Goal: Information Seeking & Learning: Learn about a topic

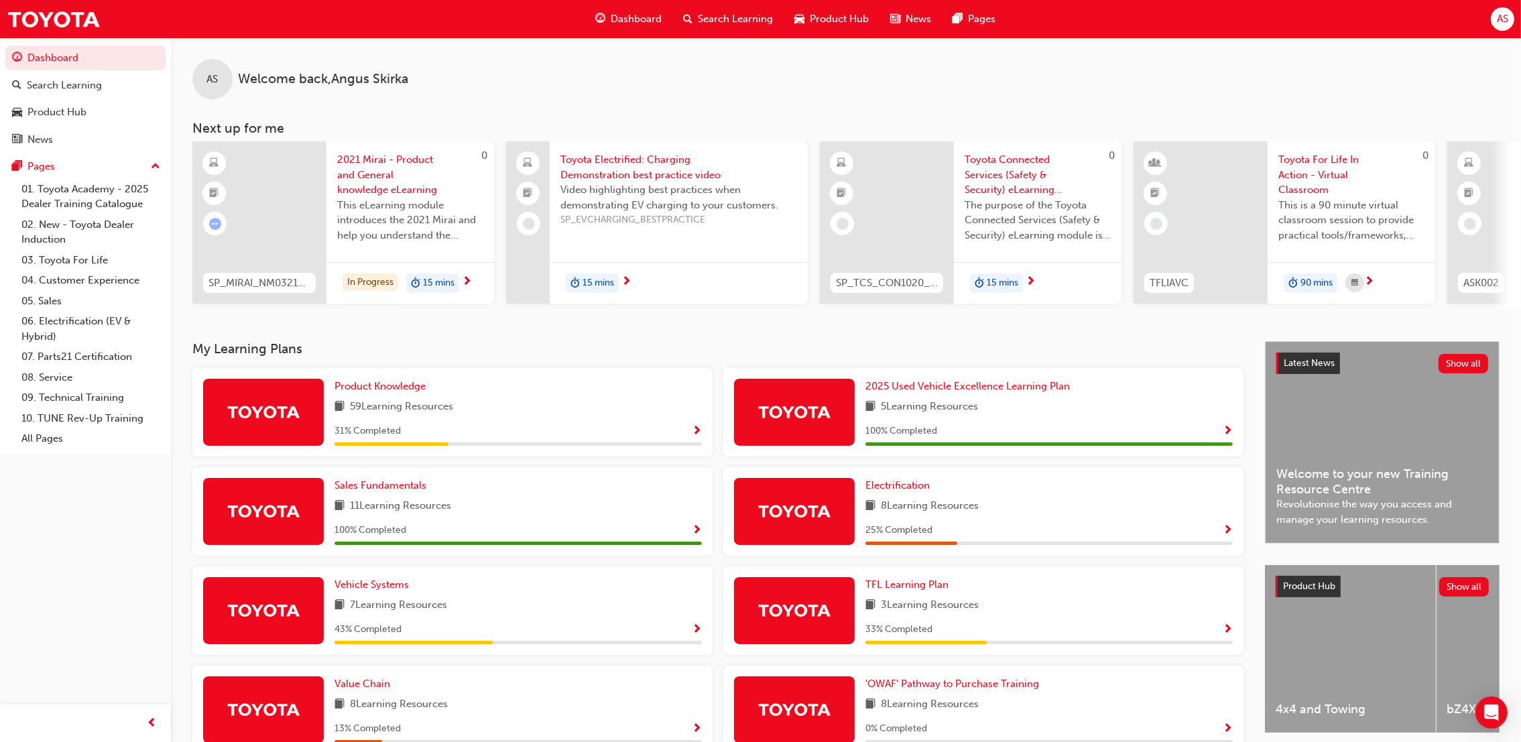
click at [546, 443] on div "31 % Completed" at bounding box center [518, 434] width 367 height 23
click at [426, 399] on div "Product Knowledge 59 Learning Resources 31 % Completed" at bounding box center [518, 412] width 367 height 67
drag, startPoint x: 426, startPoint y: 399, endPoint x: 398, endPoint y: 398, distance: 28.2
click at [398, 398] on div "Product Knowledge 59 Learning Resources 31 % Completed" at bounding box center [518, 412] width 367 height 67
click at [399, 394] on link "Product Knowledge" at bounding box center [383, 386] width 97 height 15
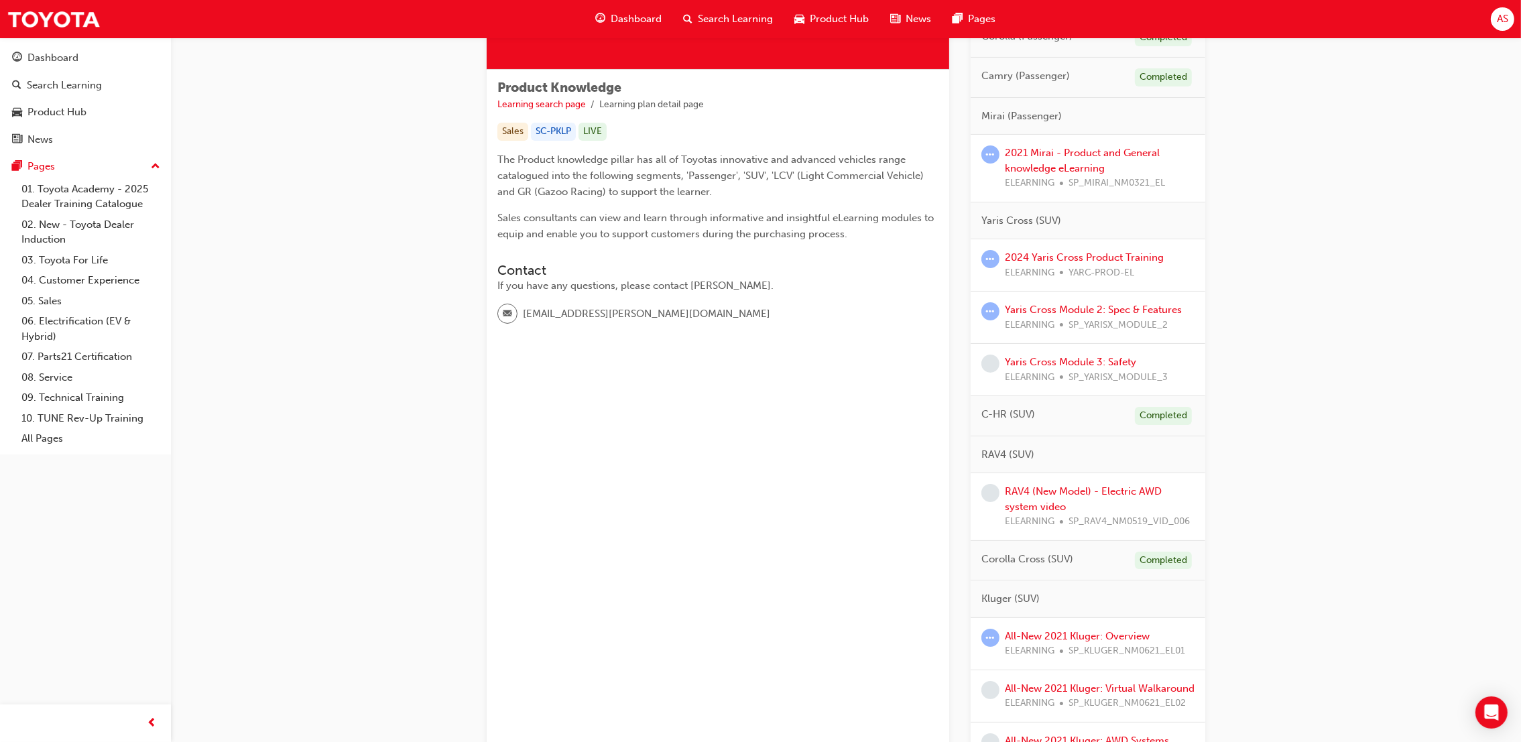
scroll to position [301, 0]
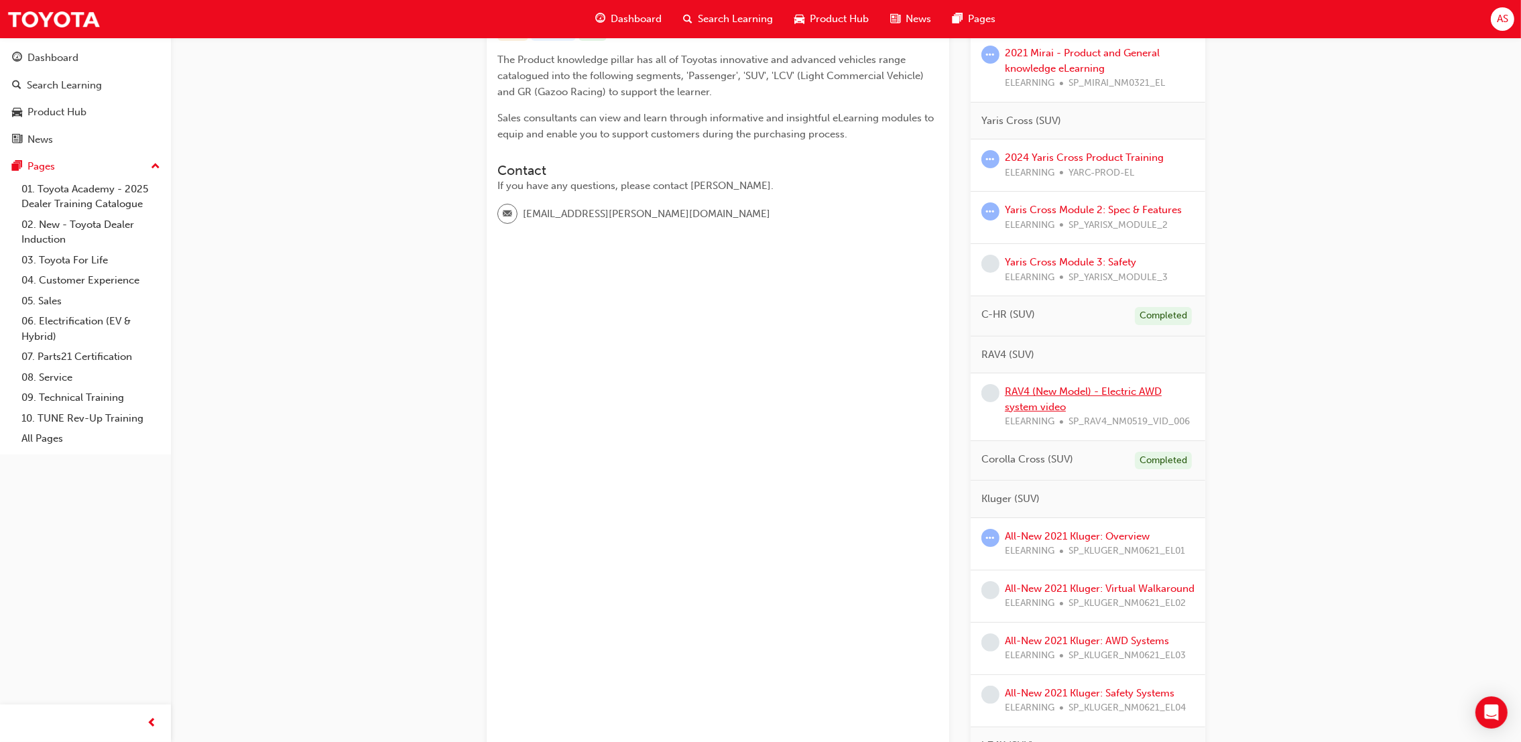
click at [1048, 400] on link "RAV4 (New Model) - Electric AWD system video" at bounding box center [1083, 399] width 157 height 27
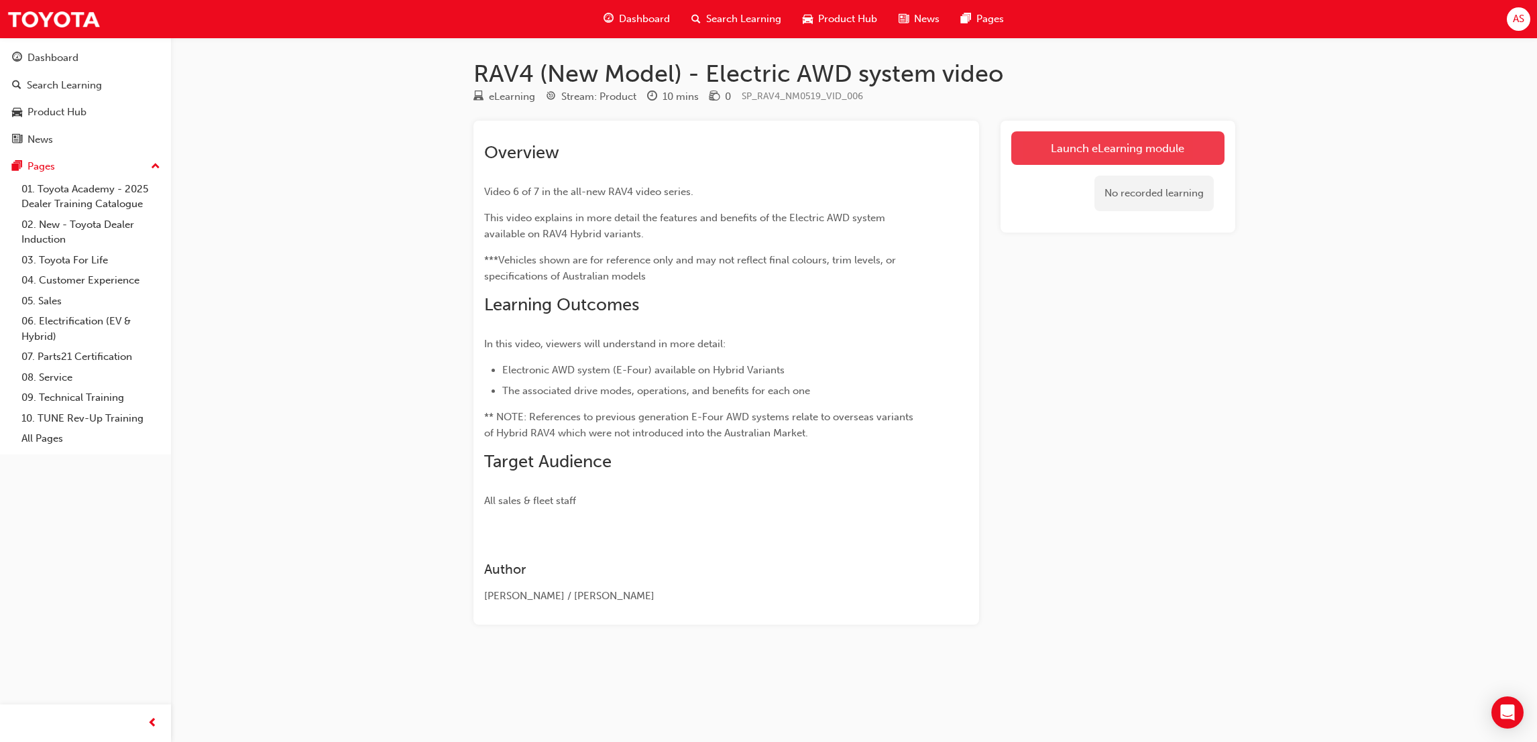
click at [1099, 149] on link "Launch eLearning module" at bounding box center [1117, 148] width 213 height 34
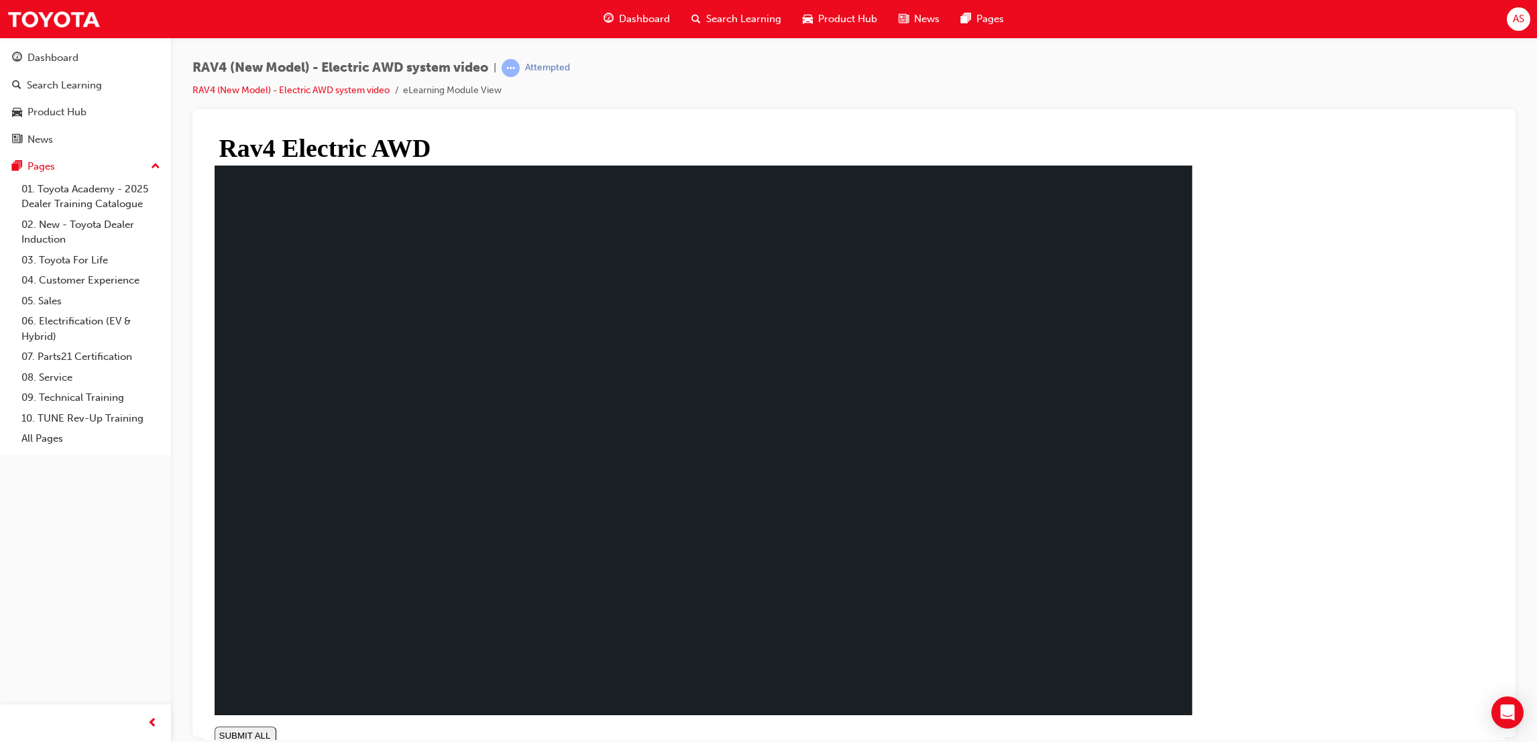
click at [1192, 707] on div "The All New RAV 4 :Electric AWD SUBMIT ALL volume PREV NEXT SUBMIT FINISH" at bounding box center [704, 454] width 978 height 578
click at [1113, 572] on rect at bounding box center [704, 440] width 978 height 550
drag, startPoint x: 1348, startPoint y: 686, endPoint x: 1342, endPoint y: 703, distance: 18.4
click at [1199, 695] on div "Rav4 Electric AWD The ollowing video is based on global Toyota models. Any re…" at bounding box center [704, 448] width 990 height 620
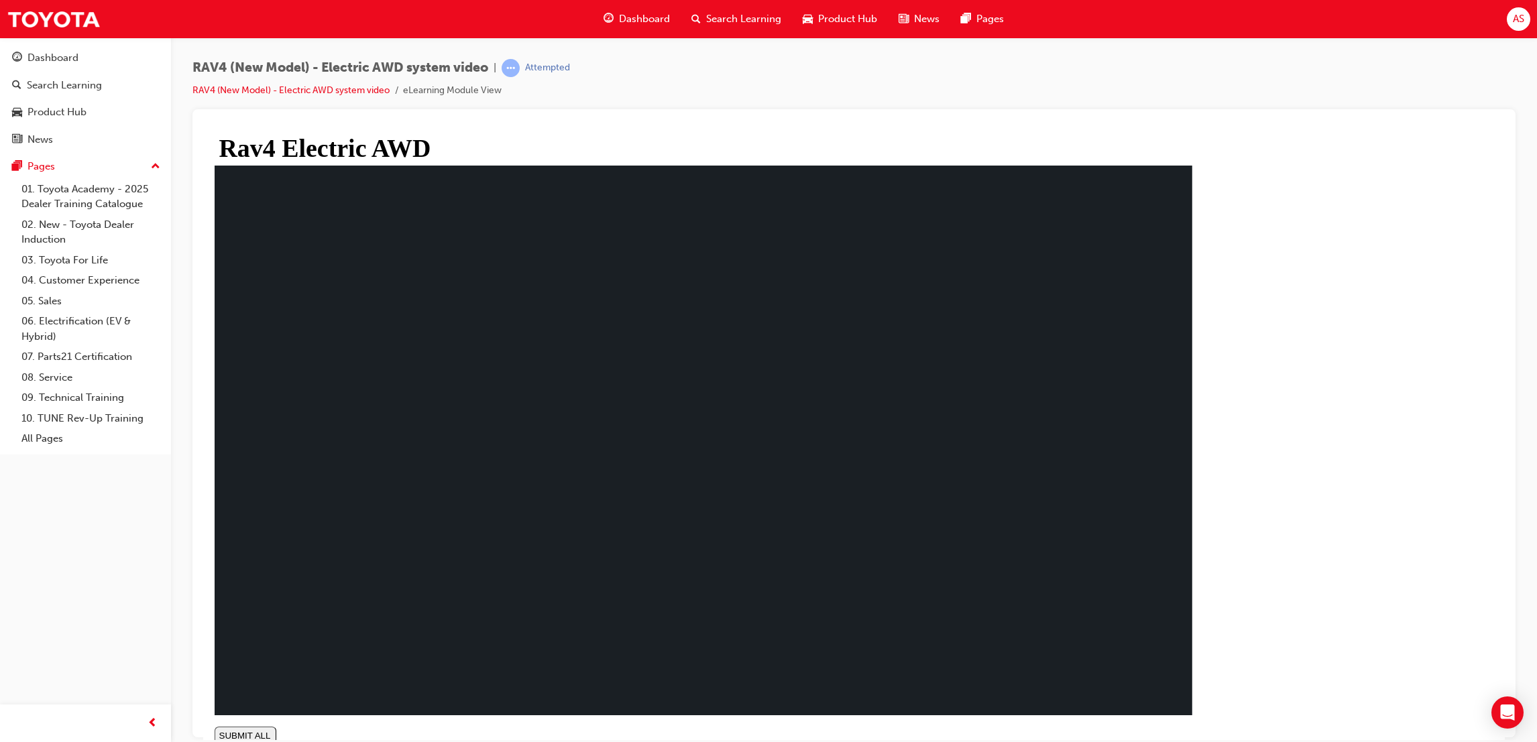
type input "0.023"
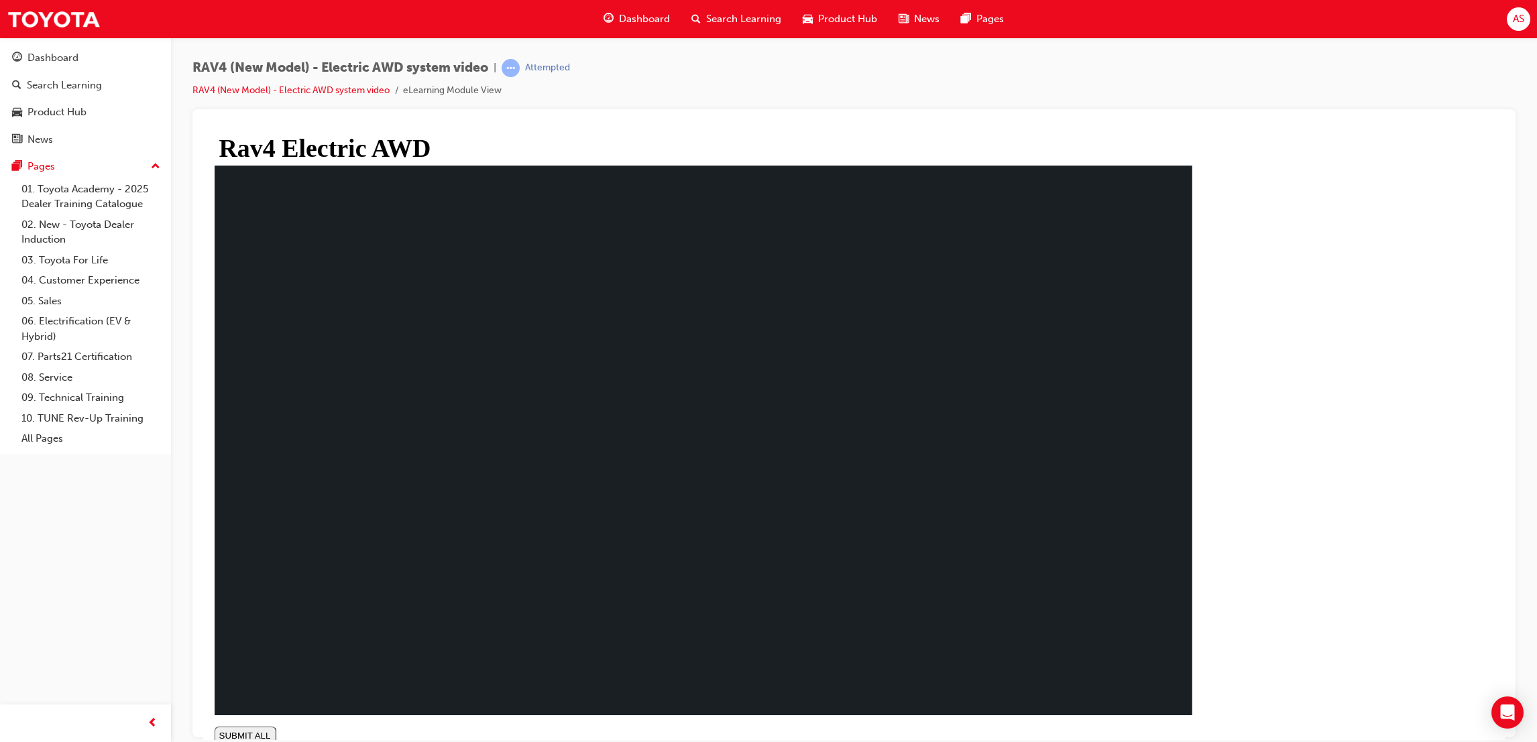
drag, startPoint x: 624, startPoint y: 478, endPoint x: 622, endPoint y: 490, distance: 12.2
drag, startPoint x: 528, startPoint y: 565, endPoint x: 520, endPoint y: 583, distance: 18.9
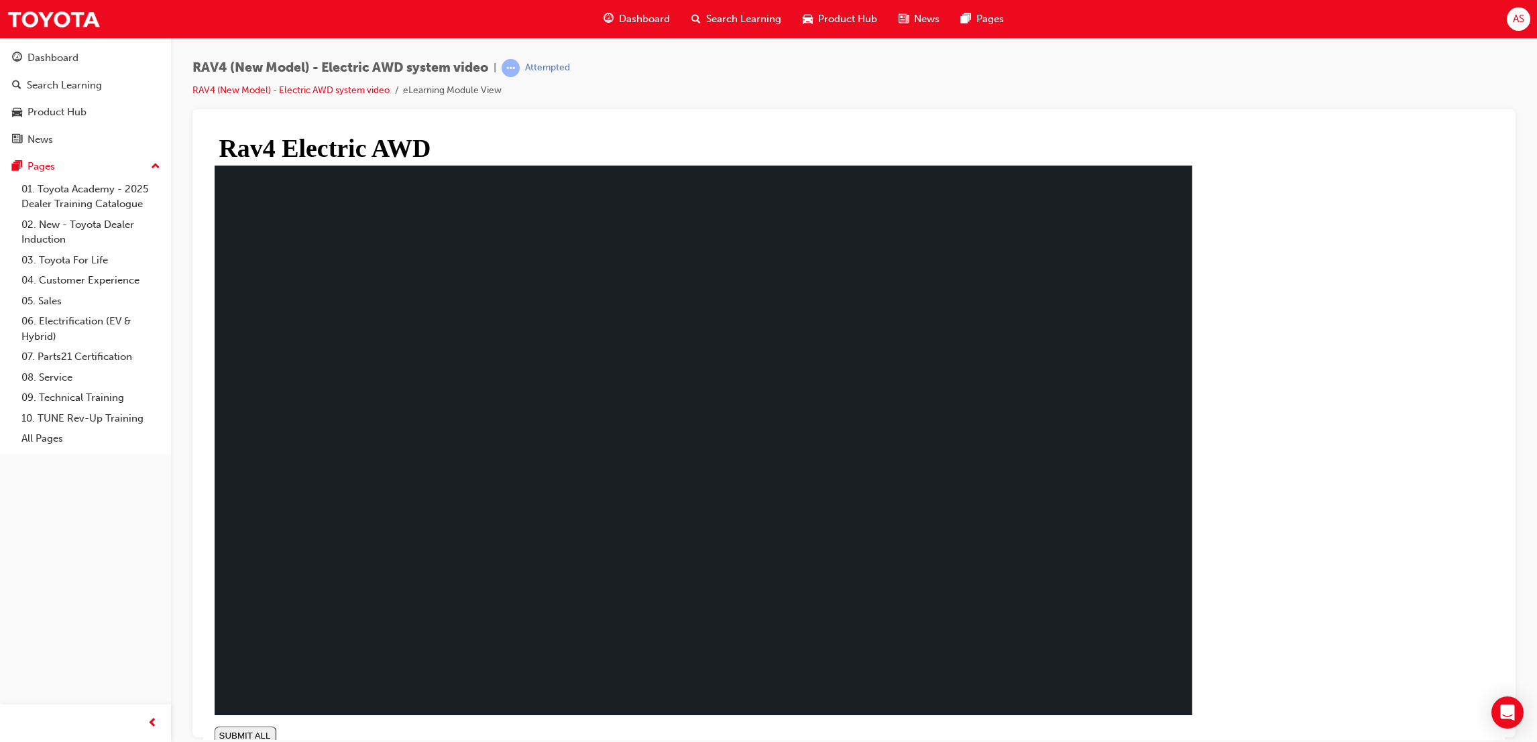
drag, startPoint x: 516, startPoint y: 570, endPoint x: 858, endPoint y: 592, distance: 342.6
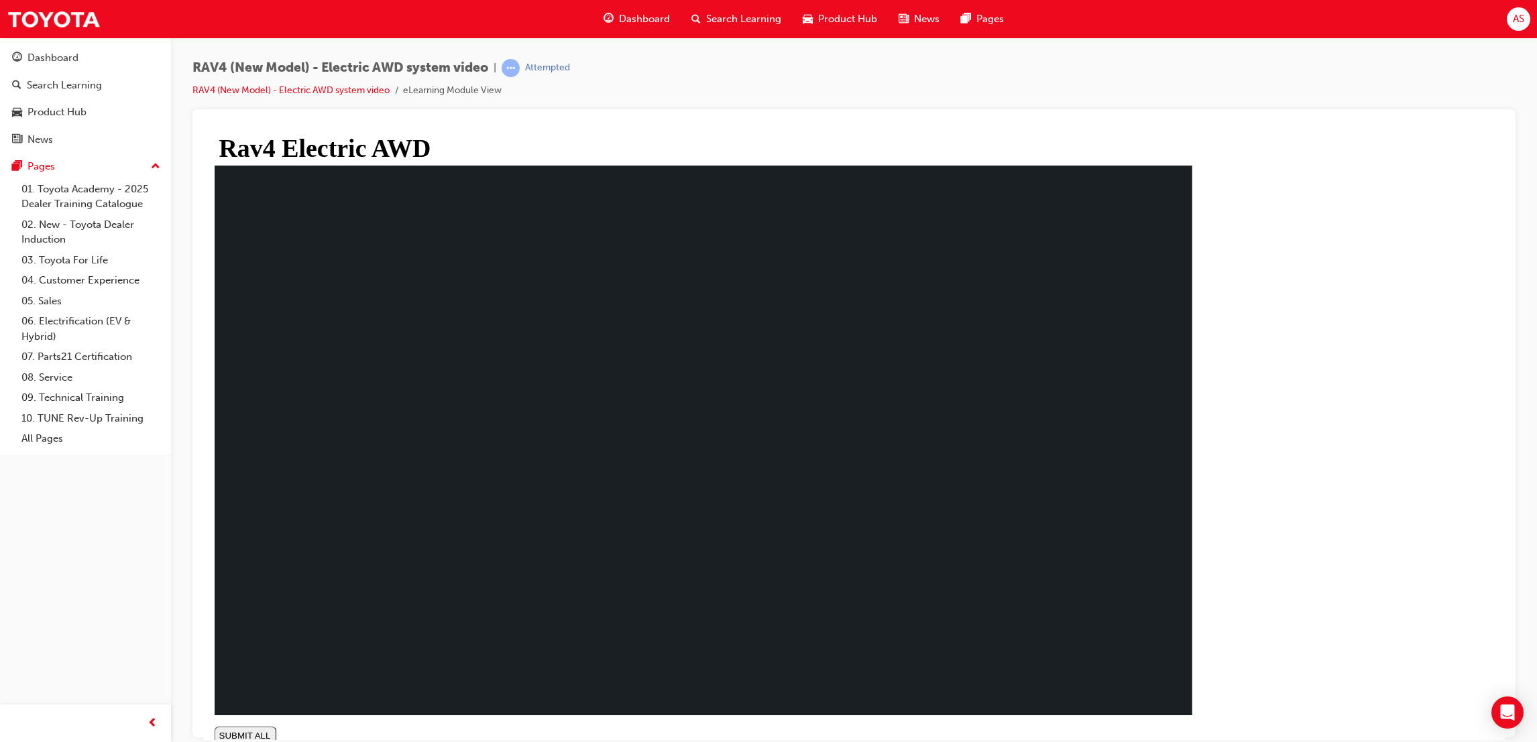
drag, startPoint x: 677, startPoint y: 436, endPoint x: 788, endPoint y: 484, distance: 121.3
drag, startPoint x: 750, startPoint y: 408, endPoint x: 751, endPoint y: 401, distance: 6.7
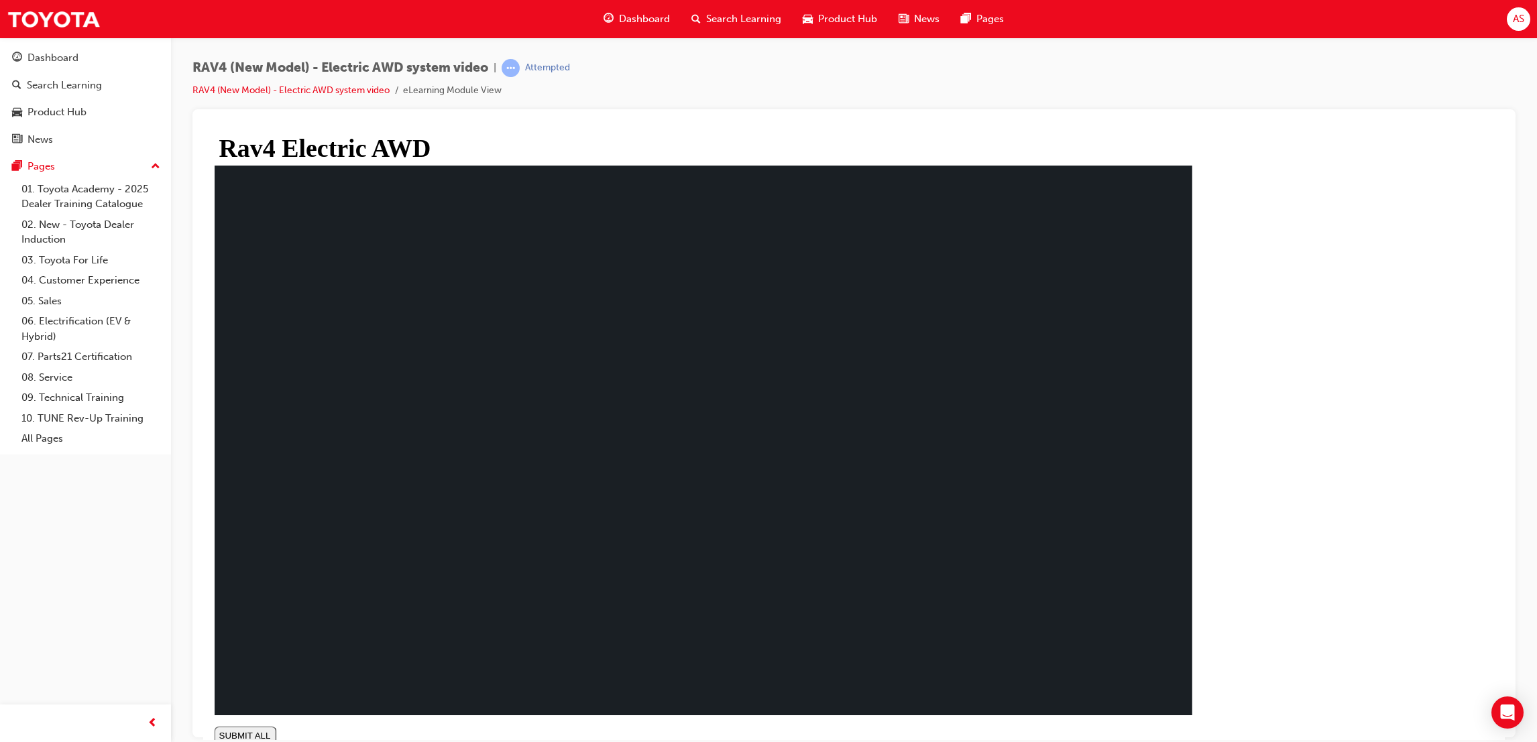
click at [630, 5] on div "Dashboard" at bounding box center [637, 18] width 88 height 27
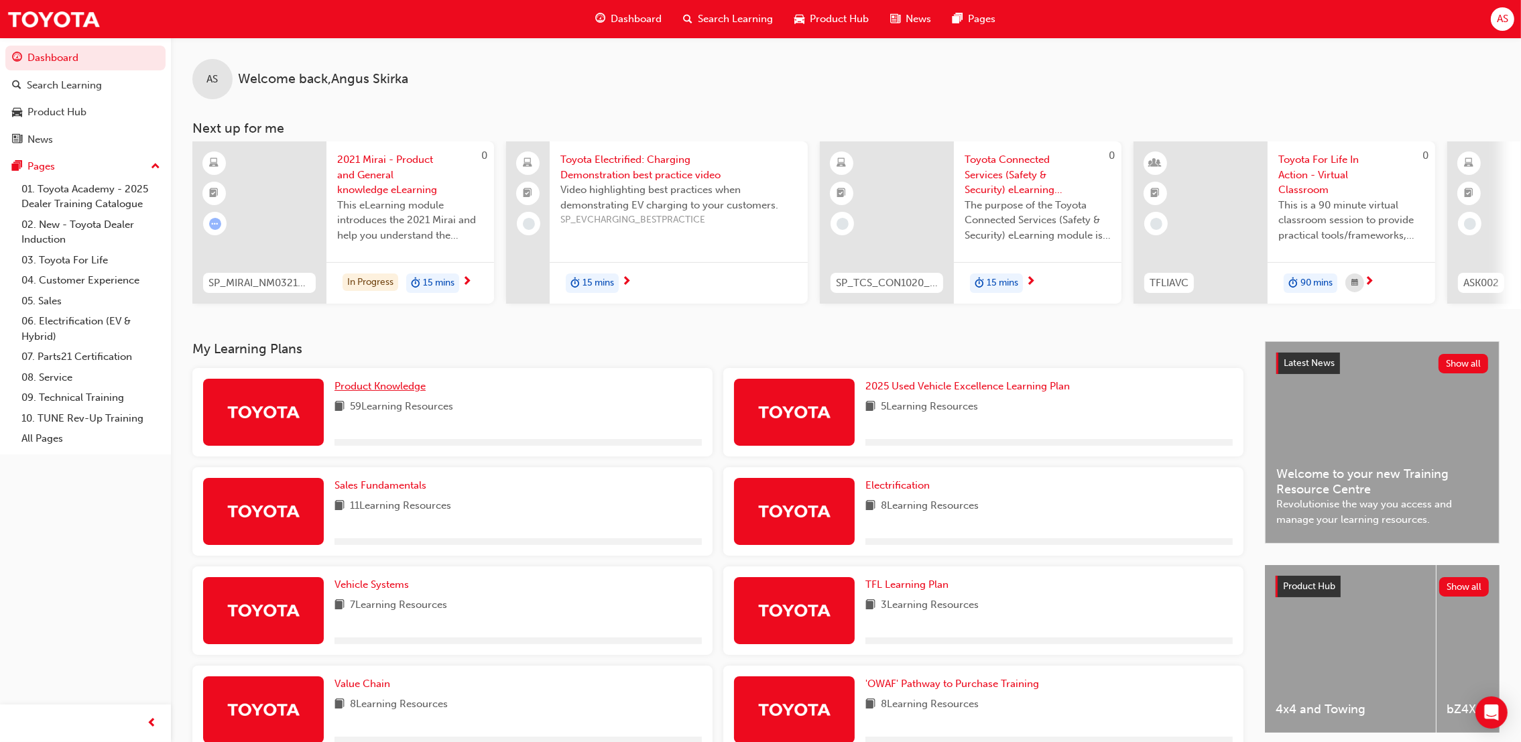
click at [412, 391] on span "Product Knowledge" at bounding box center [380, 386] width 91 height 12
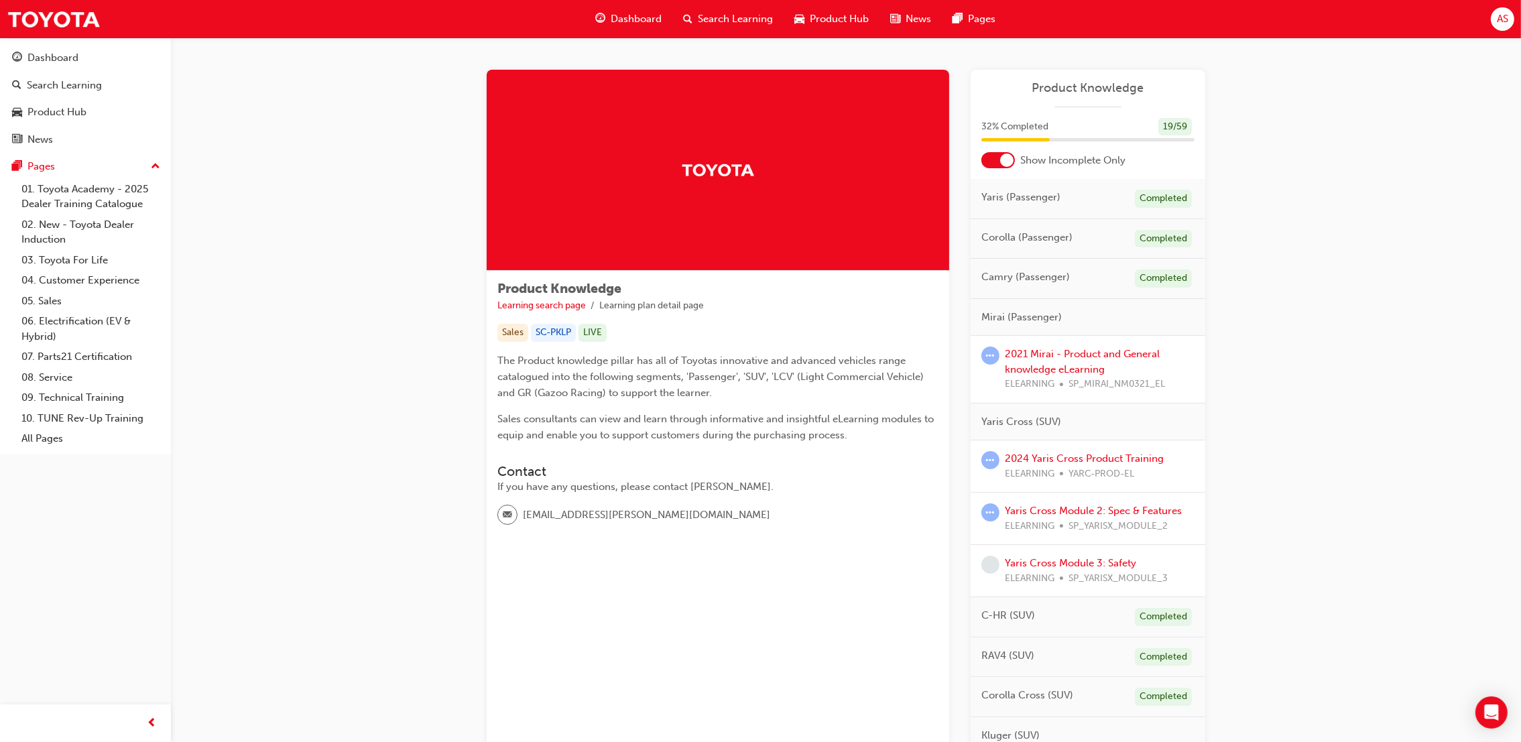
click at [1108, 345] on div "2021 Mirai - Product and General knowledge eLearning ELEARNING SP_MIRAI_NM0321_…" at bounding box center [1088, 370] width 235 height 68
click at [1112, 359] on link "2021 Mirai - Product and General knowledge eLearning" at bounding box center [1082, 361] width 155 height 27
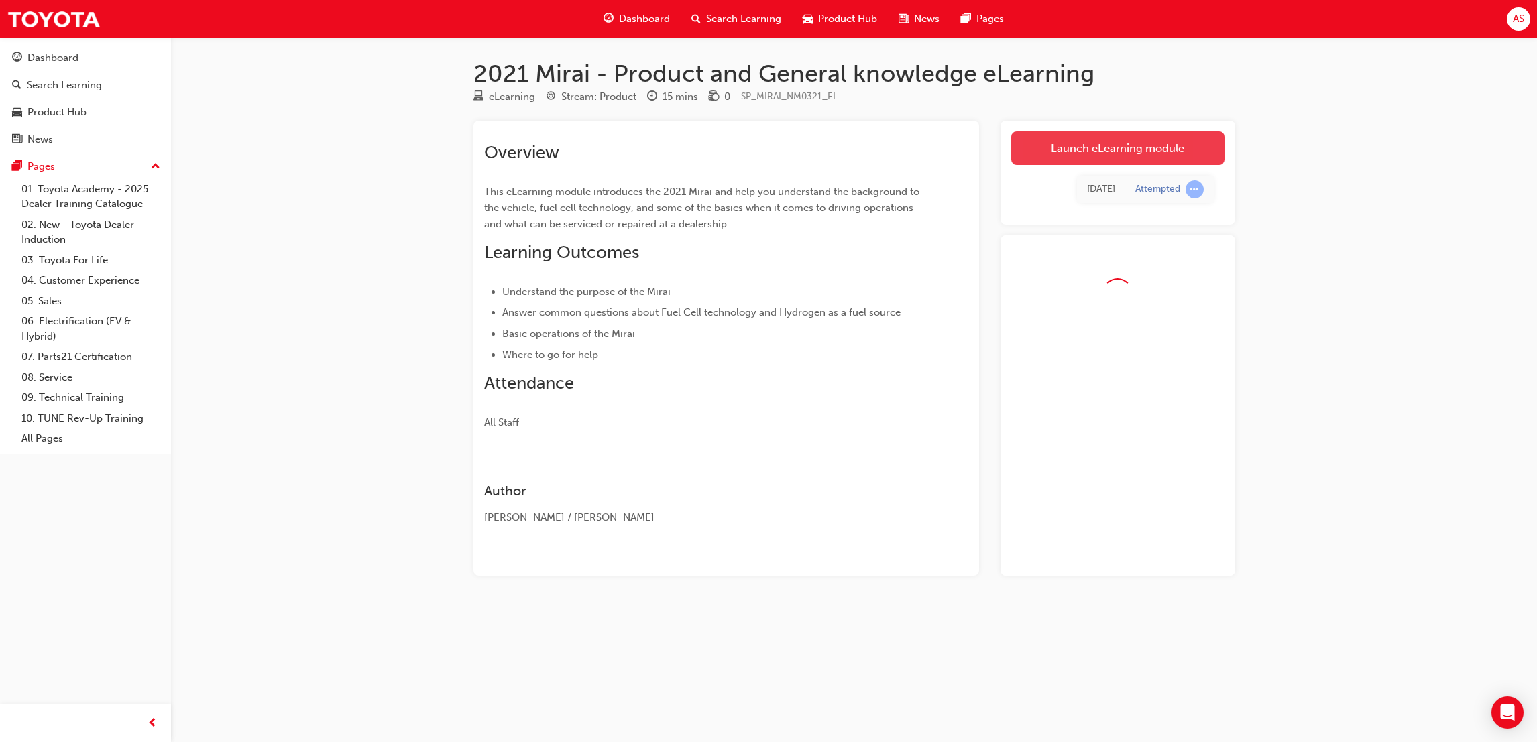
click at [1063, 142] on link "Launch eLearning module" at bounding box center [1117, 148] width 213 height 34
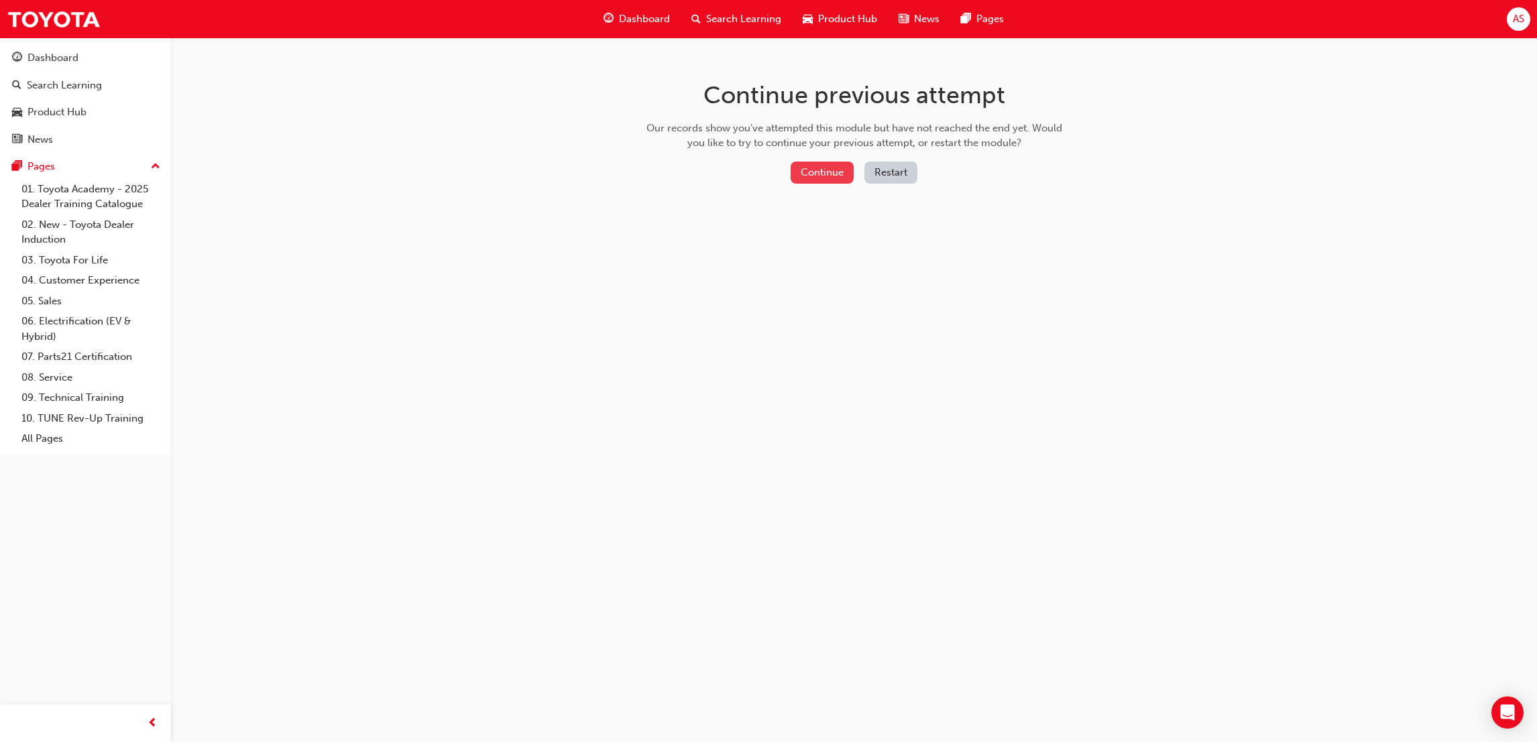
click at [831, 182] on button "Continue" at bounding box center [821, 173] width 63 height 22
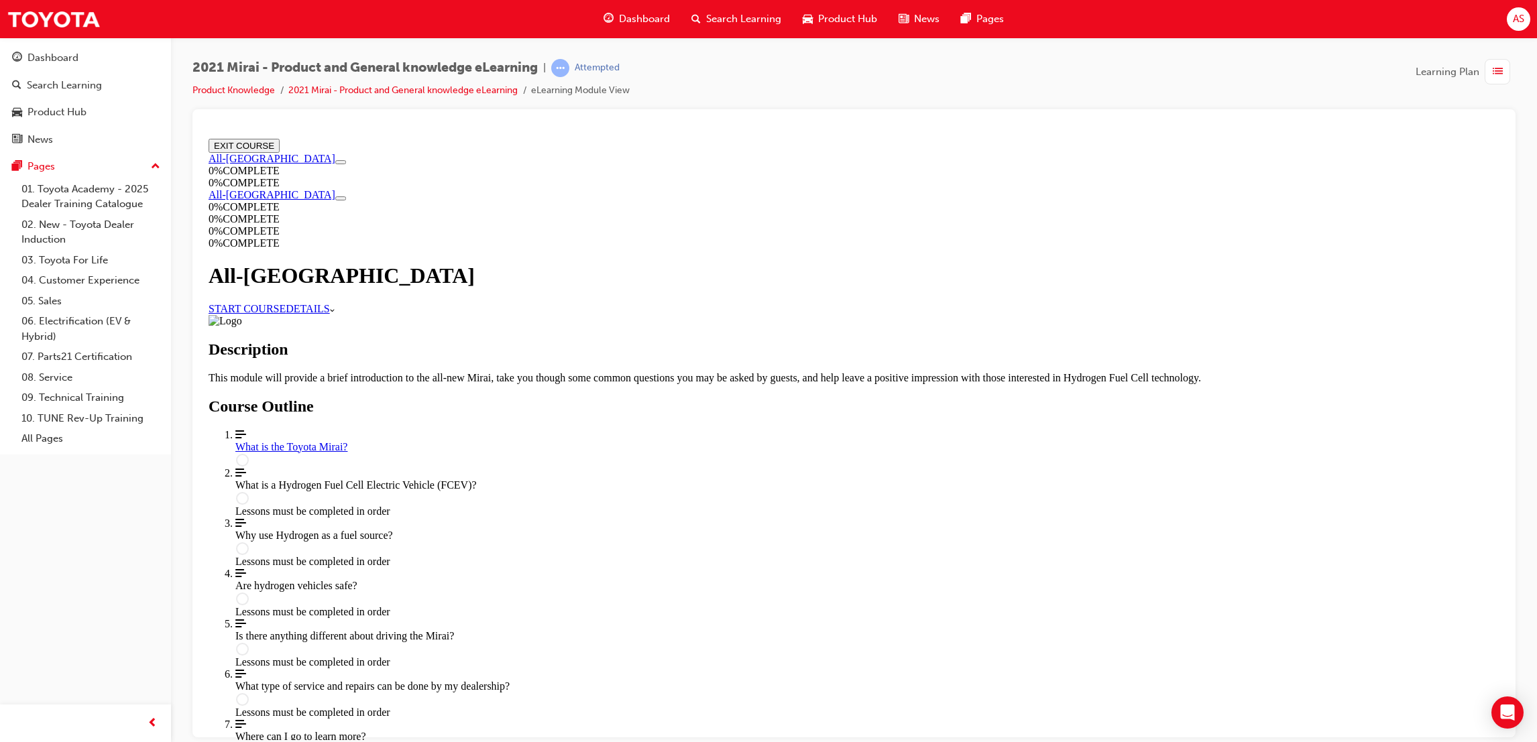
click at [766, 440] on div "What is the Toyota Mirai?" at bounding box center [867, 446] width 1264 height 12
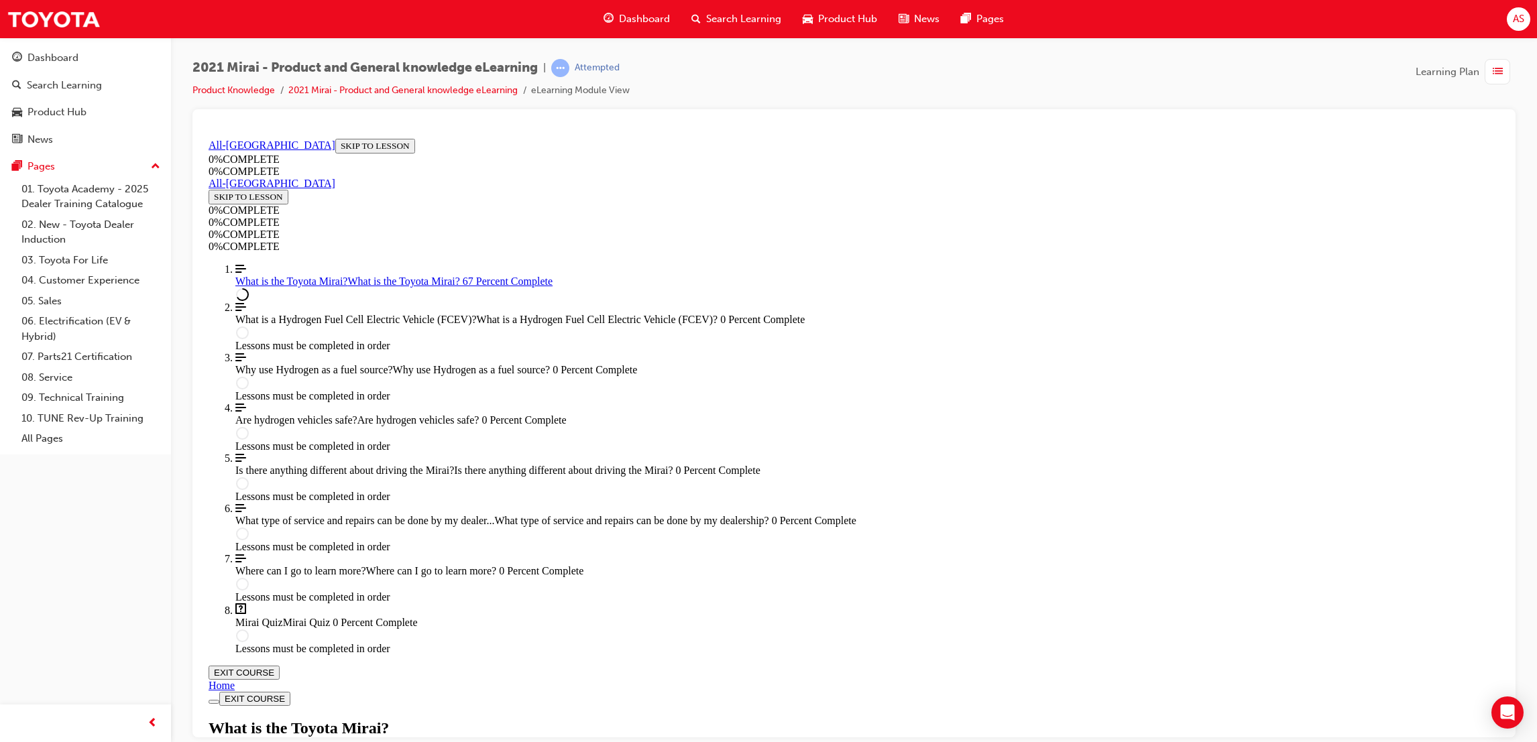
scroll to position [1554, 0]
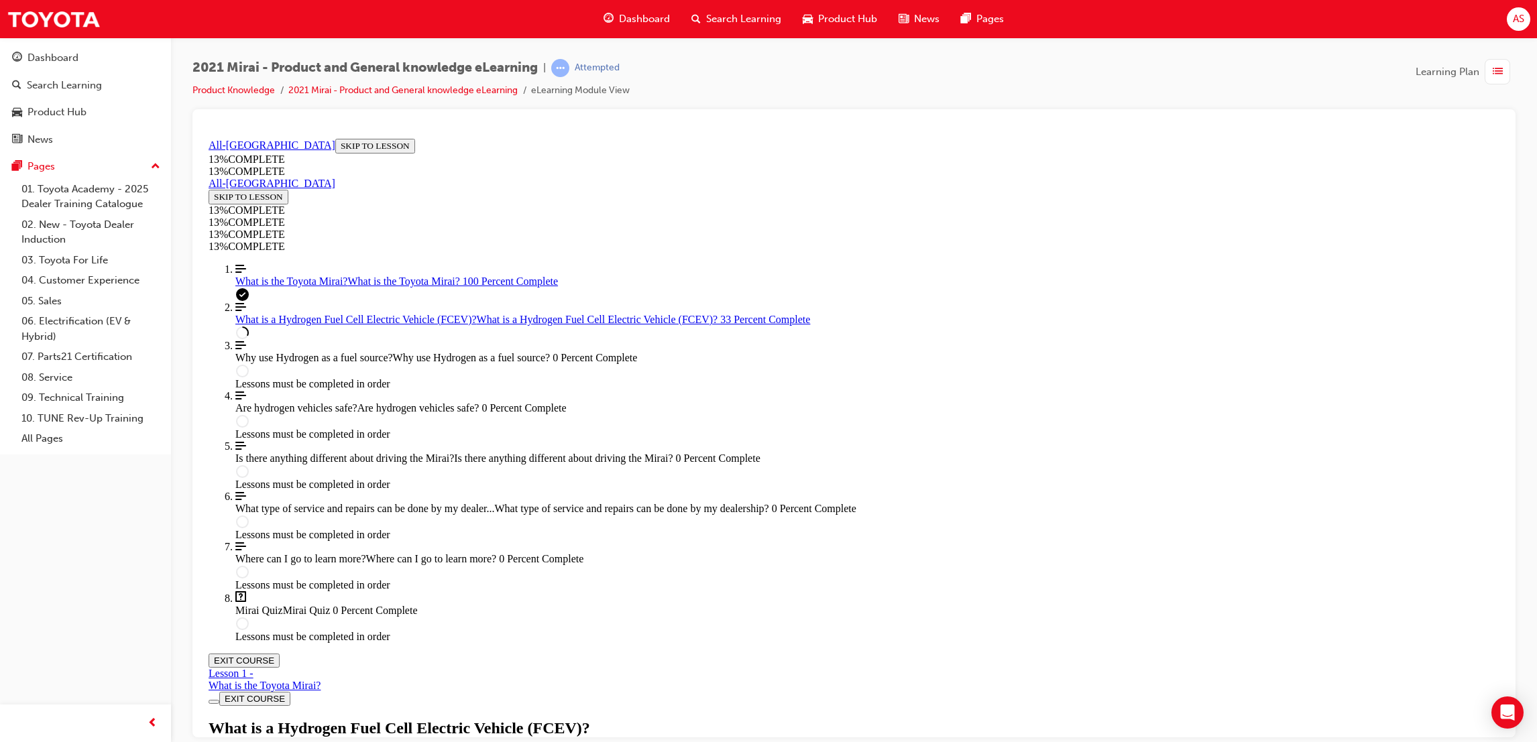
scroll to position [1051, 0]
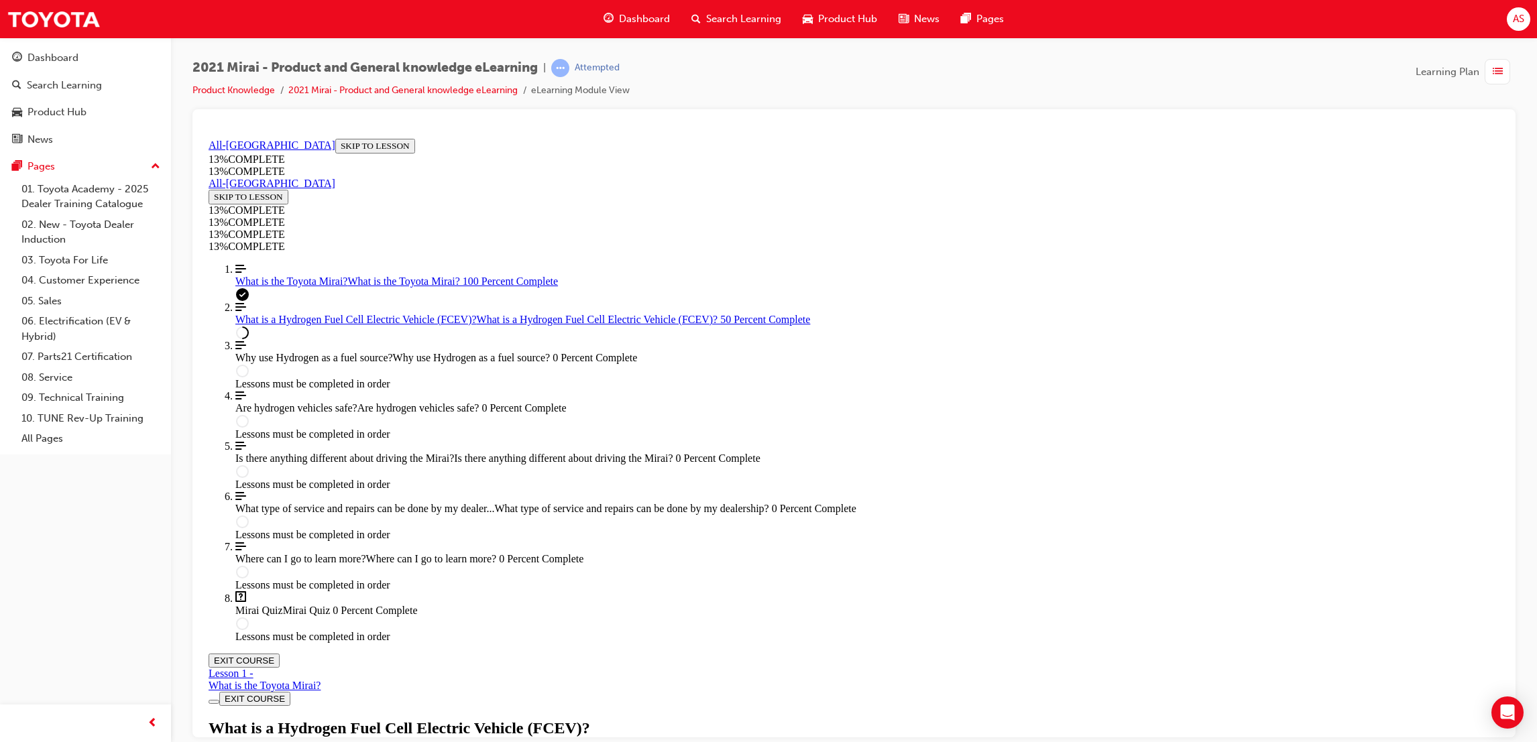
drag, startPoint x: 1046, startPoint y: 536, endPoint x: 1033, endPoint y: 530, distance: 14.7
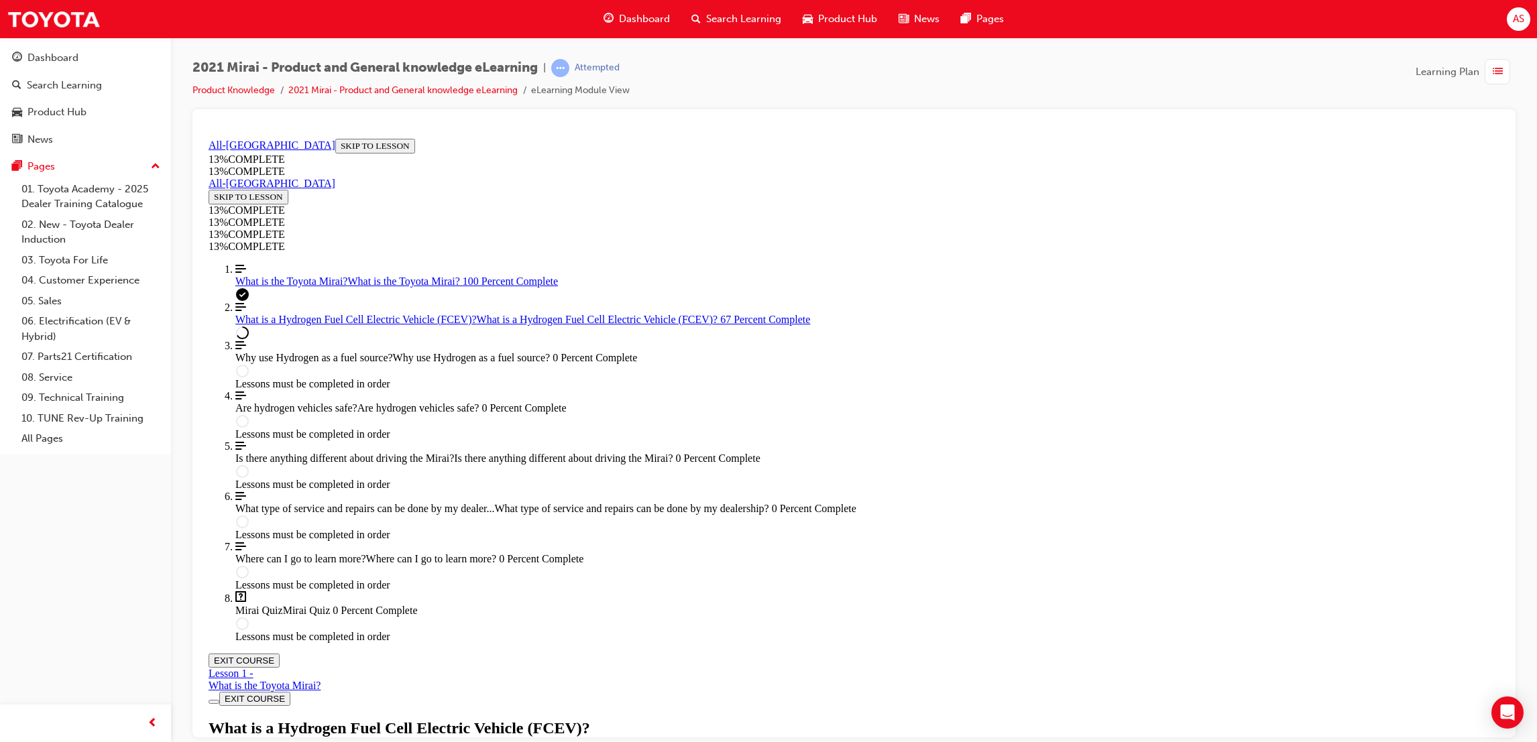
scroll to position [1136, 0]
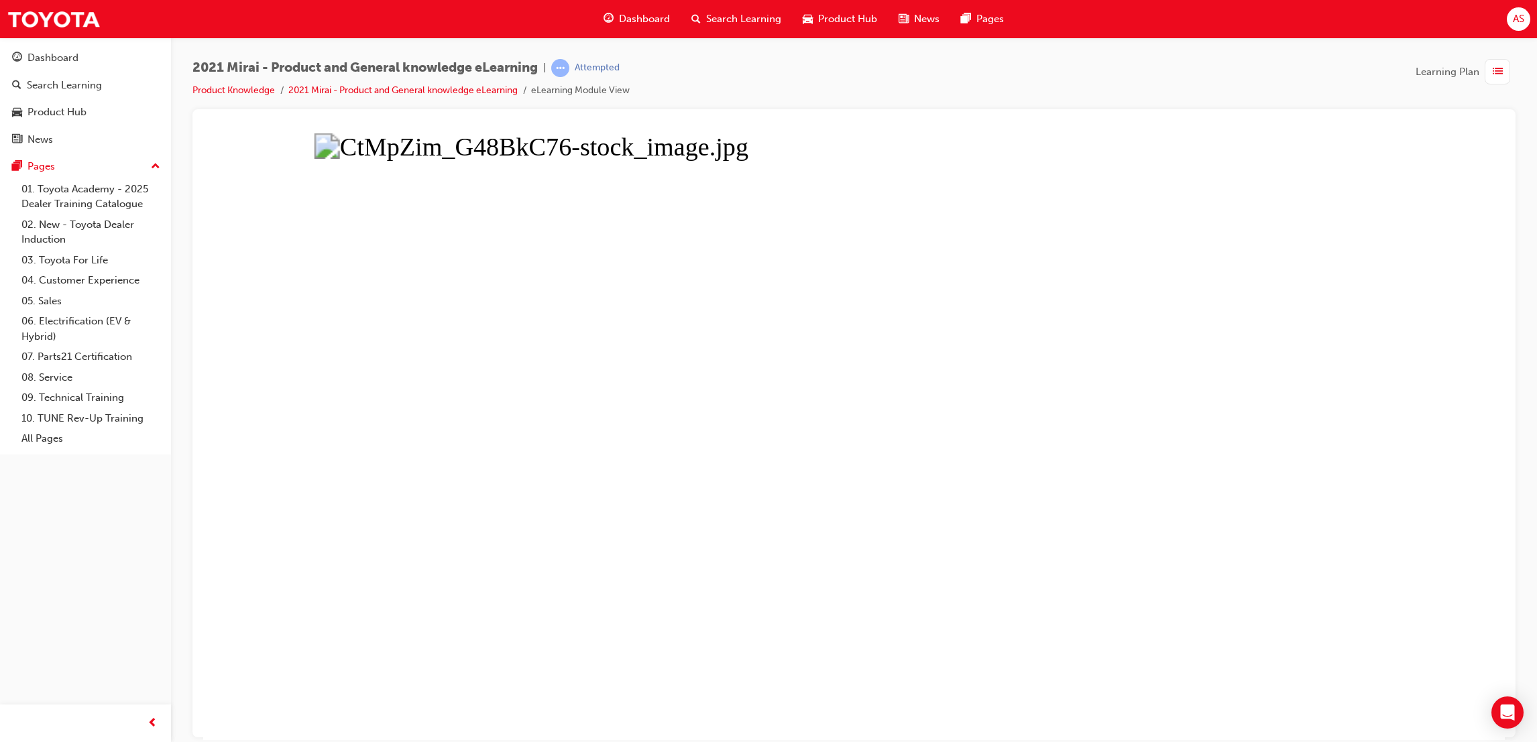
drag, startPoint x: 1002, startPoint y: 428, endPoint x: 1004, endPoint y: 420, distance: 8.3
click at [1003, 422] on button "Unzoom image" at bounding box center [853, 436] width 1301 height 607
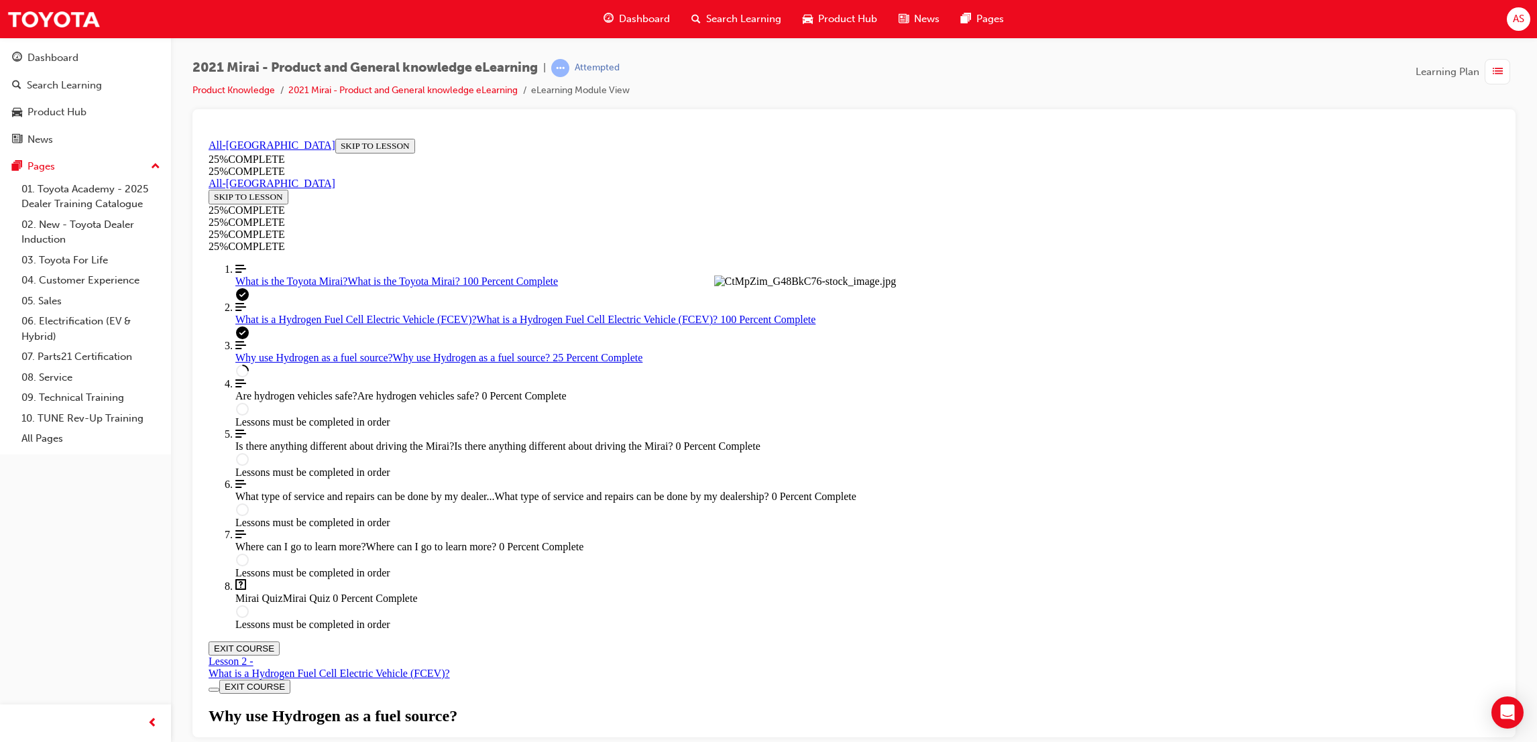
click at [1004, 420] on button "Unzoom image" at bounding box center [853, 436] width 1301 height 607
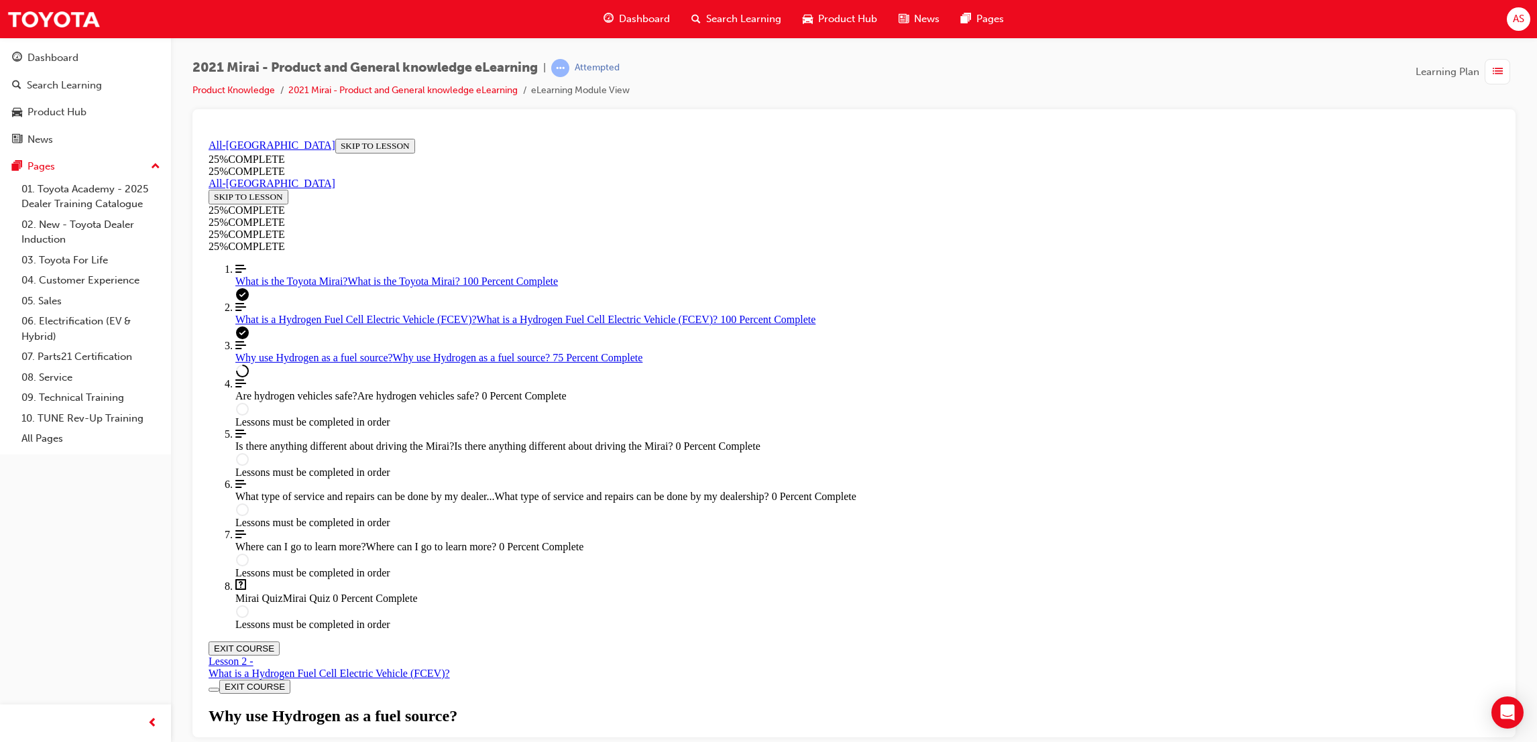
scroll to position [1152, 0]
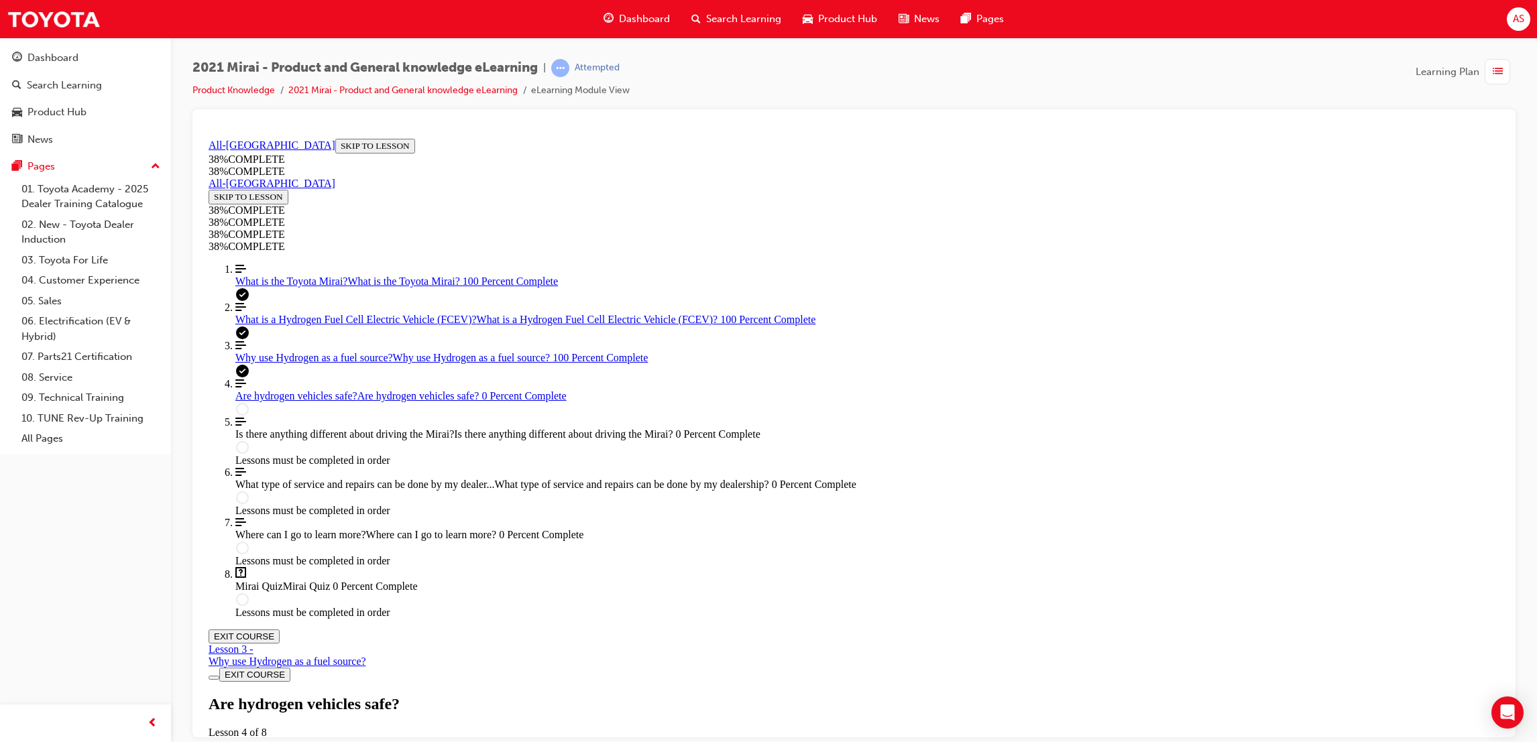
scroll to position [347, 0]
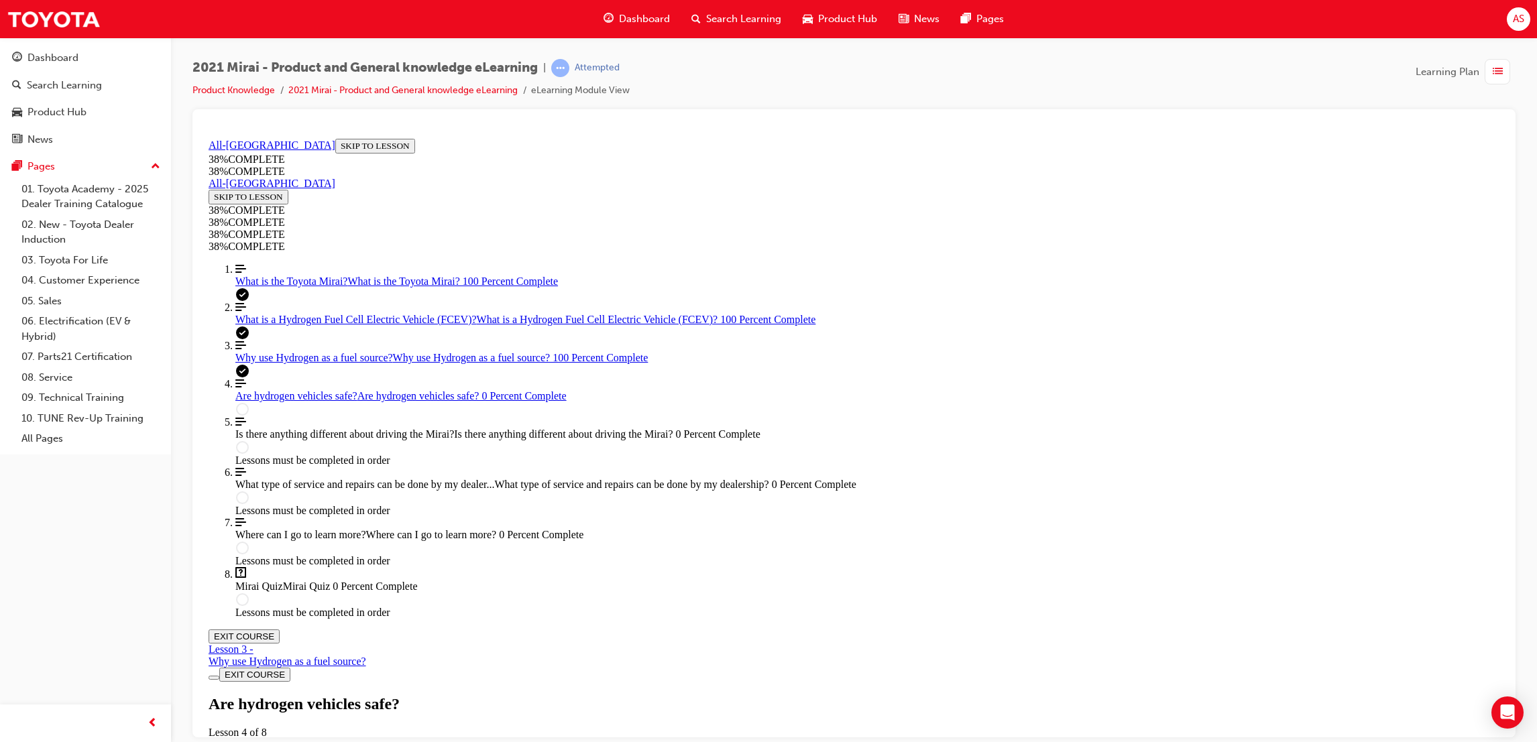
drag, startPoint x: 1300, startPoint y: 328, endPoint x: 1317, endPoint y: 363, distance: 39.3
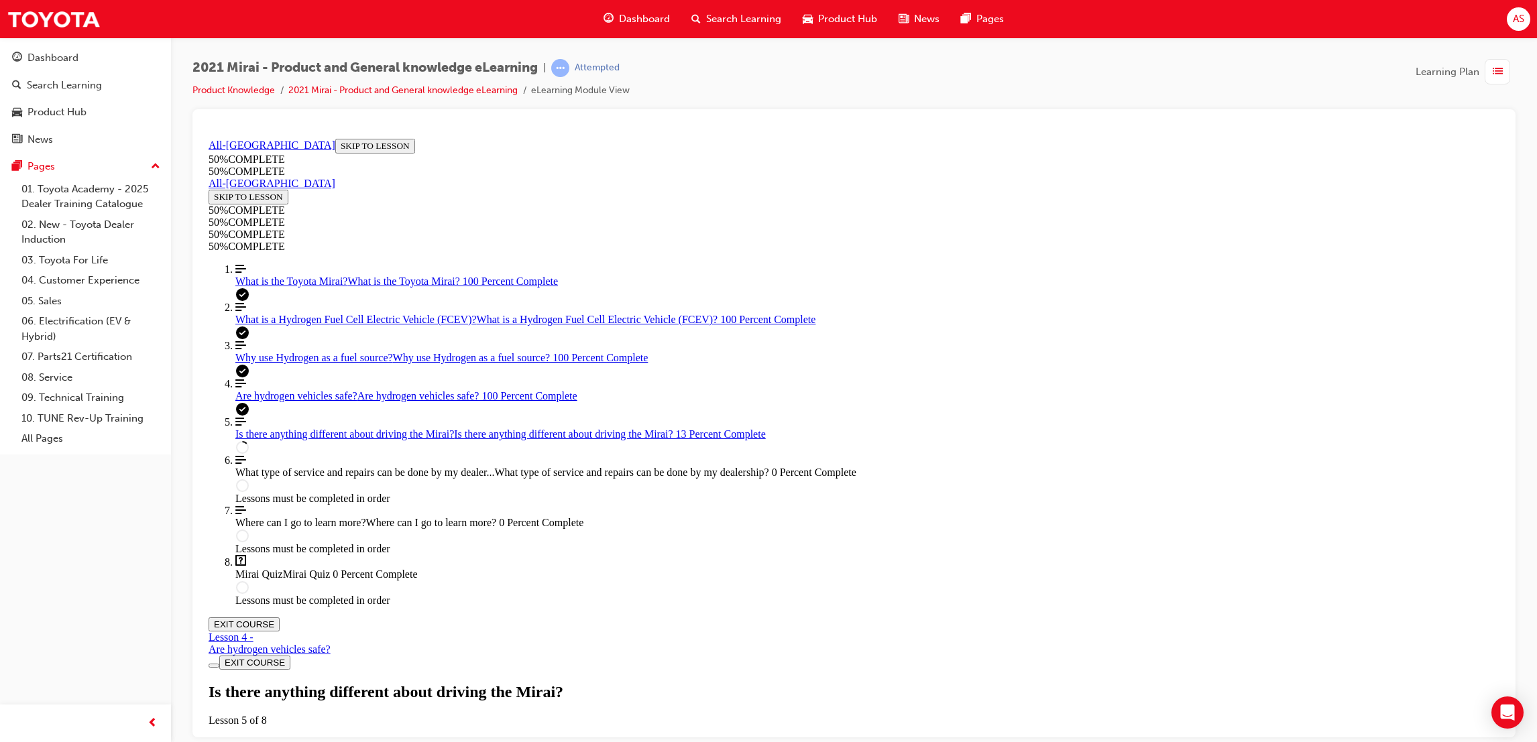
scroll to position [347, 0]
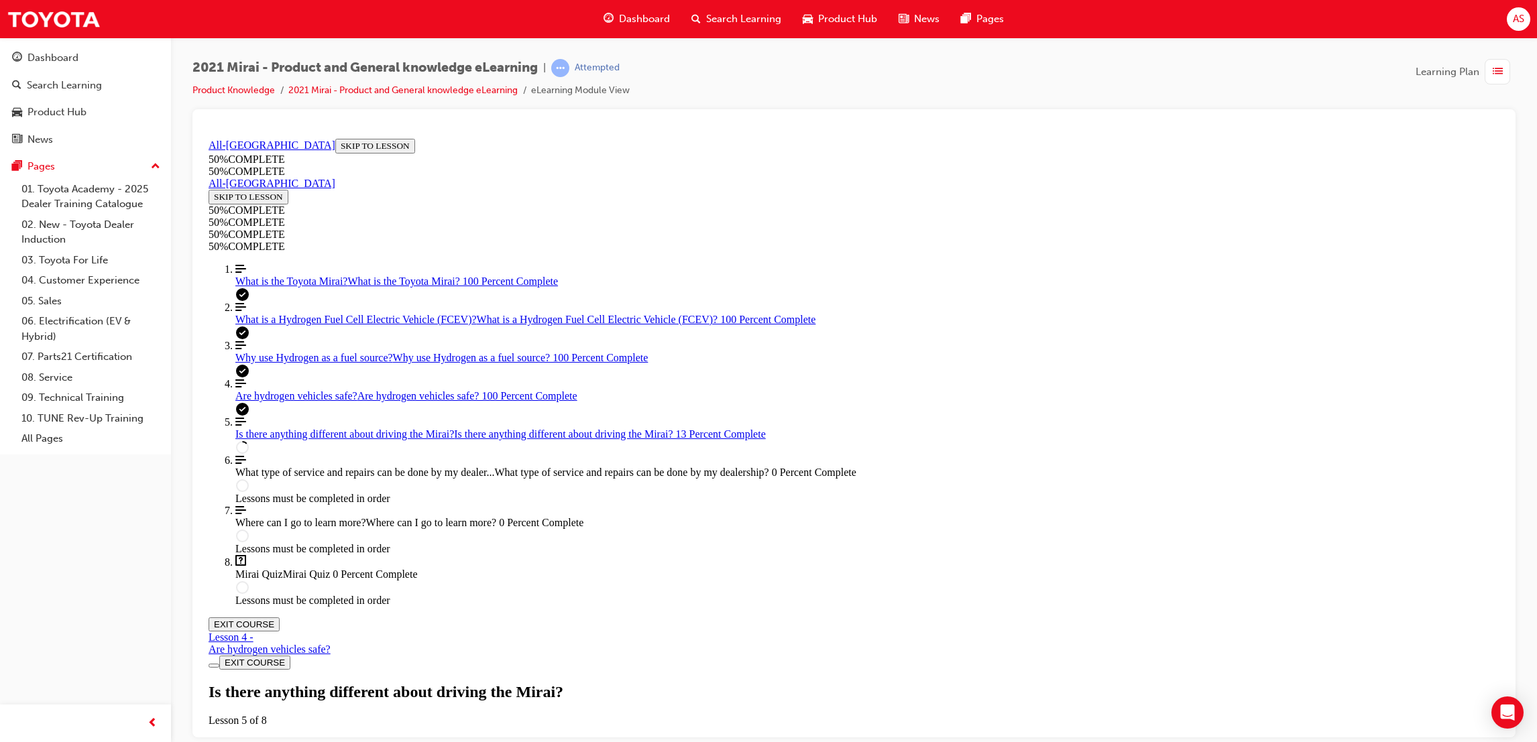
drag, startPoint x: 927, startPoint y: 459, endPoint x: 870, endPoint y: 451, distance: 58.2
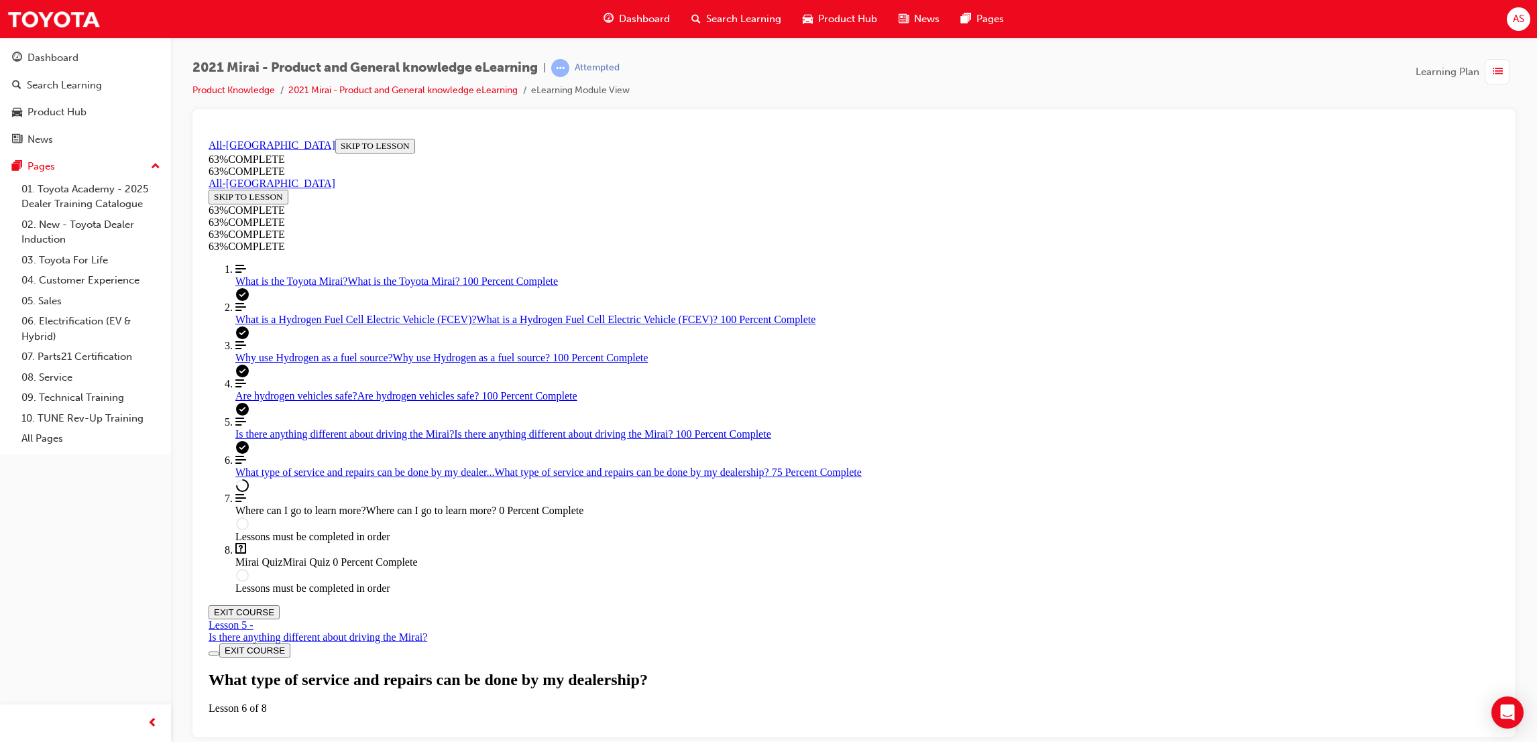
scroll to position [679, 0]
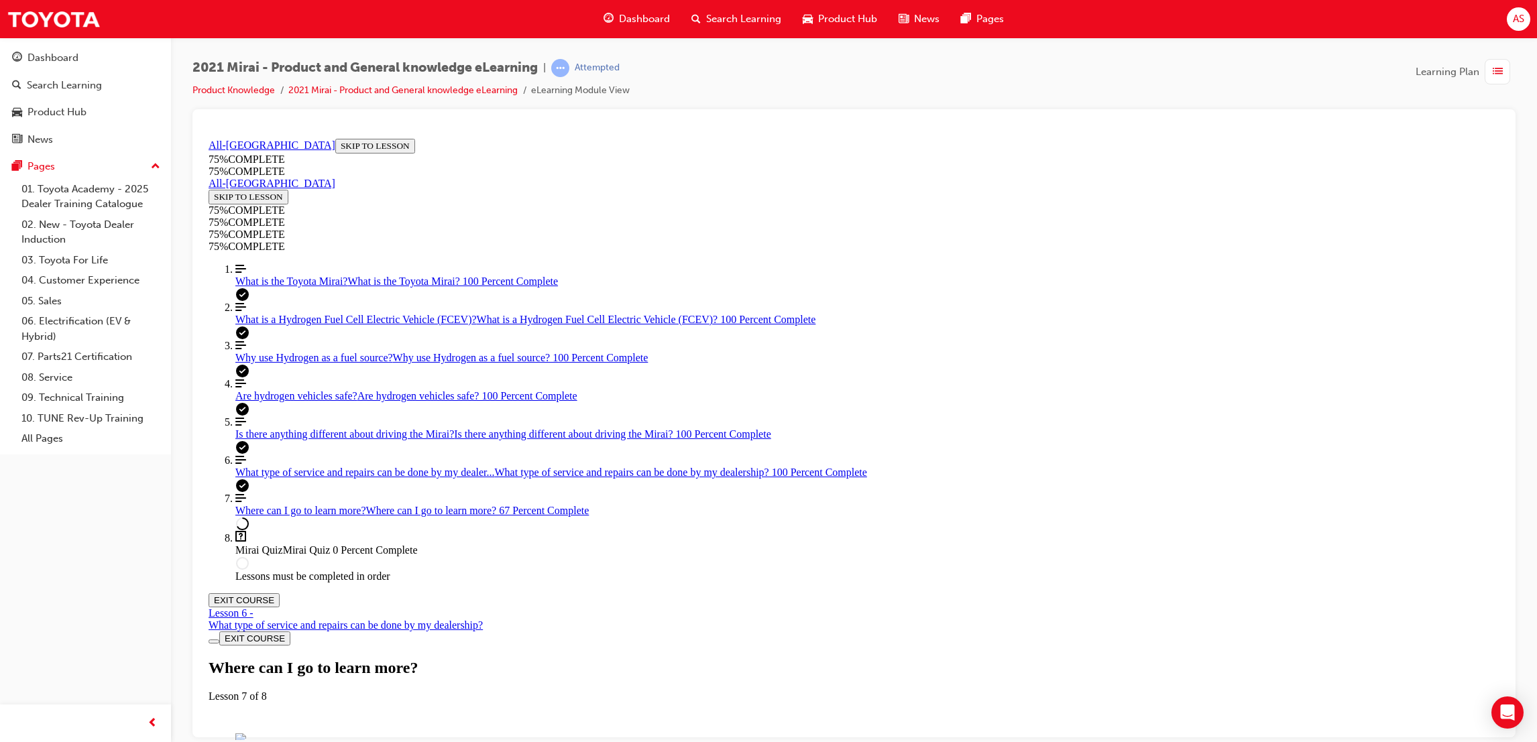
scroll to position [46, 0]
click at [802, 733] on figure "Flashcard front" at bounding box center [853, 739] width 1237 height 13
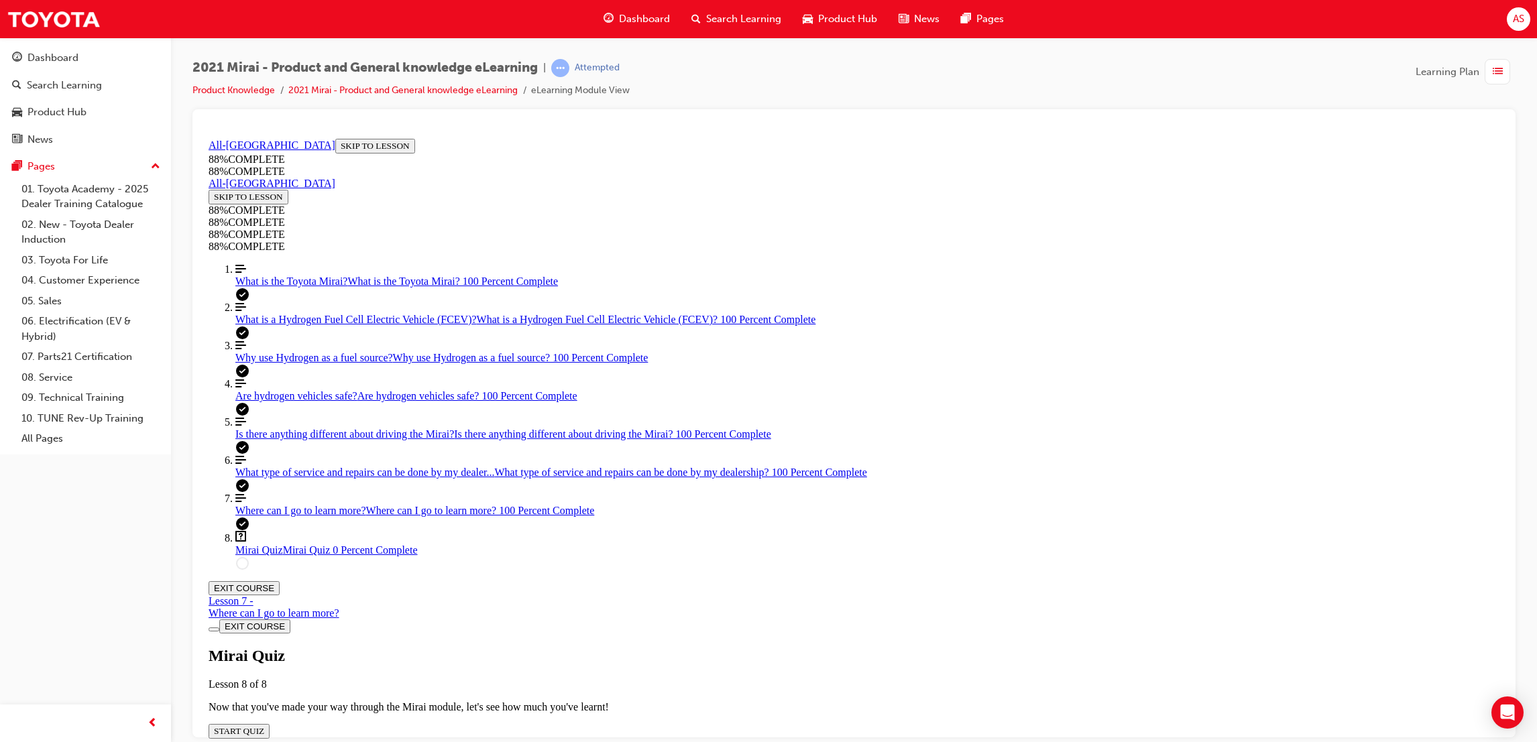
scroll to position [48, 0]
click at [270, 723] on button "START QUIZ" at bounding box center [239, 730] width 61 height 15
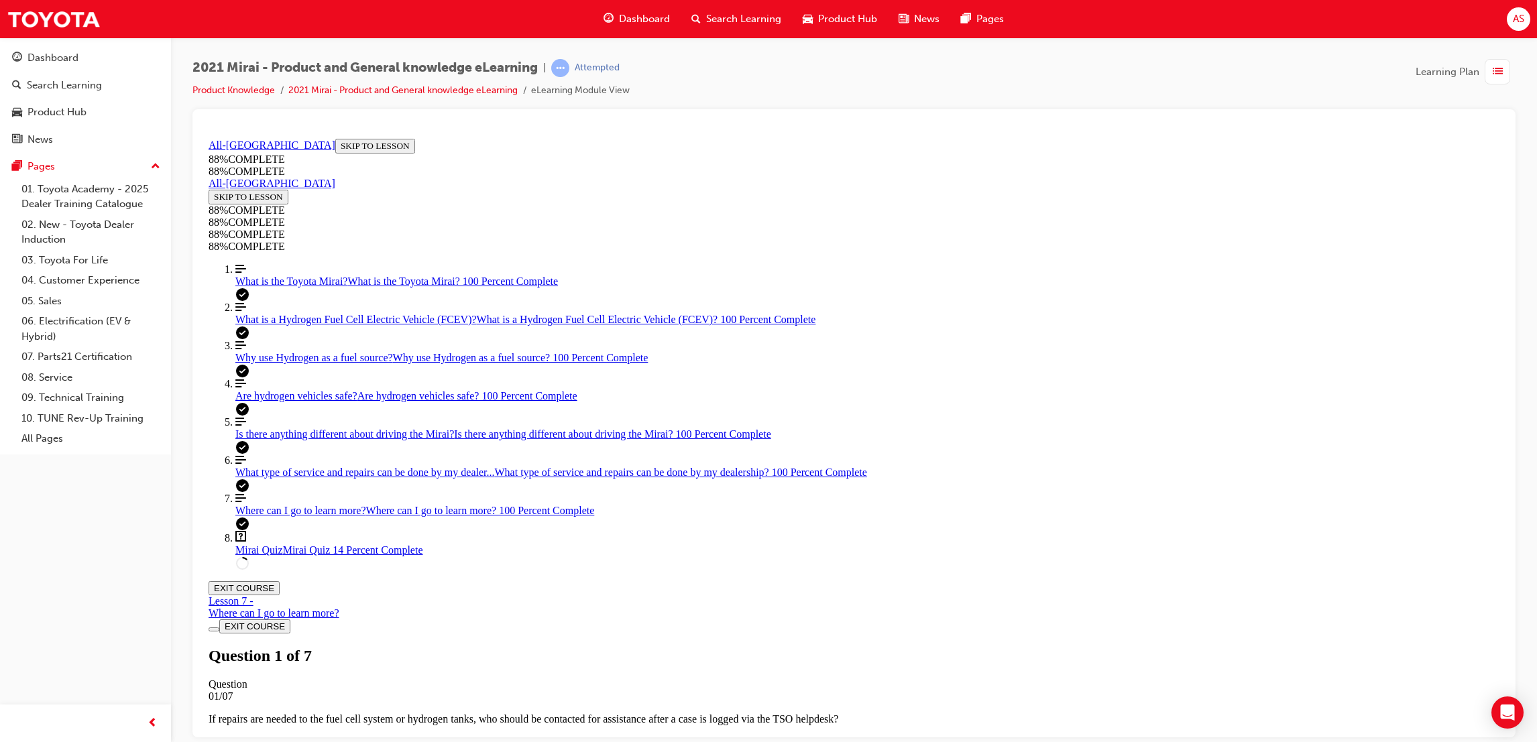
scroll to position [294, 0]
drag, startPoint x: 926, startPoint y: 490, endPoint x: 931, endPoint y: 615, distance: 124.8
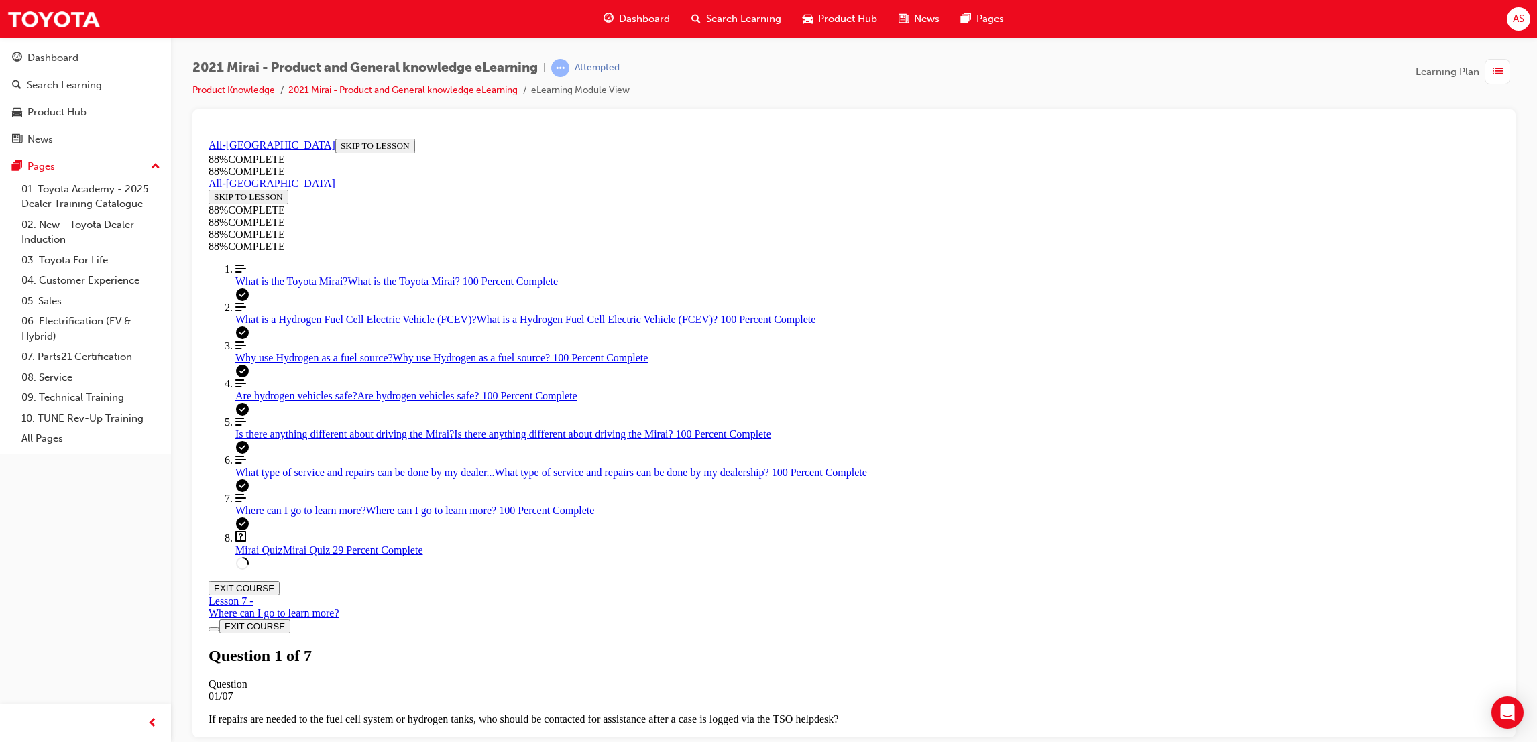
scroll to position [445, 0]
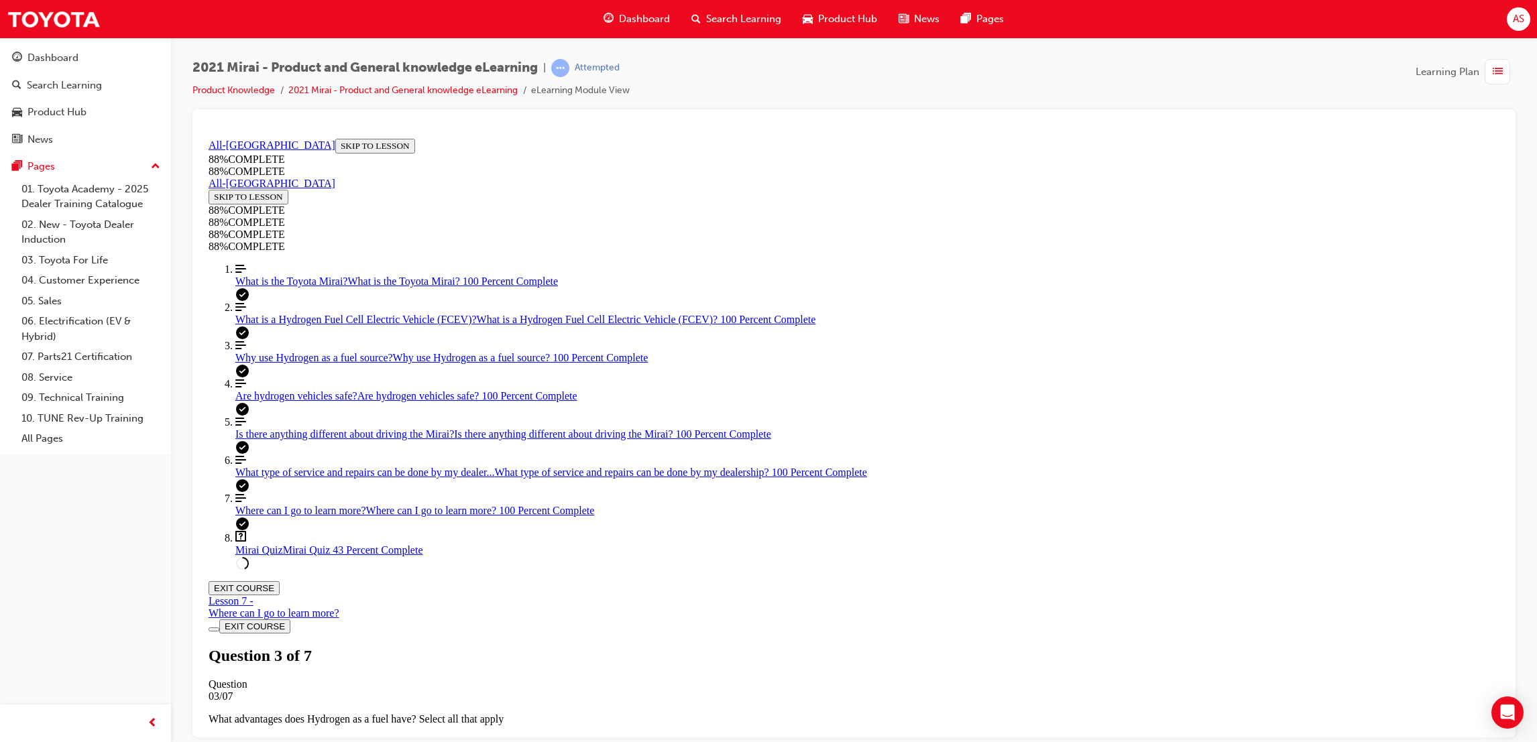
drag, startPoint x: 918, startPoint y: 411, endPoint x: 928, endPoint y: 492, distance: 81.7
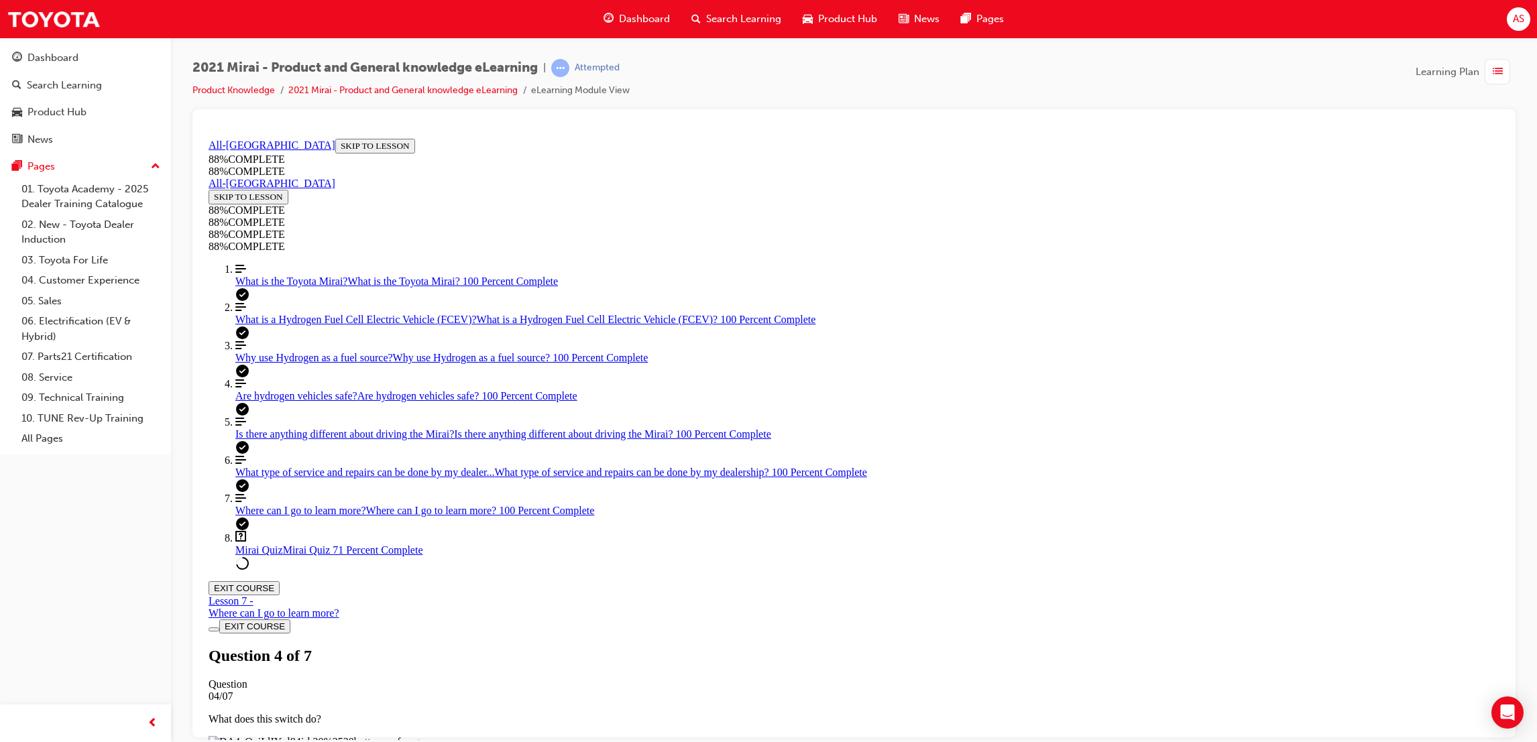
scroll to position [459, 0]
drag, startPoint x: 960, startPoint y: 677, endPoint x: 1054, endPoint y: 554, distance: 154.5
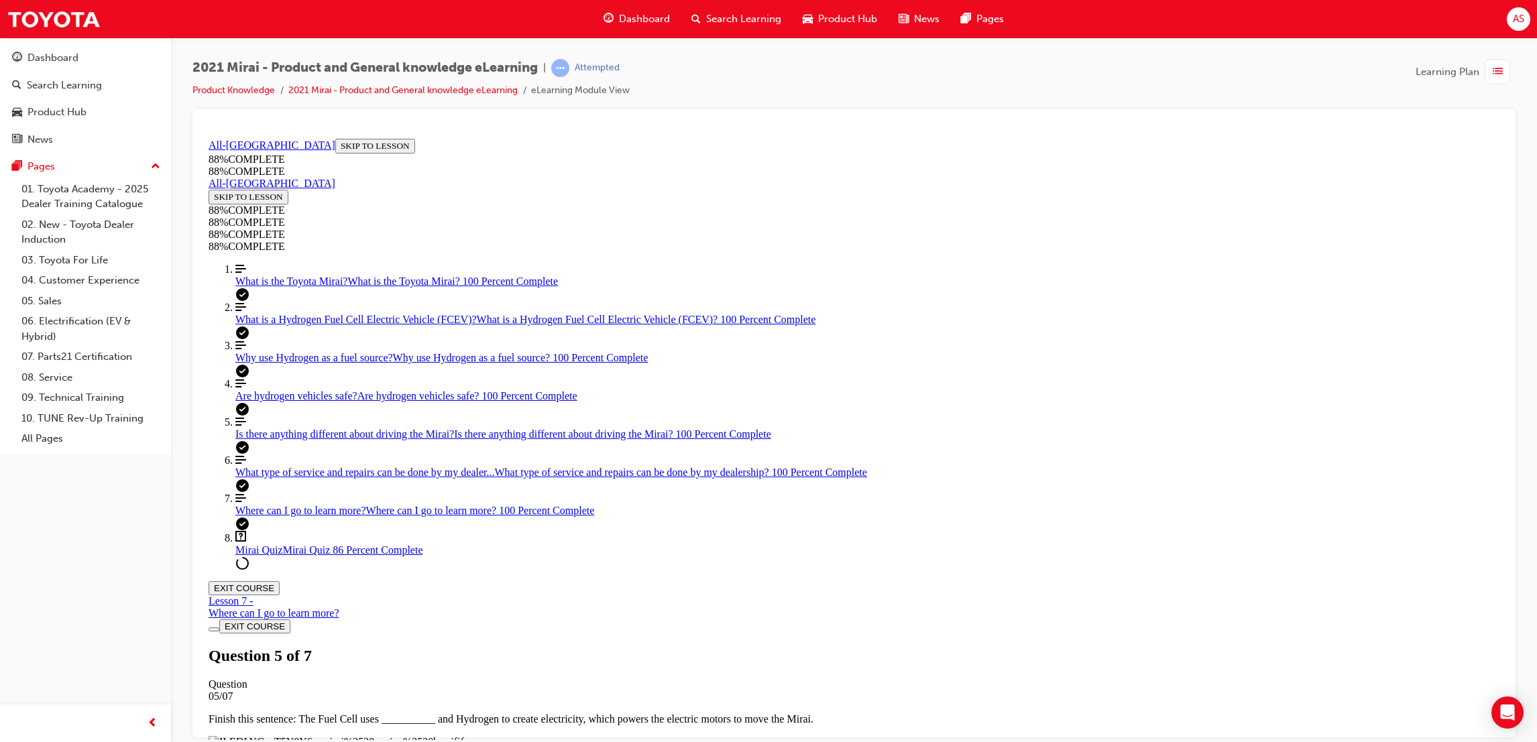
scroll to position [48, 0]
drag, startPoint x: 885, startPoint y: 421, endPoint x: 923, endPoint y: 538, distance: 123.4
drag, startPoint x: 882, startPoint y: 468, endPoint x: 918, endPoint y: 524, distance: 66.4
drag, startPoint x: 863, startPoint y: 463, endPoint x: 905, endPoint y: 473, distance: 43.3
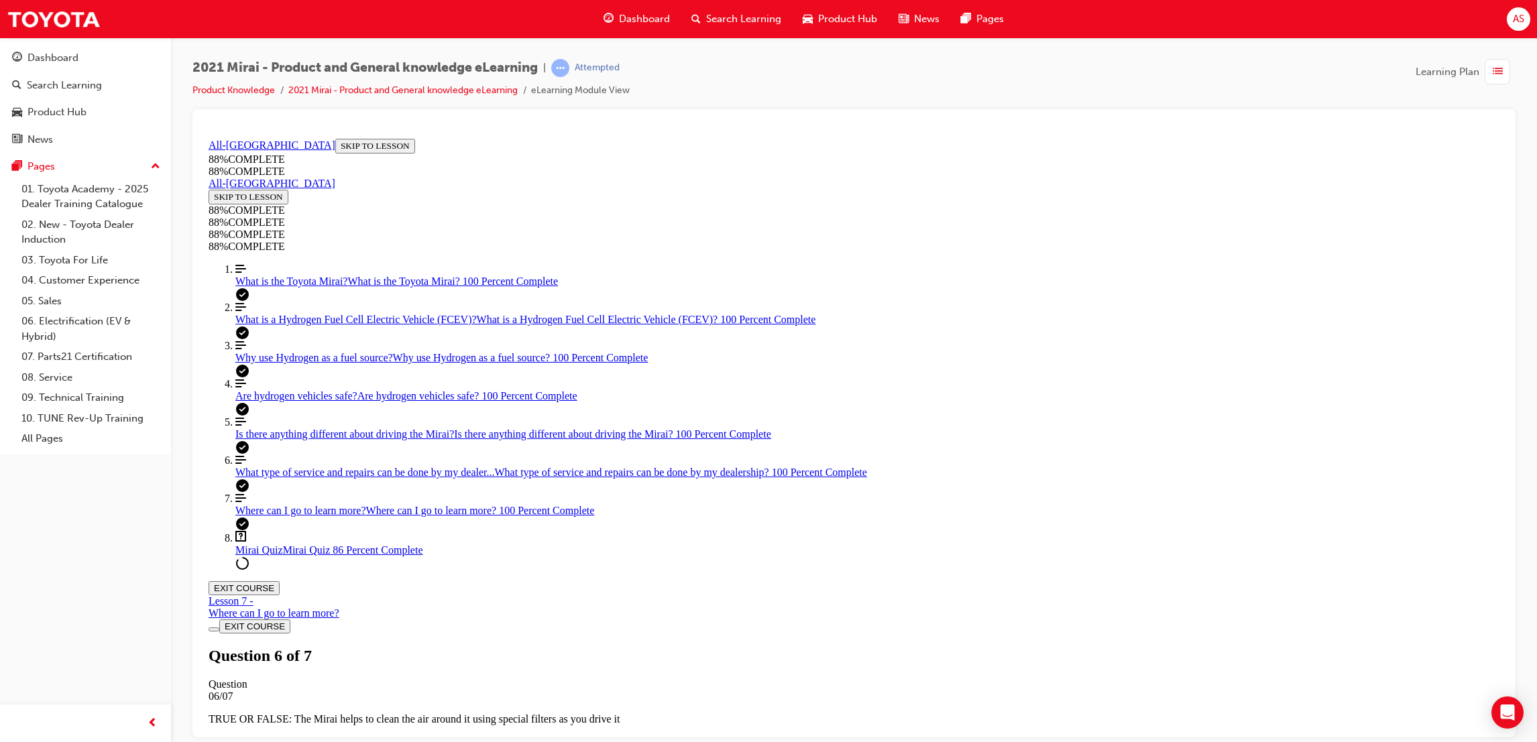
drag, startPoint x: 850, startPoint y: 399, endPoint x: 903, endPoint y: 411, distance: 54.3
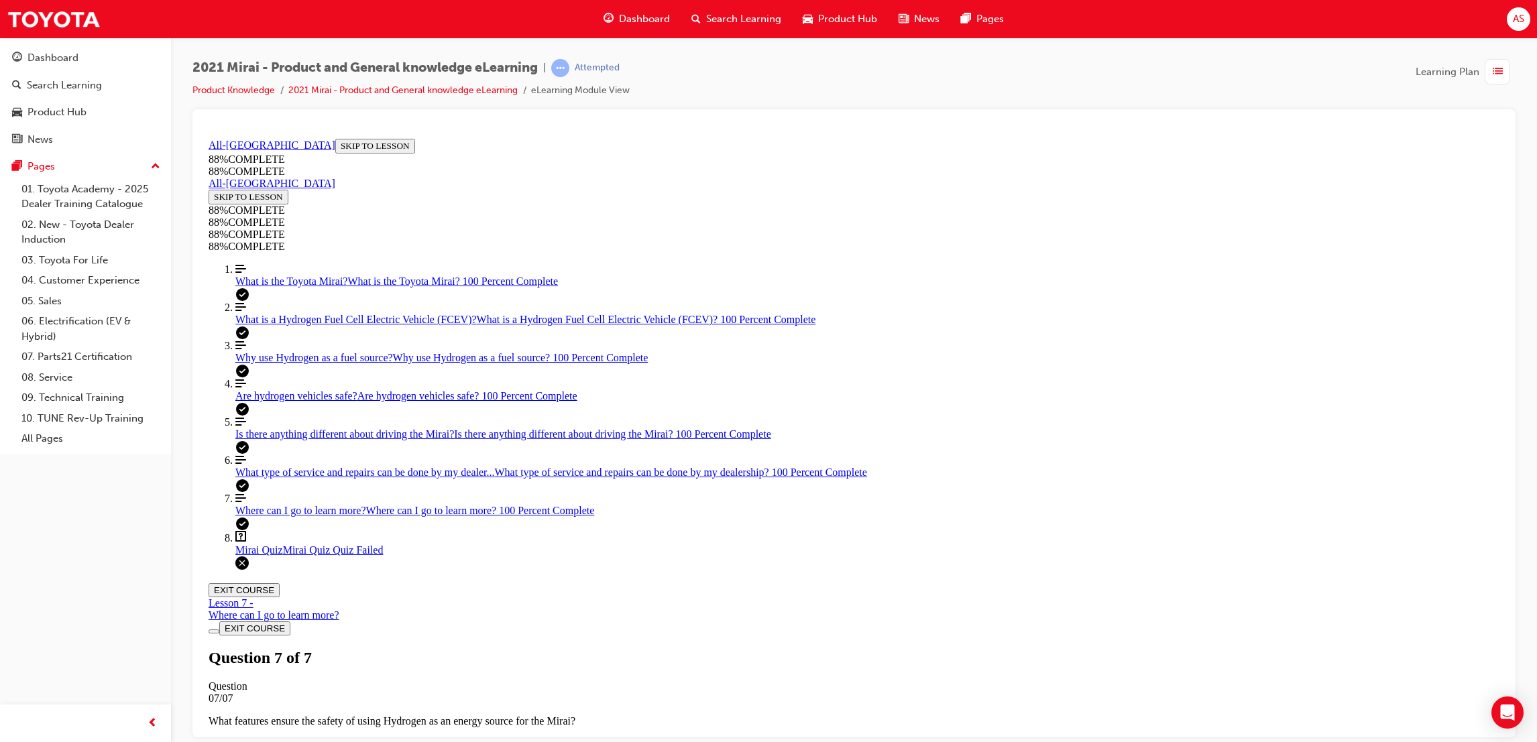
scroll to position [86, 0]
drag, startPoint x: 961, startPoint y: 641, endPoint x: 949, endPoint y: 641, distance: 12.1
click at [783, 646] on div "Mirai Quiz Lesson 8 of 8 Now that you've made your way through the Mirai module…" at bounding box center [854, 692] width 1291 height 92
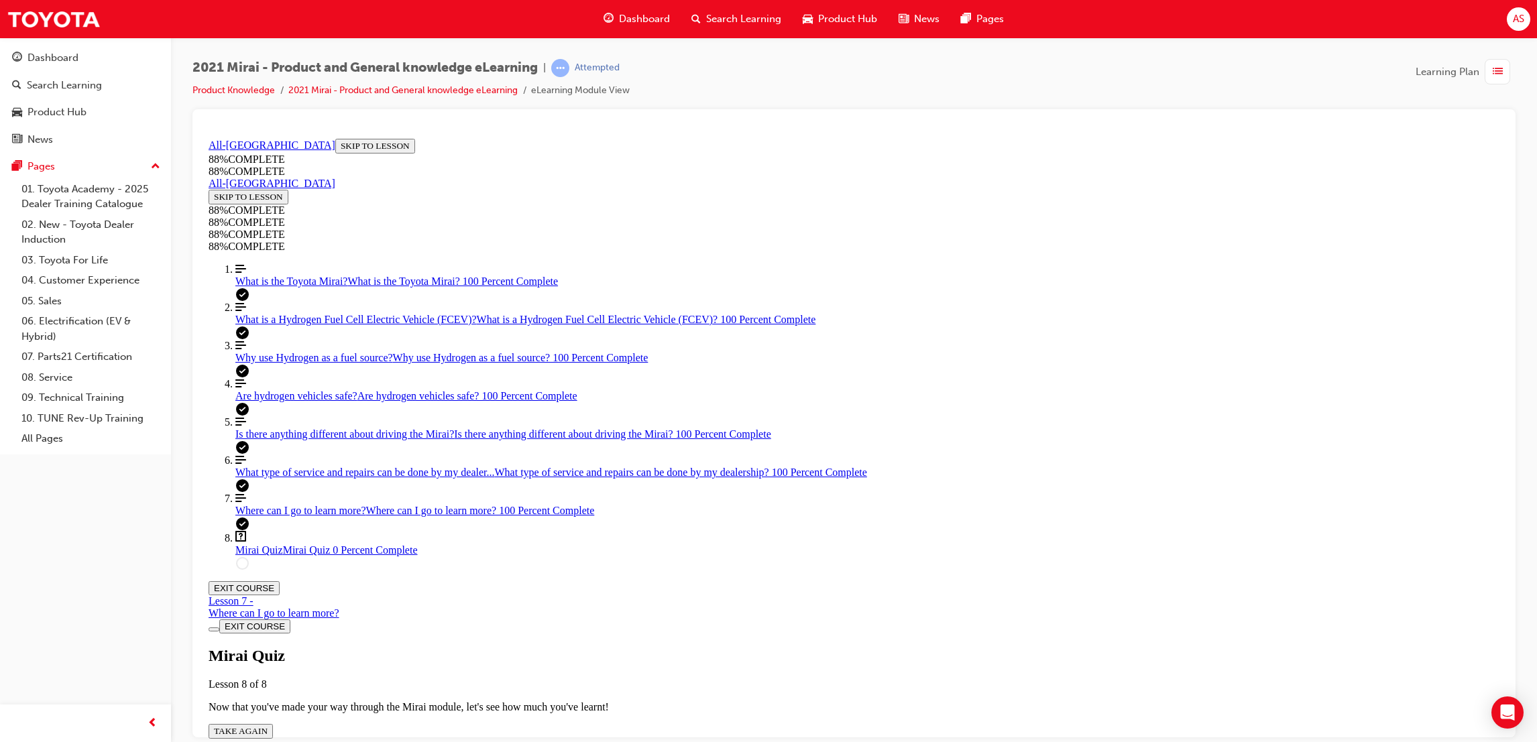
click at [273, 723] on button "TAKE AGAIN" at bounding box center [241, 730] width 64 height 15
drag, startPoint x: 963, startPoint y: 546, endPoint x: 967, endPoint y: 552, distance: 7.1
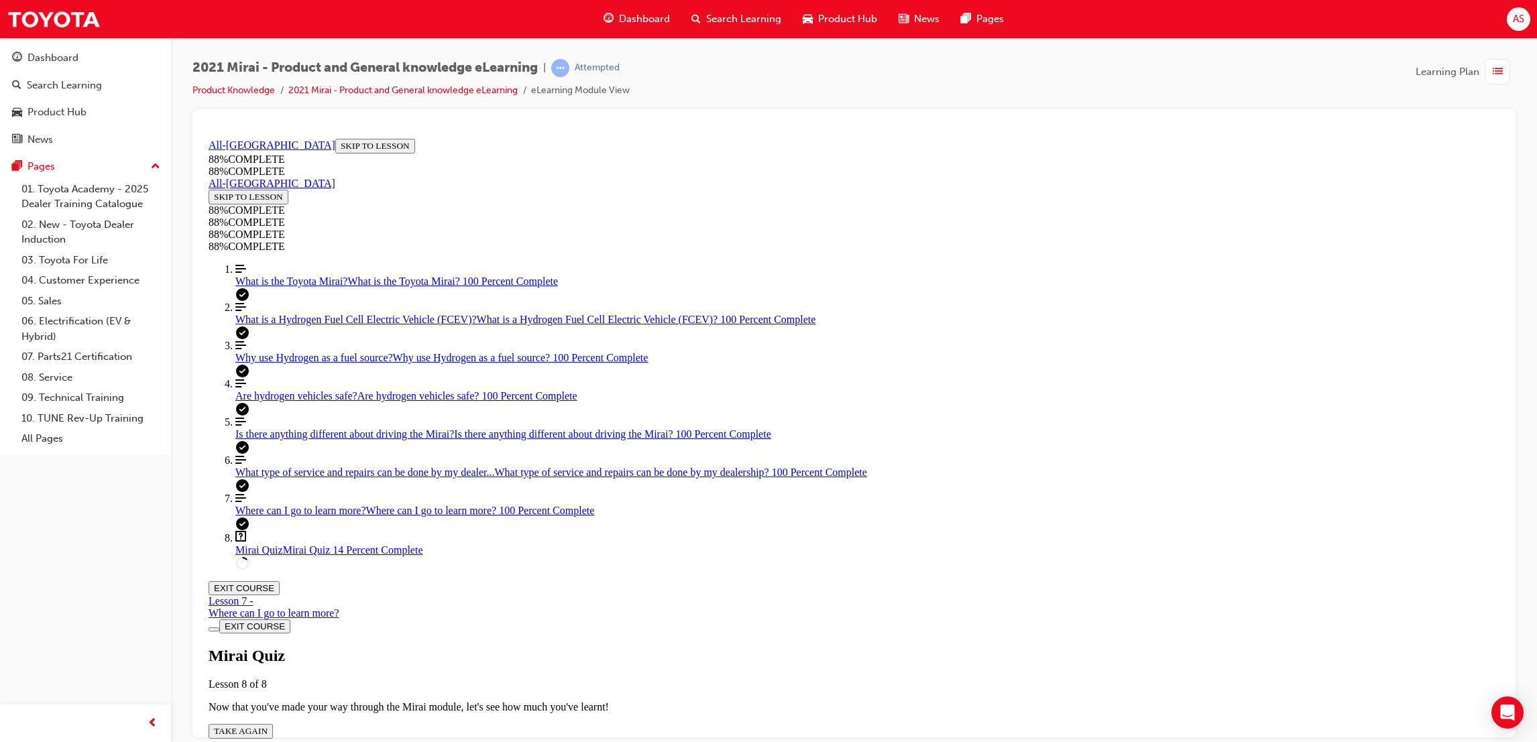
drag, startPoint x: 999, startPoint y: 707, endPoint x: 992, endPoint y: 697, distance: 12.1
drag, startPoint x: 987, startPoint y: 694, endPoint x: 975, endPoint y: 689, distance: 12.9
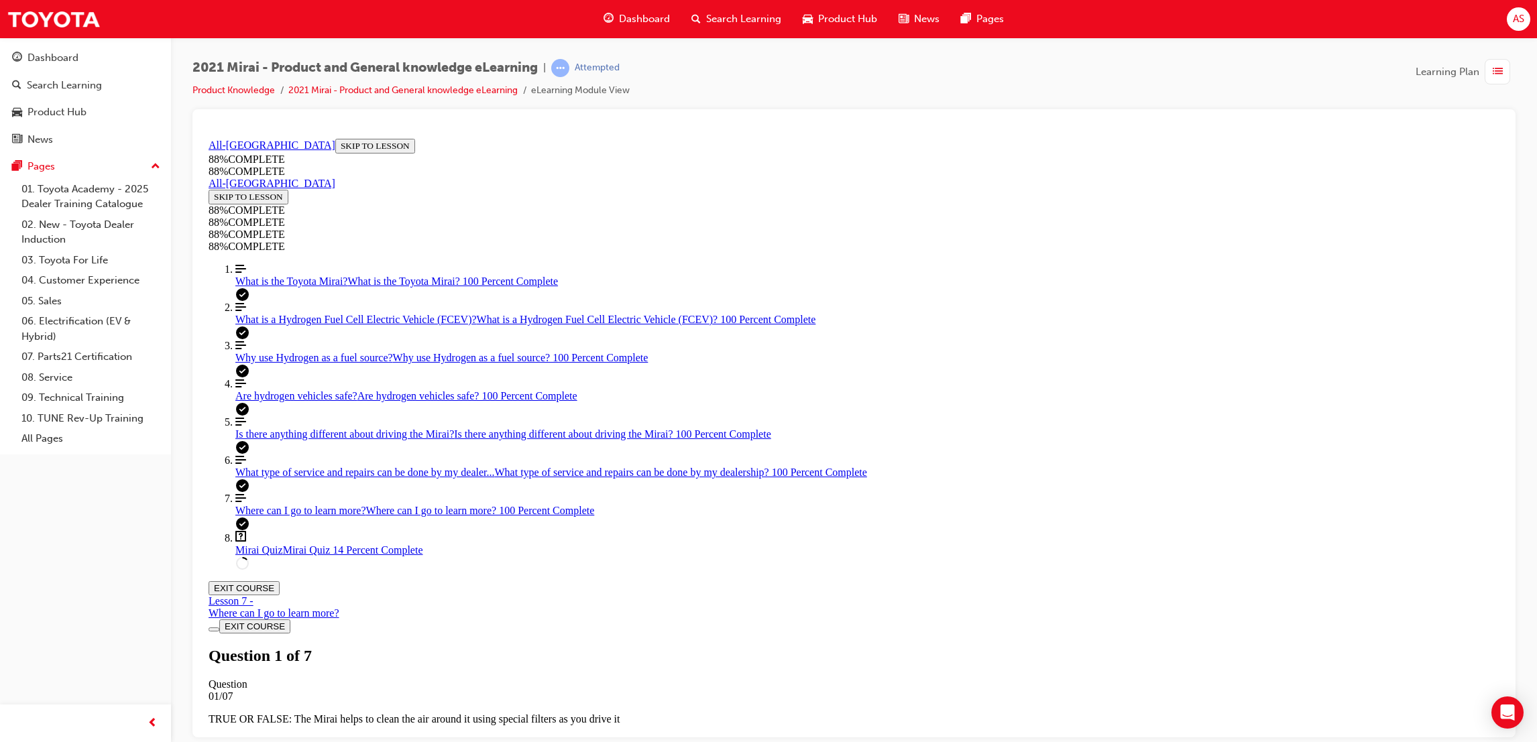
scroll to position [48, 0]
drag, startPoint x: 910, startPoint y: 417, endPoint x: 980, endPoint y: 489, distance: 100.5
drag, startPoint x: 898, startPoint y: 431, endPoint x: 919, endPoint y: 477, distance: 49.8
drag, startPoint x: 916, startPoint y: 430, endPoint x: 947, endPoint y: 516, distance: 91.4
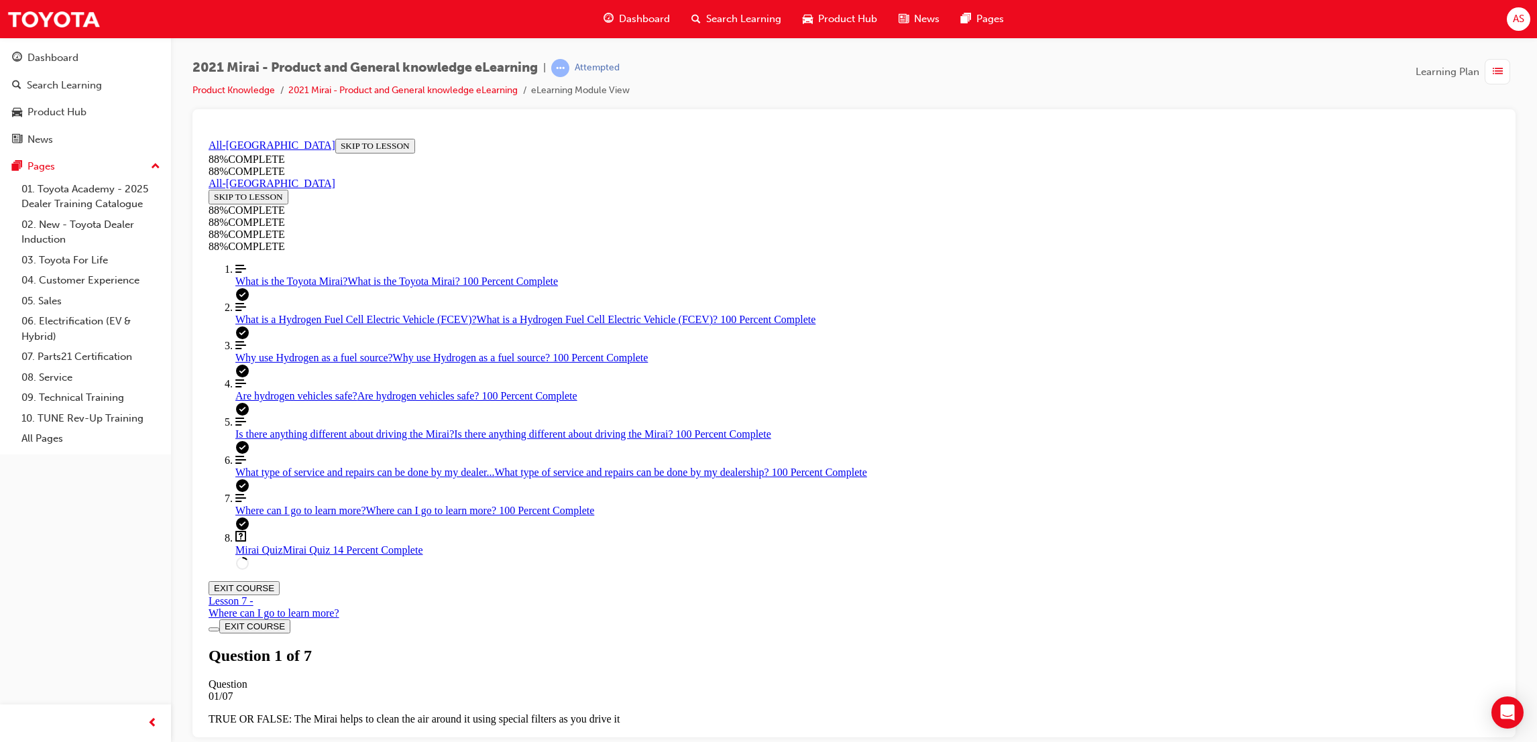
drag, startPoint x: 947, startPoint y: 516, endPoint x: 982, endPoint y: 558, distance: 55.3
drag, startPoint x: 879, startPoint y: 423, endPoint x: 962, endPoint y: 482, distance: 101.9
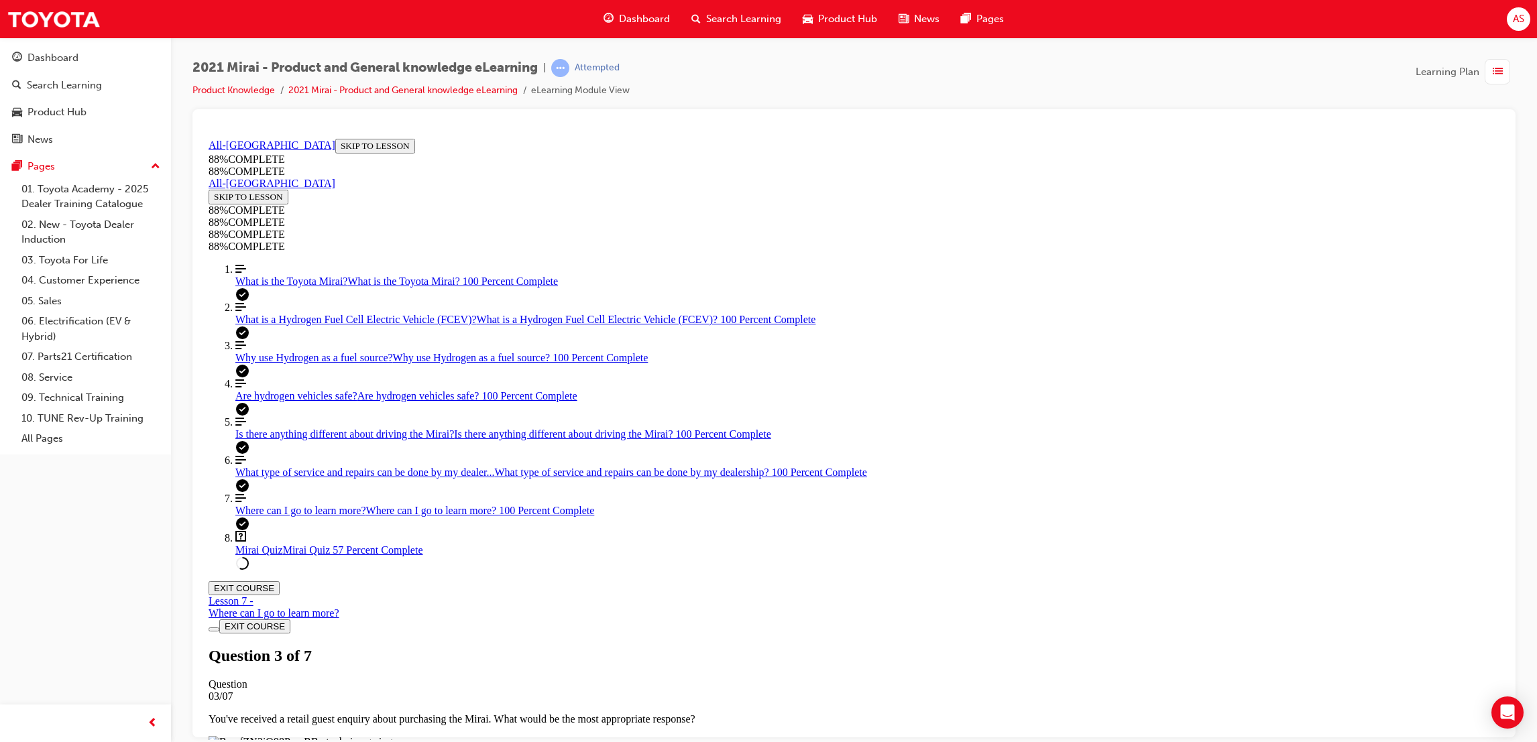
scroll to position [143, 0]
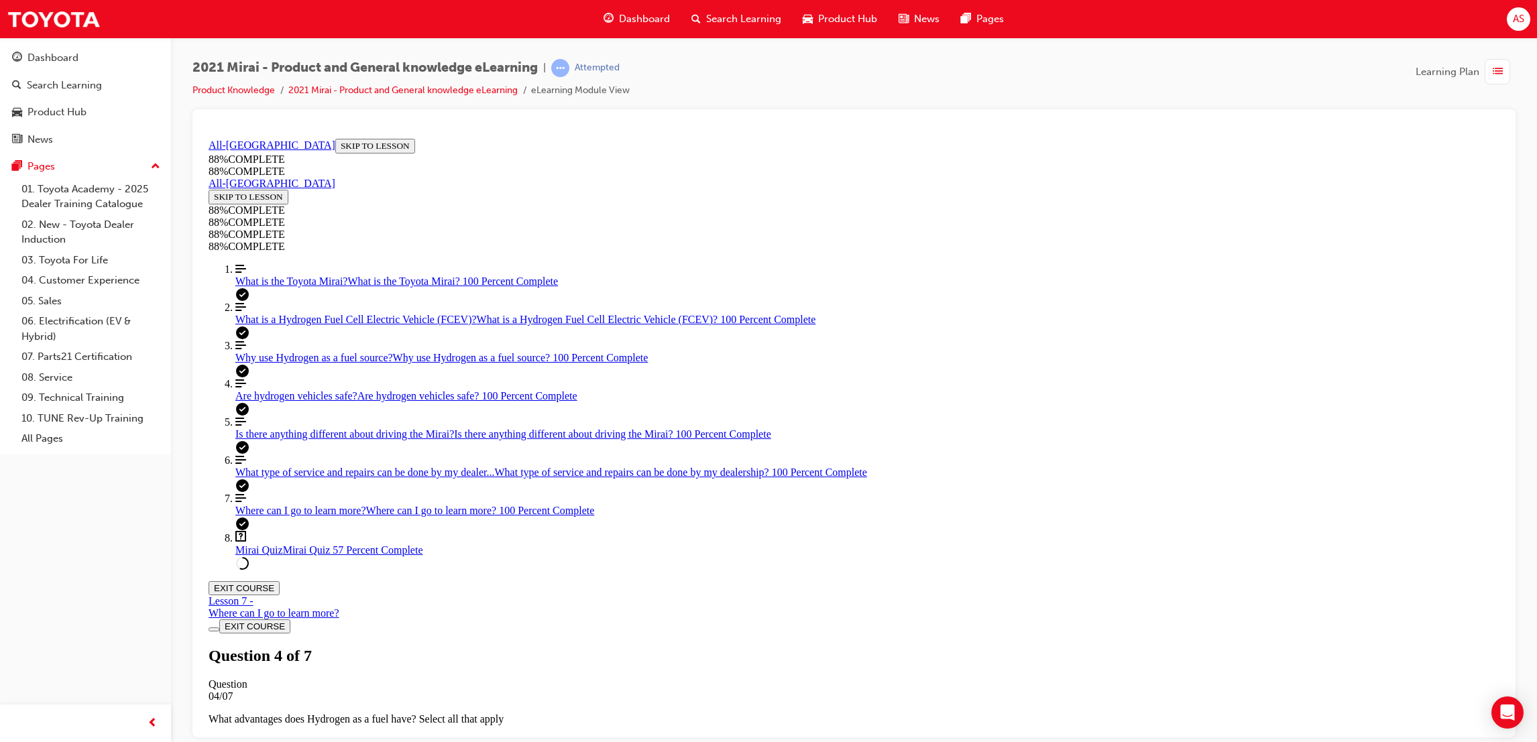
drag, startPoint x: 963, startPoint y: 675, endPoint x: 979, endPoint y: 687, distance: 20.1
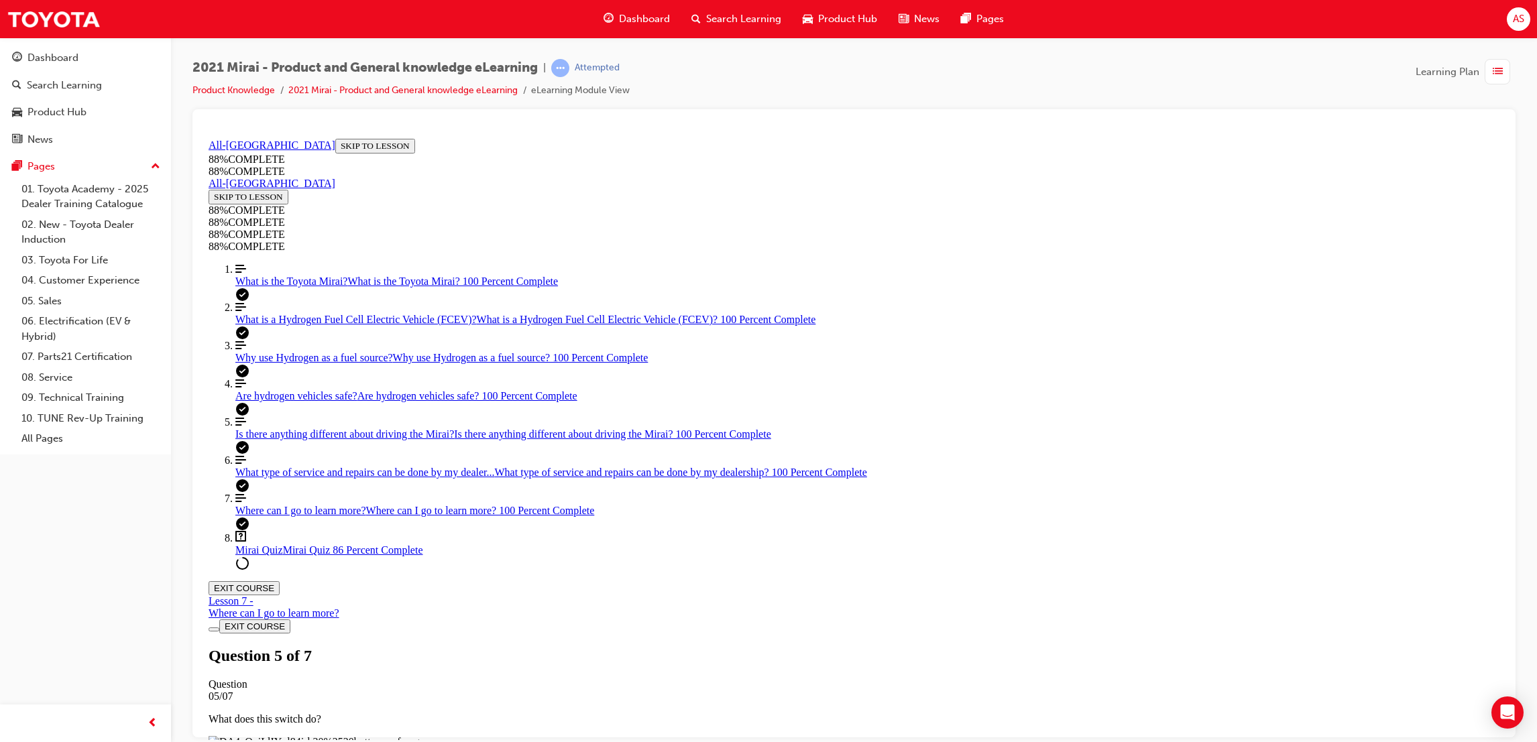
scroll to position [459, 0]
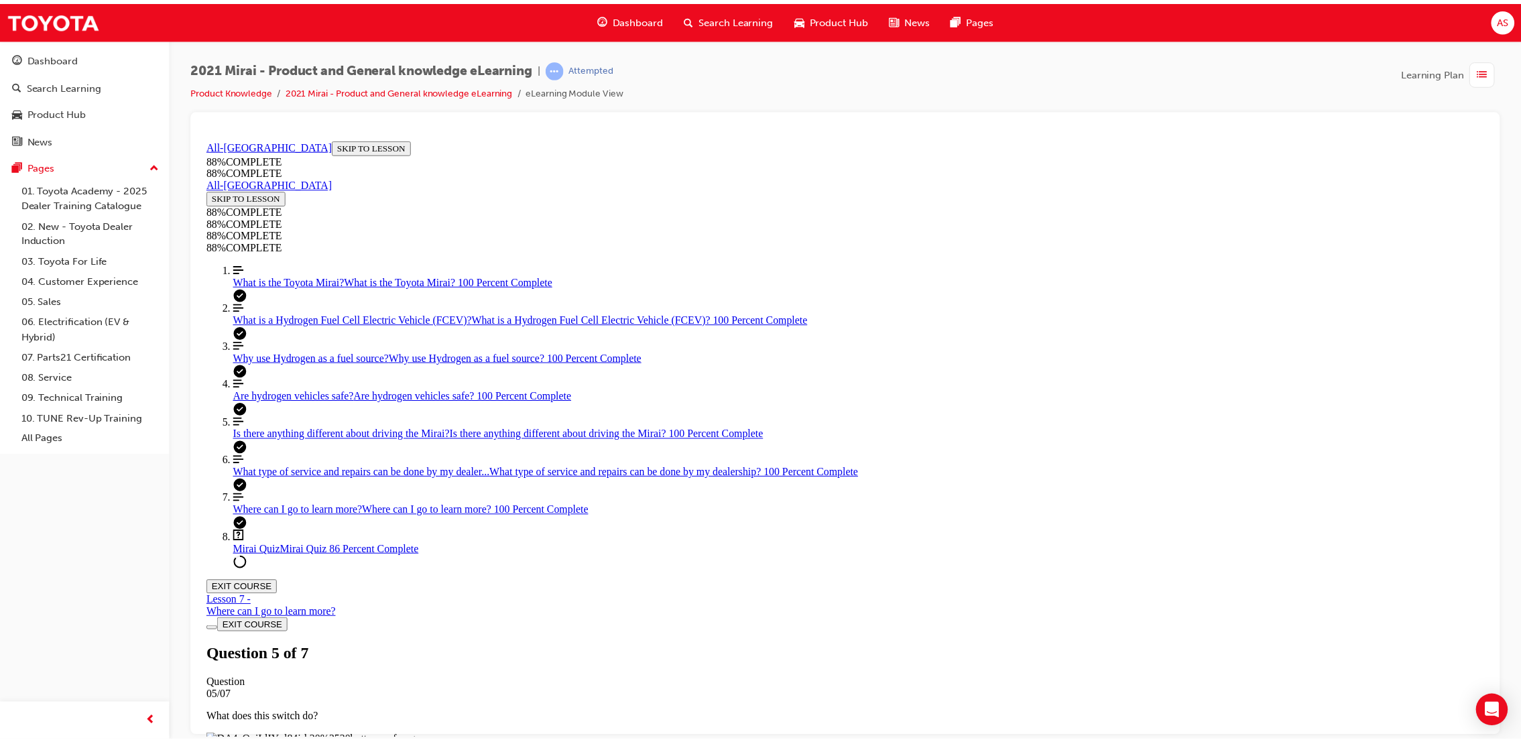
scroll to position [48, 0]
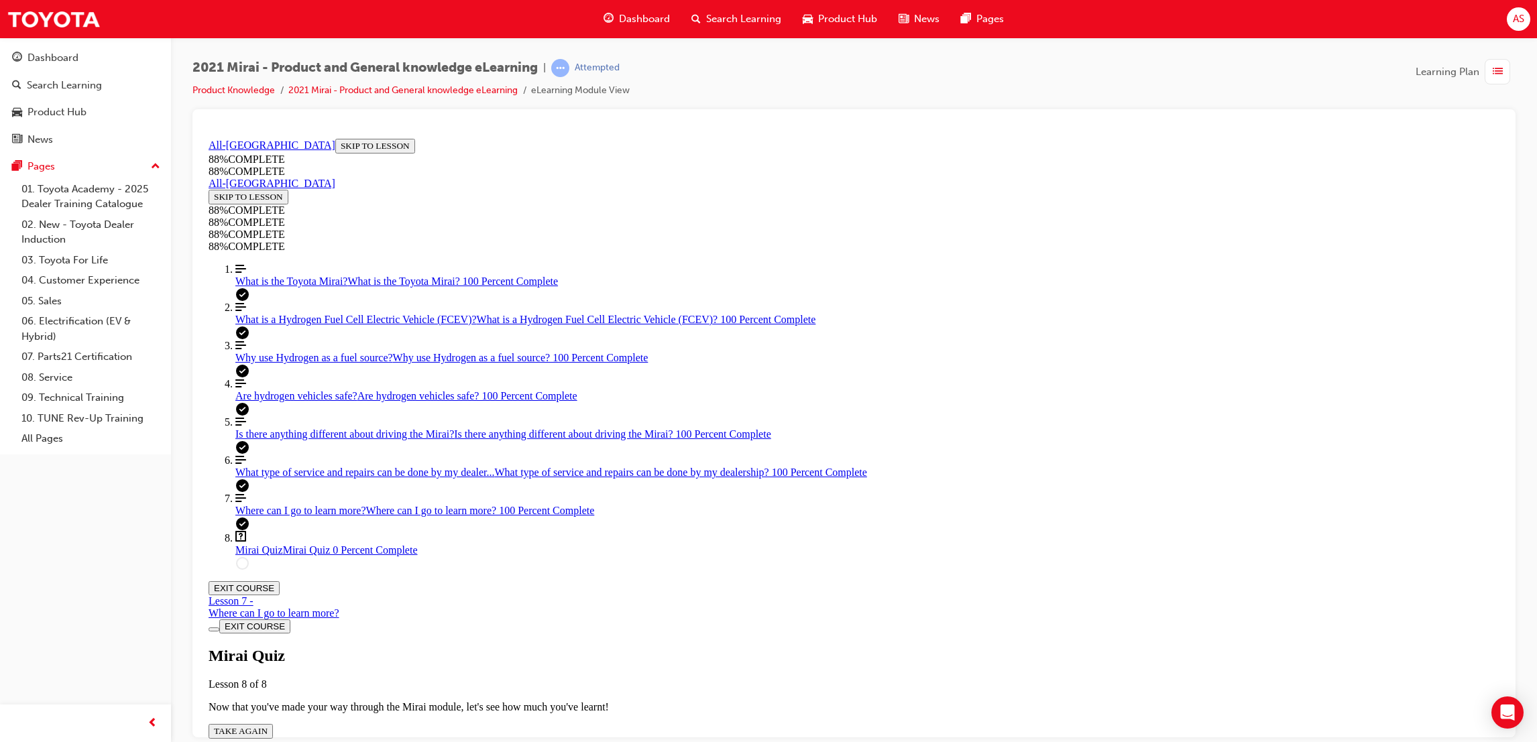
click at [760, 646] on div "Mirai Quiz Lesson 8 of 8 Now that you've made your way through the Mirai module…" at bounding box center [854, 692] width 1291 height 92
click at [273, 723] on button "TAKE AGAIN" at bounding box center [241, 730] width 64 height 15
drag, startPoint x: 928, startPoint y: 548, endPoint x: 1000, endPoint y: 634, distance: 111.8
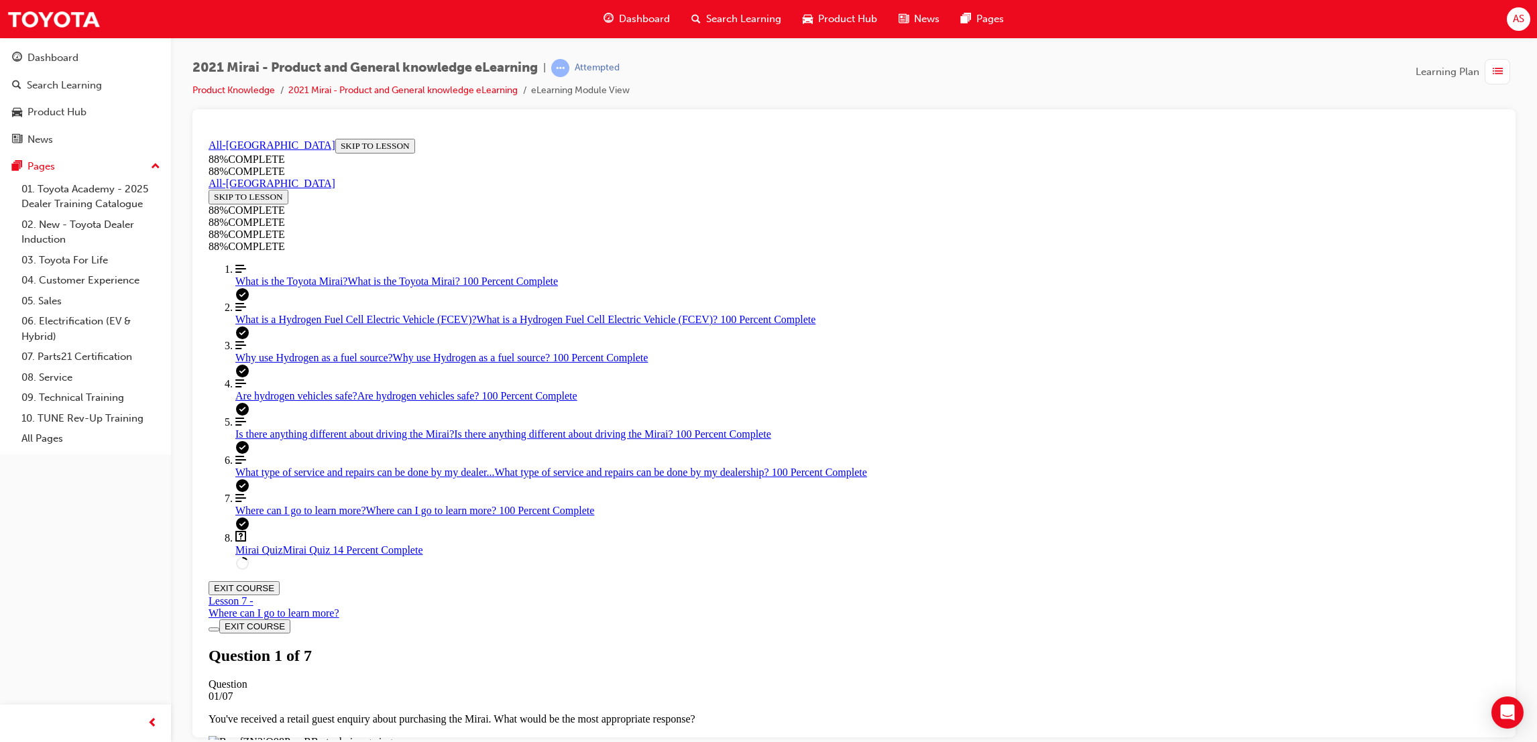
drag, startPoint x: 902, startPoint y: 480, endPoint x: 967, endPoint y: 478, distance: 64.4
drag, startPoint x: 882, startPoint y: 536, endPoint x: 962, endPoint y: 540, distance: 79.9
drag, startPoint x: 890, startPoint y: 423, endPoint x: 983, endPoint y: 434, distance: 93.8
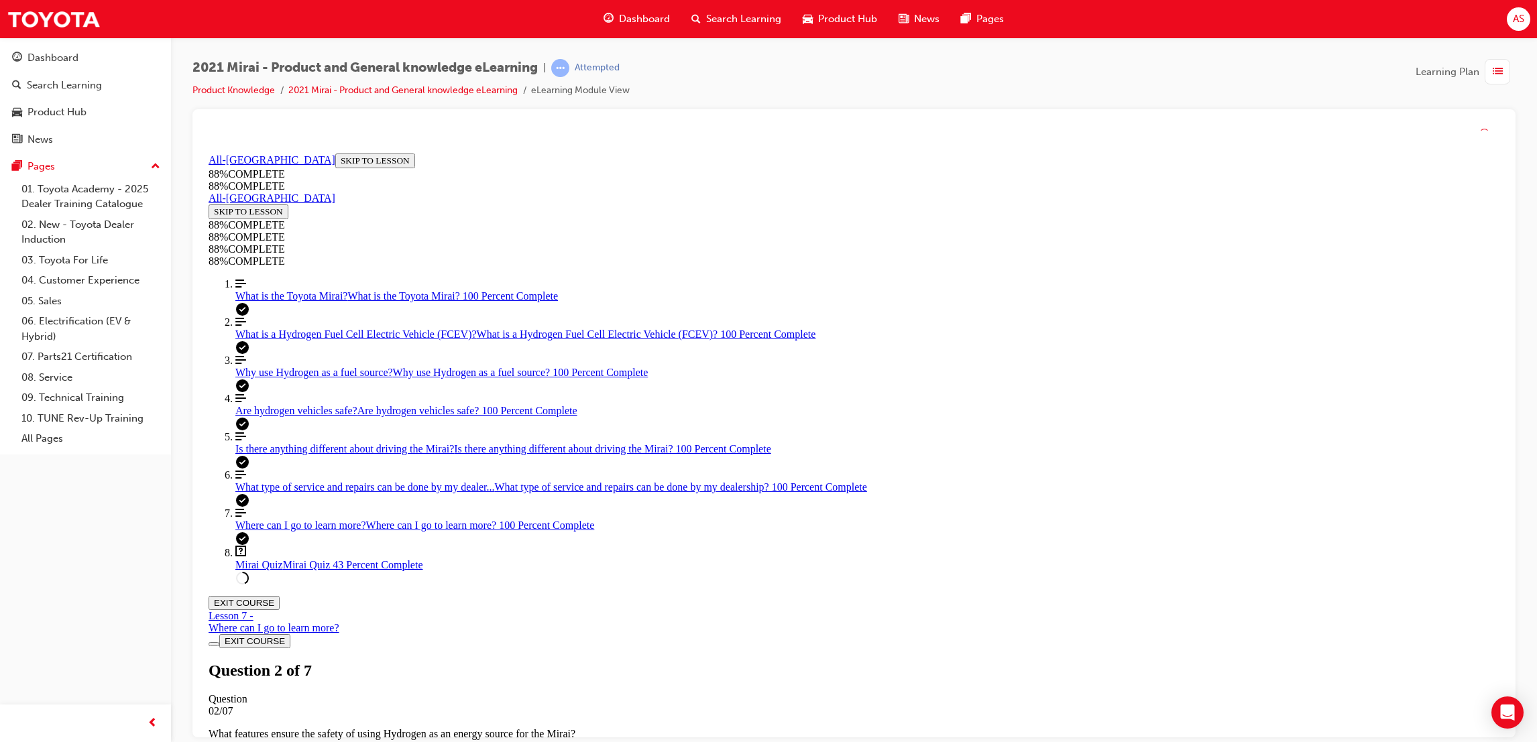
scroll to position [101, 0]
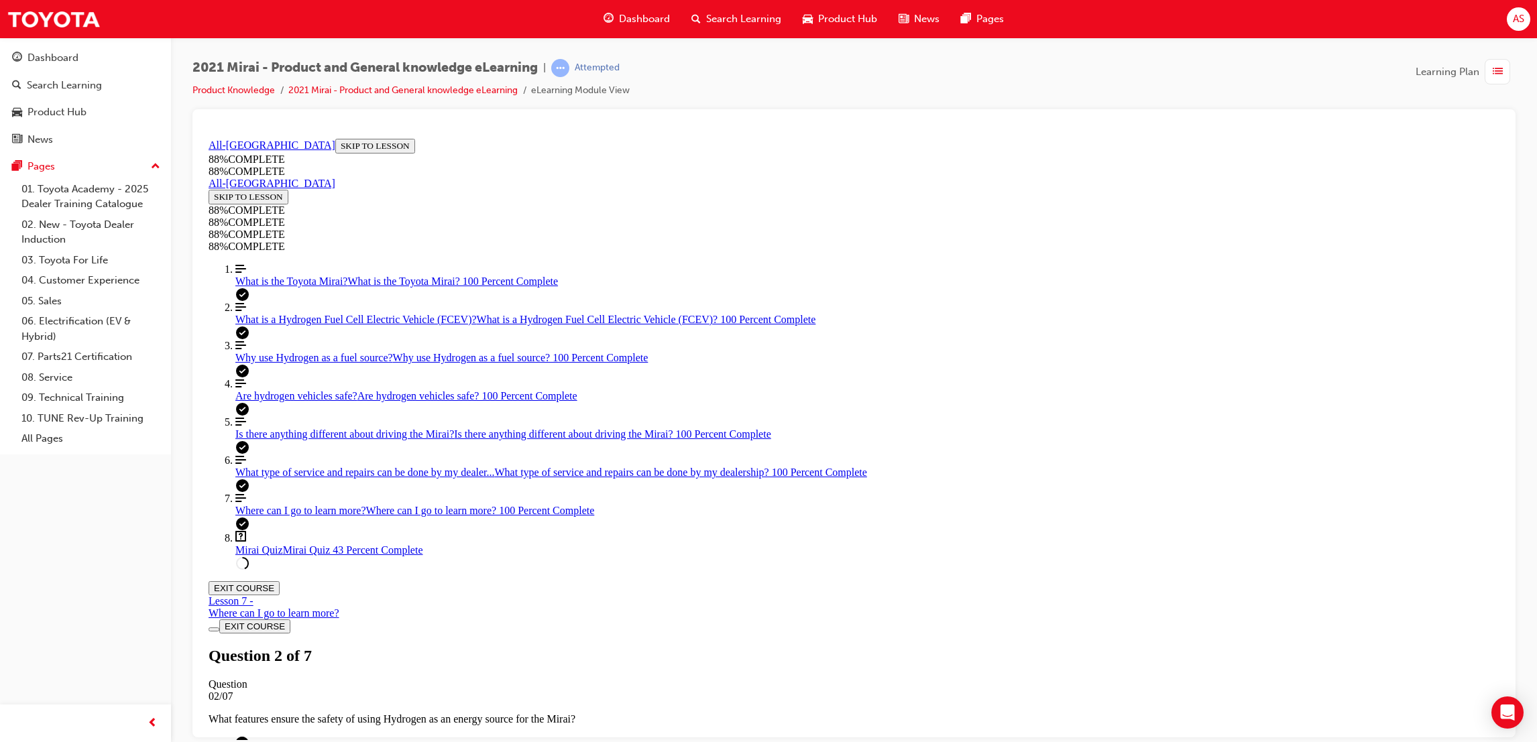
drag, startPoint x: 971, startPoint y: 552, endPoint x: 959, endPoint y: 517, distance: 37.5
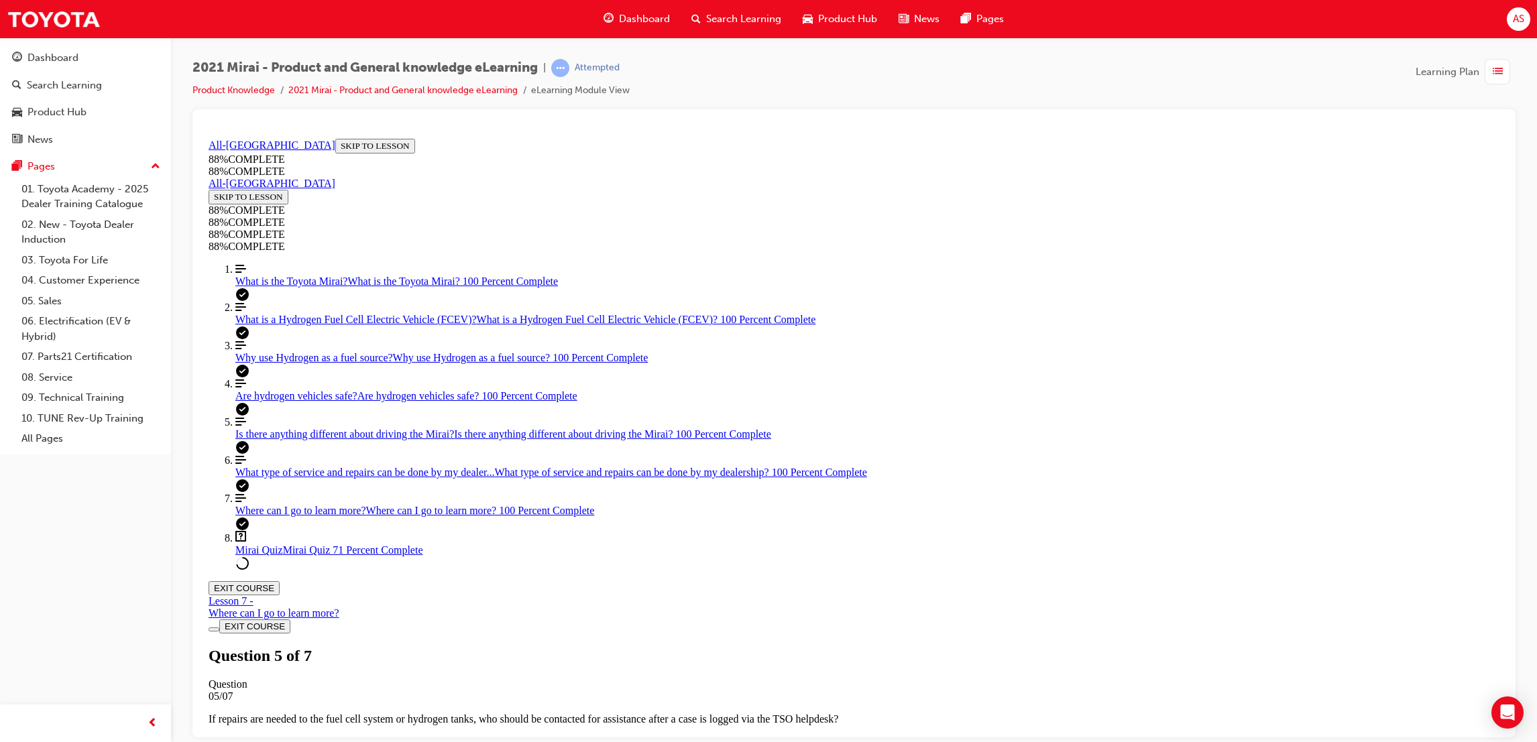
scroll to position [250, 0]
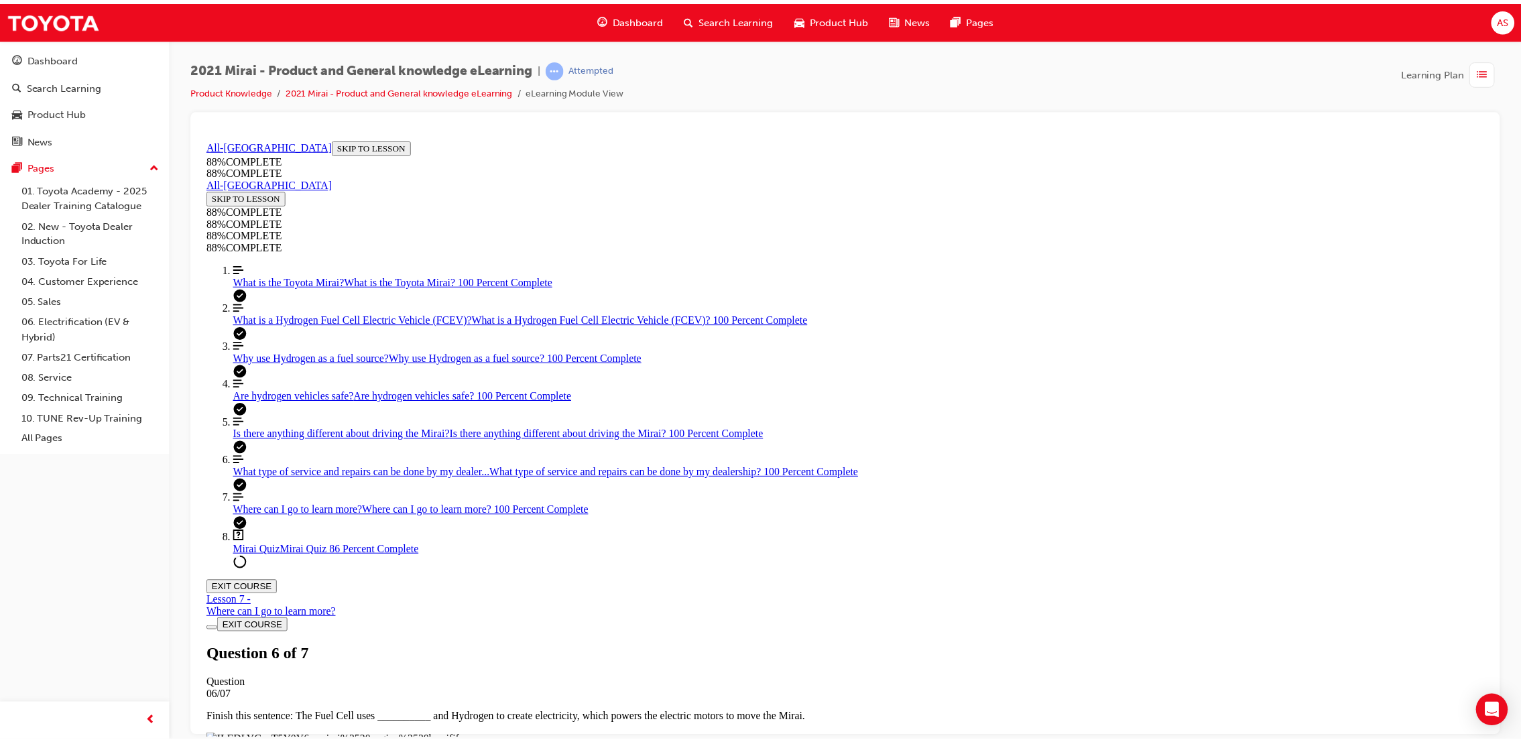
scroll to position [150, 0]
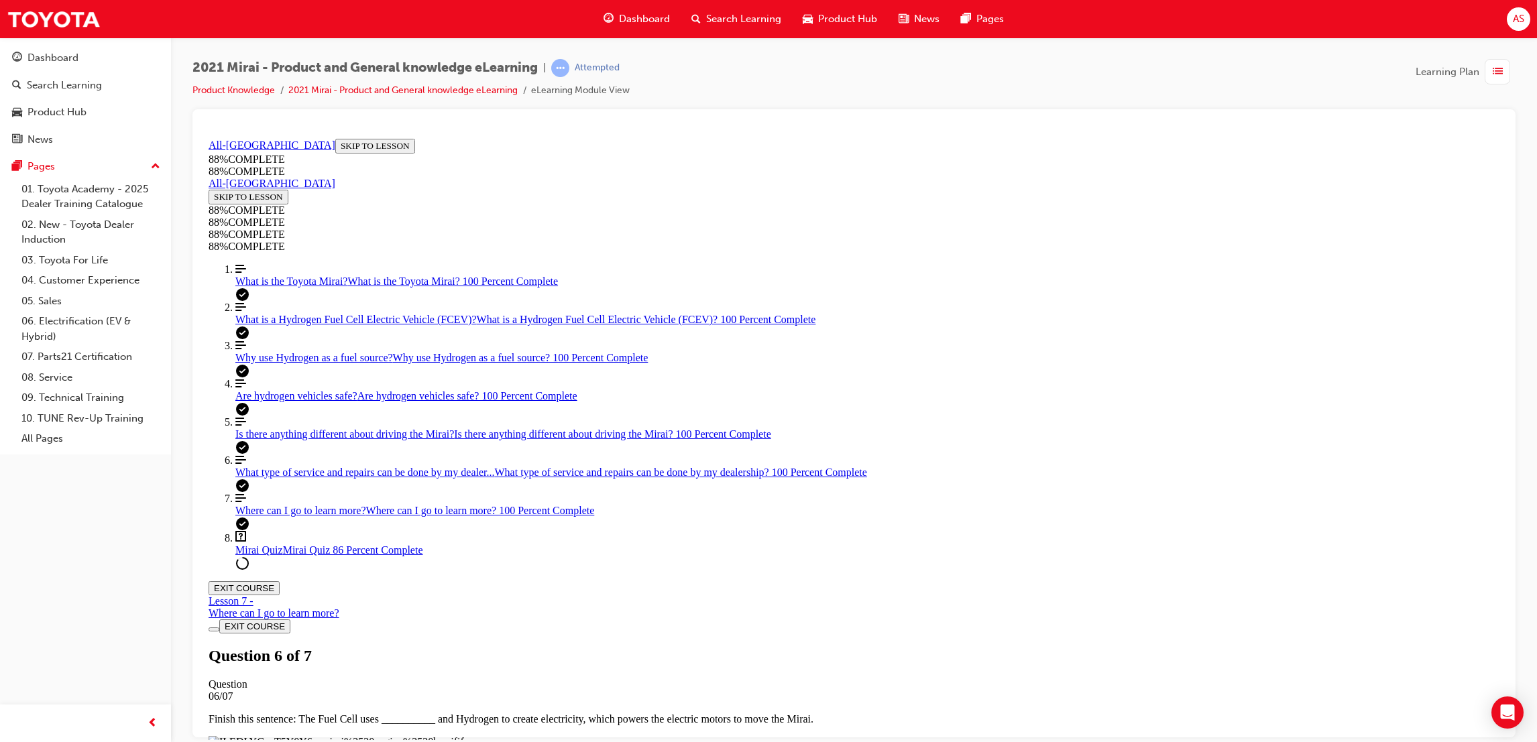
click at [339, 607] on div "Where can I go to learn more?" at bounding box center [274, 613] width 131 height 12
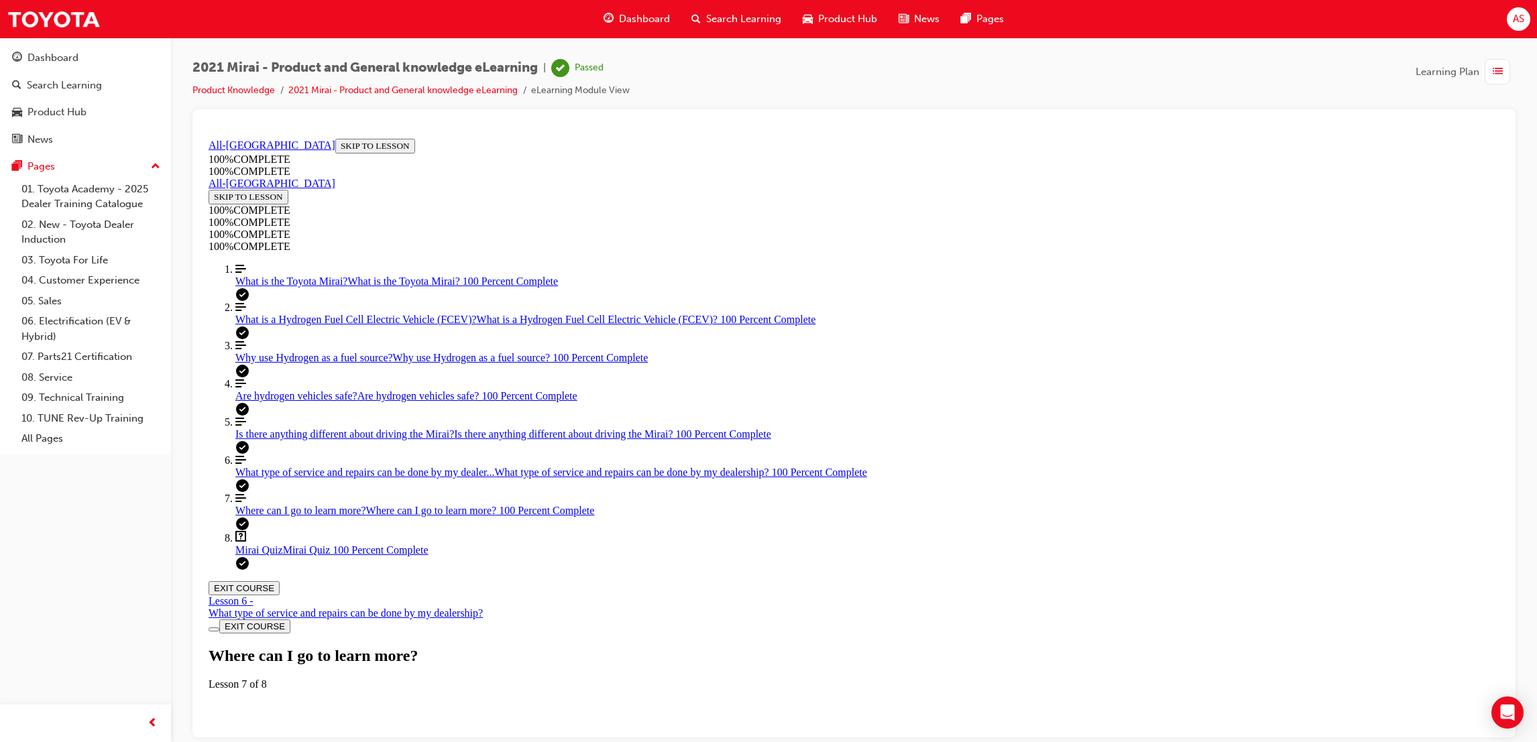
scroll to position [46, 0]
click at [283, 556] on link "Question box Question mark inside of a square Mirai Quiz Mirai Quiz 100 Percent…" at bounding box center [867, 542] width 1264 height 25
click at [280, 581] on button "EXIT COURSE" at bounding box center [244, 588] width 71 height 14
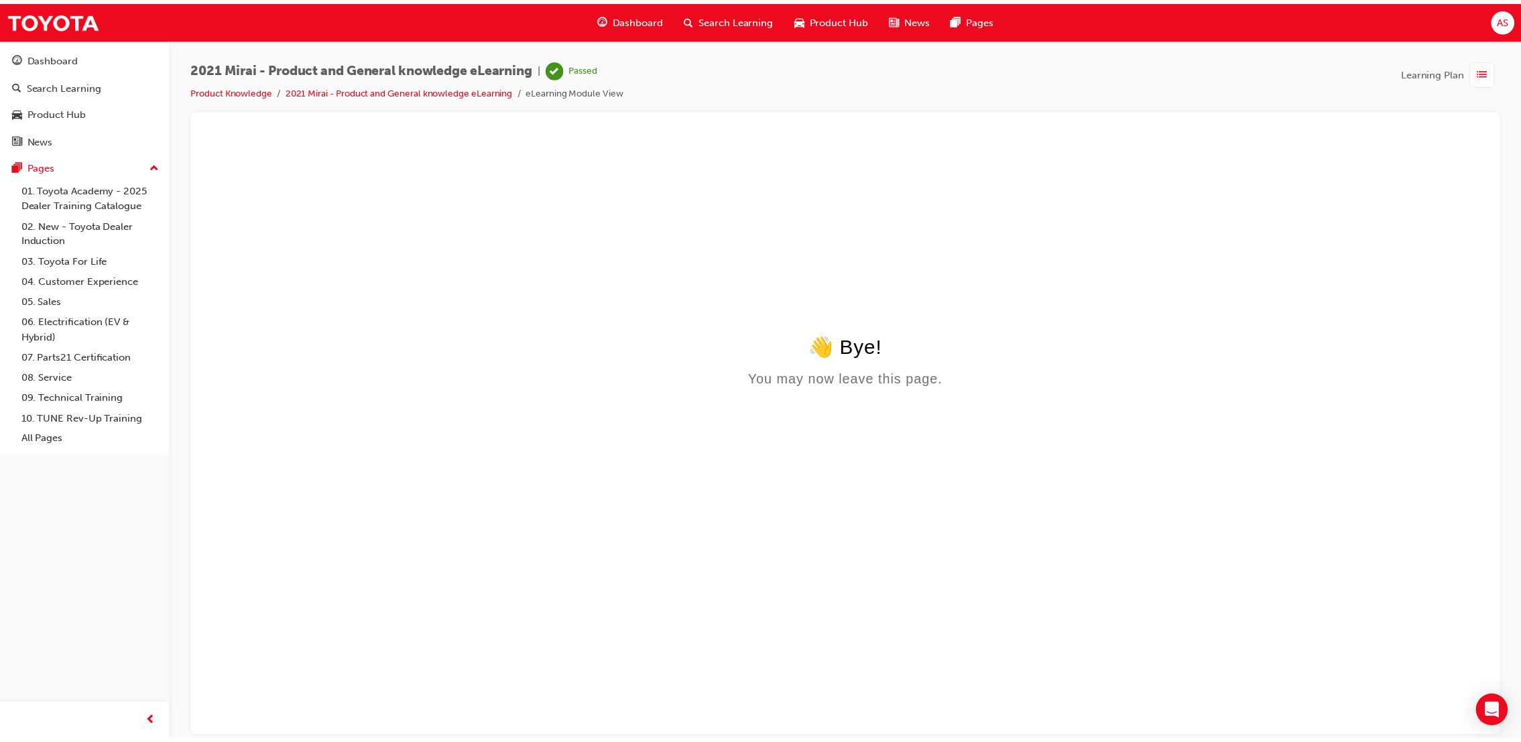
scroll to position [0, 0]
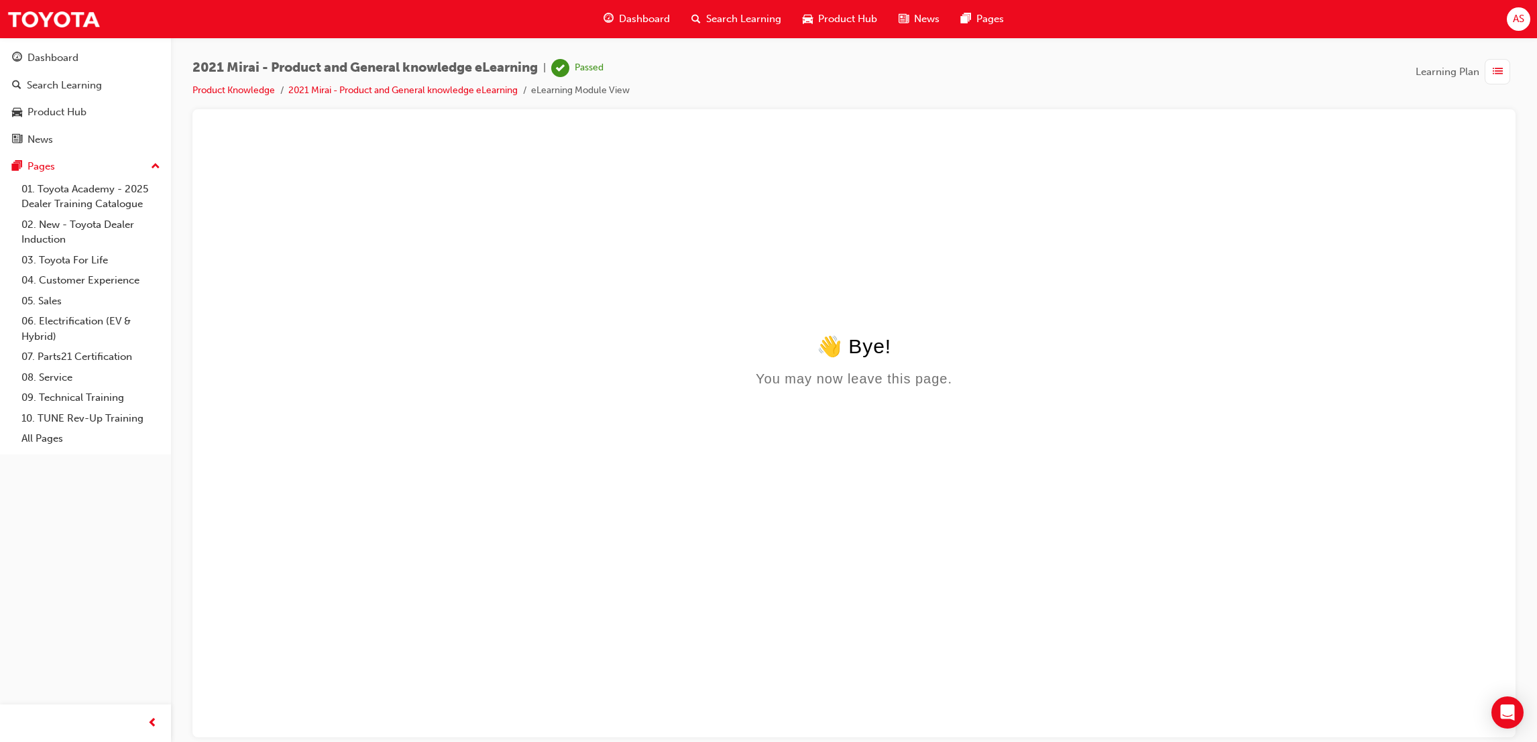
click at [640, 9] on div "Dashboard" at bounding box center [637, 18] width 88 height 27
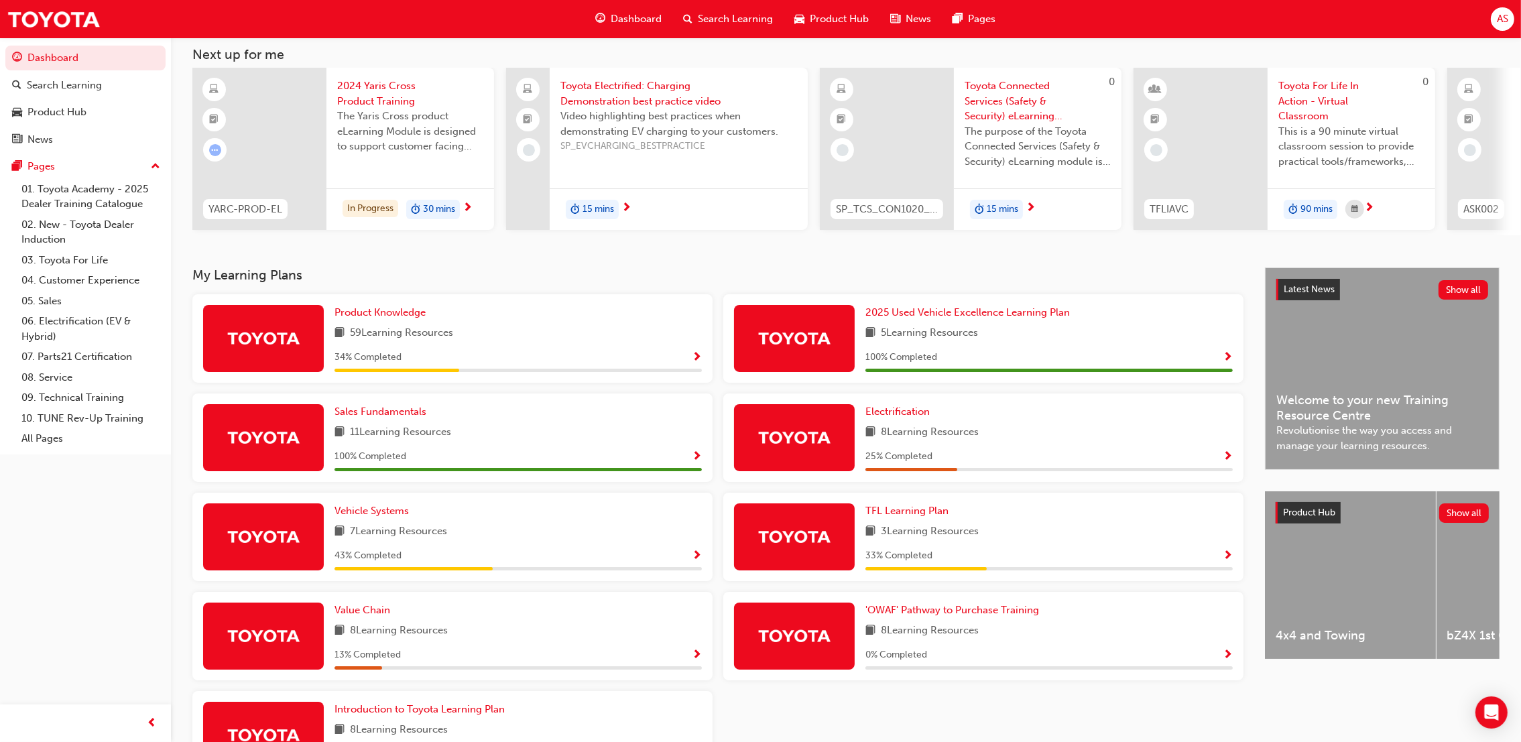
scroll to position [180, 0]
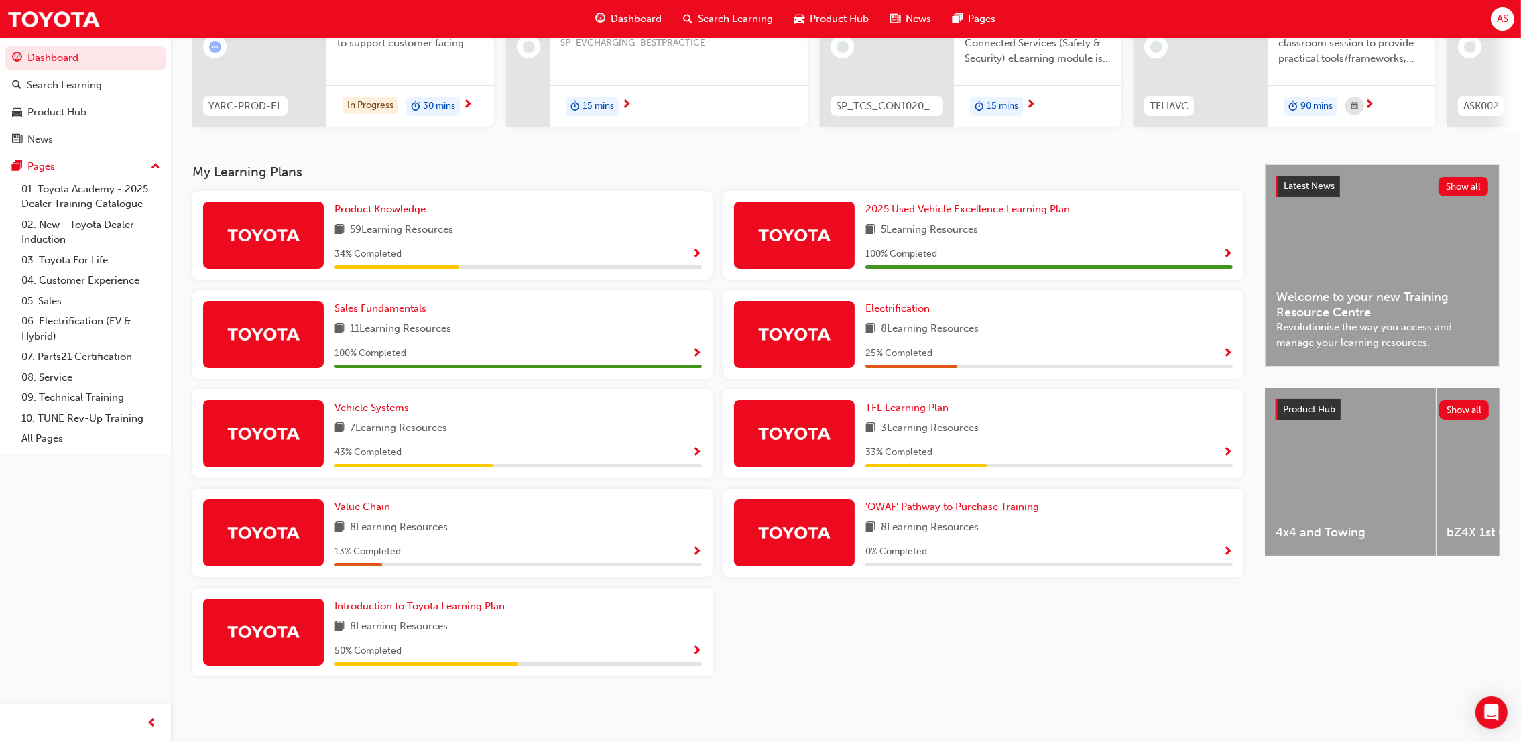
click at [963, 504] on span "'OWAF' Pathway to Purchase Training" at bounding box center [953, 507] width 174 height 12
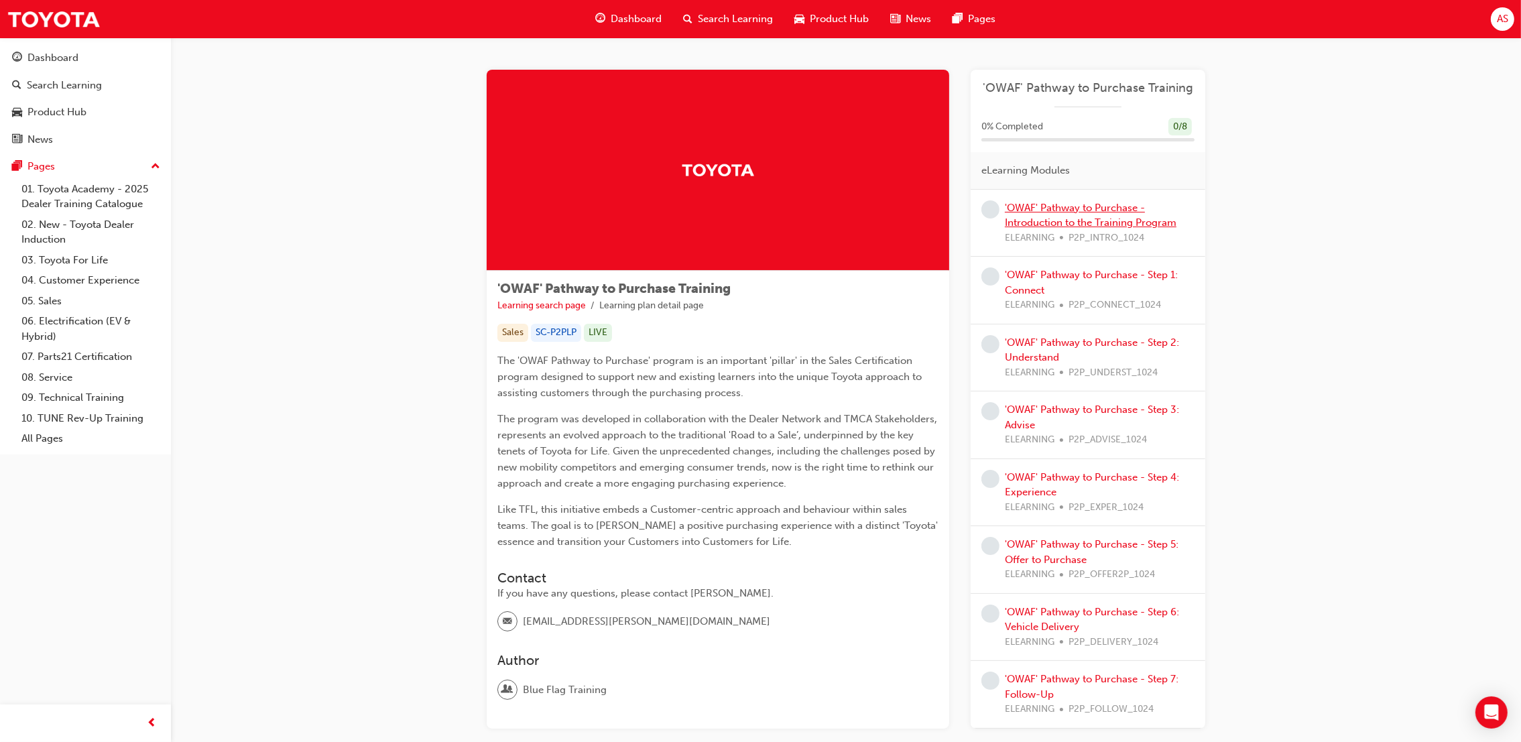
click at [1067, 217] on link "'OWAF' Pathway to Purchase - Introduction to the Training Program" at bounding box center [1091, 215] width 172 height 27
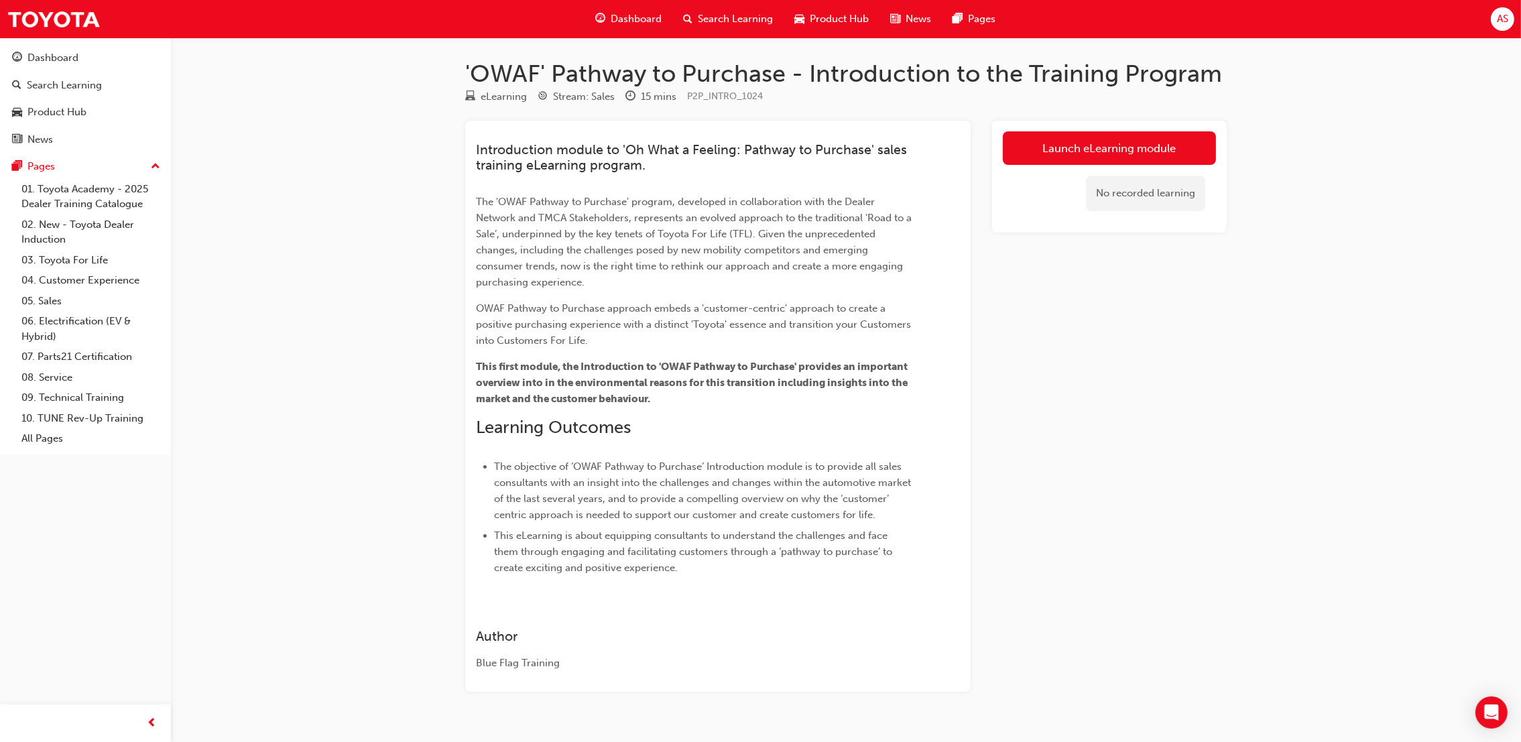
click at [1072, 124] on div "Launch eLearning module No recorded learning" at bounding box center [1109, 177] width 235 height 112
click at [1091, 148] on link "Launch eLearning module" at bounding box center [1109, 148] width 213 height 34
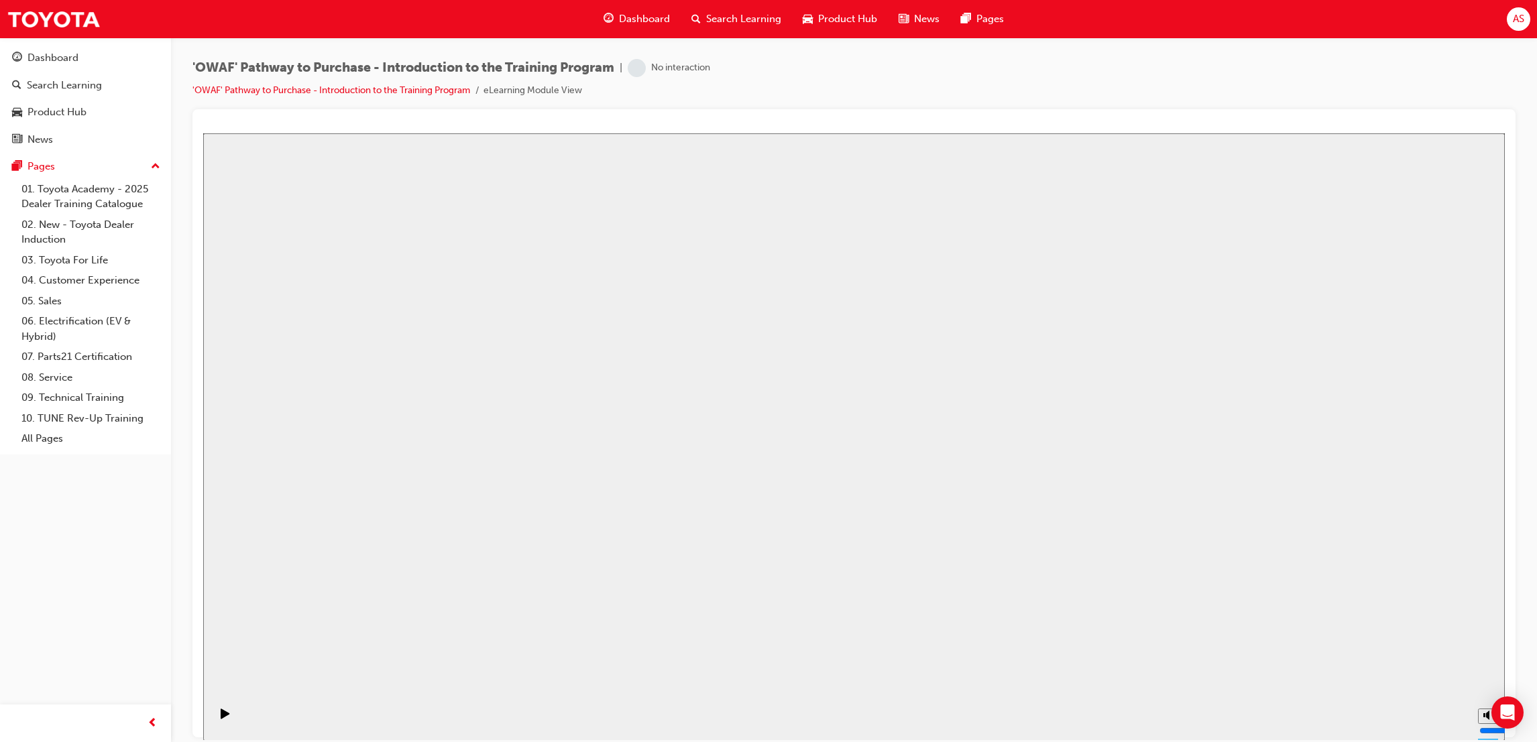
click at [926, 411] on body "Back to top Playback Speed 2" at bounding box center [853, 436] width 1301 height 607
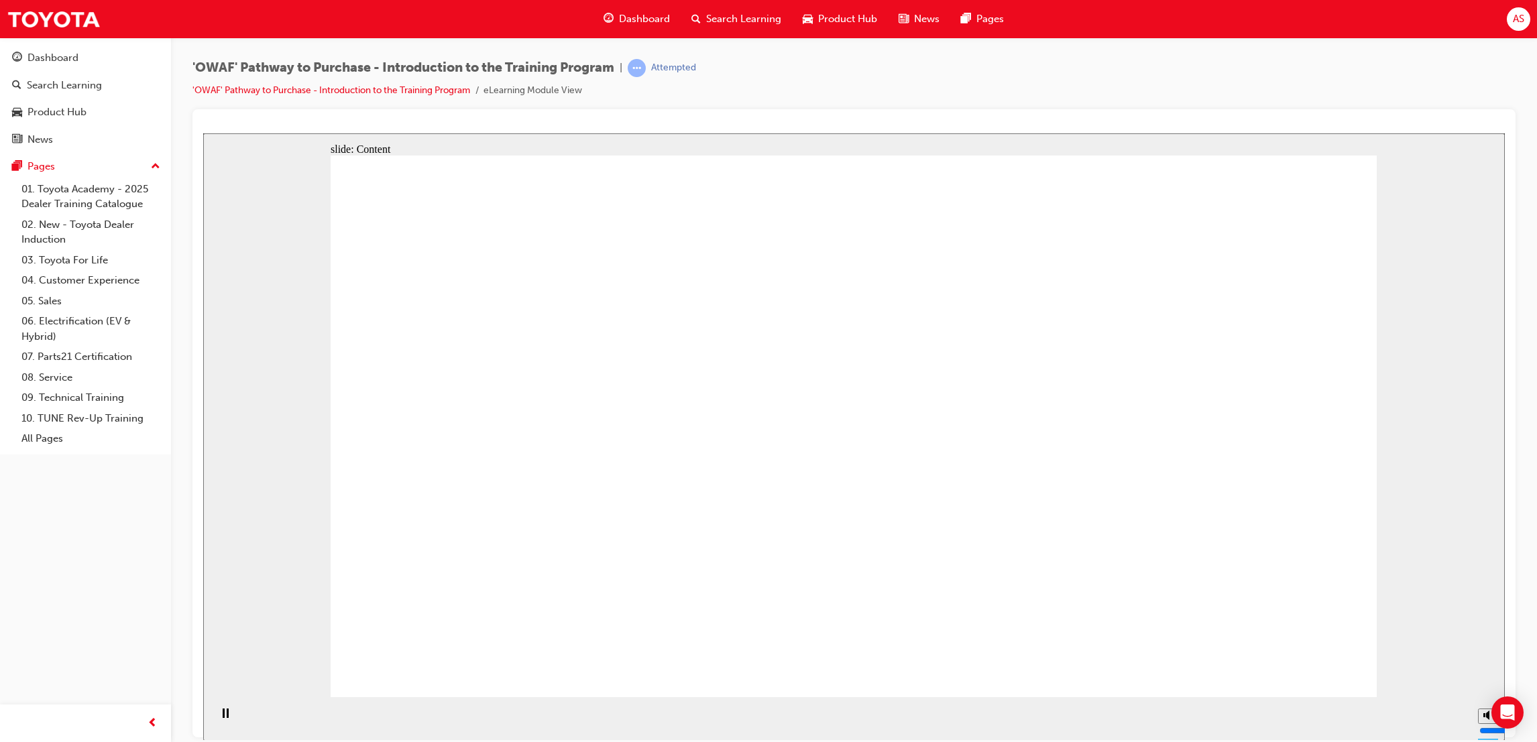
drag, startPoint x: 837, startPoint y: 209, endPoint x: 841, endPoint y: 261, distance: 52.4
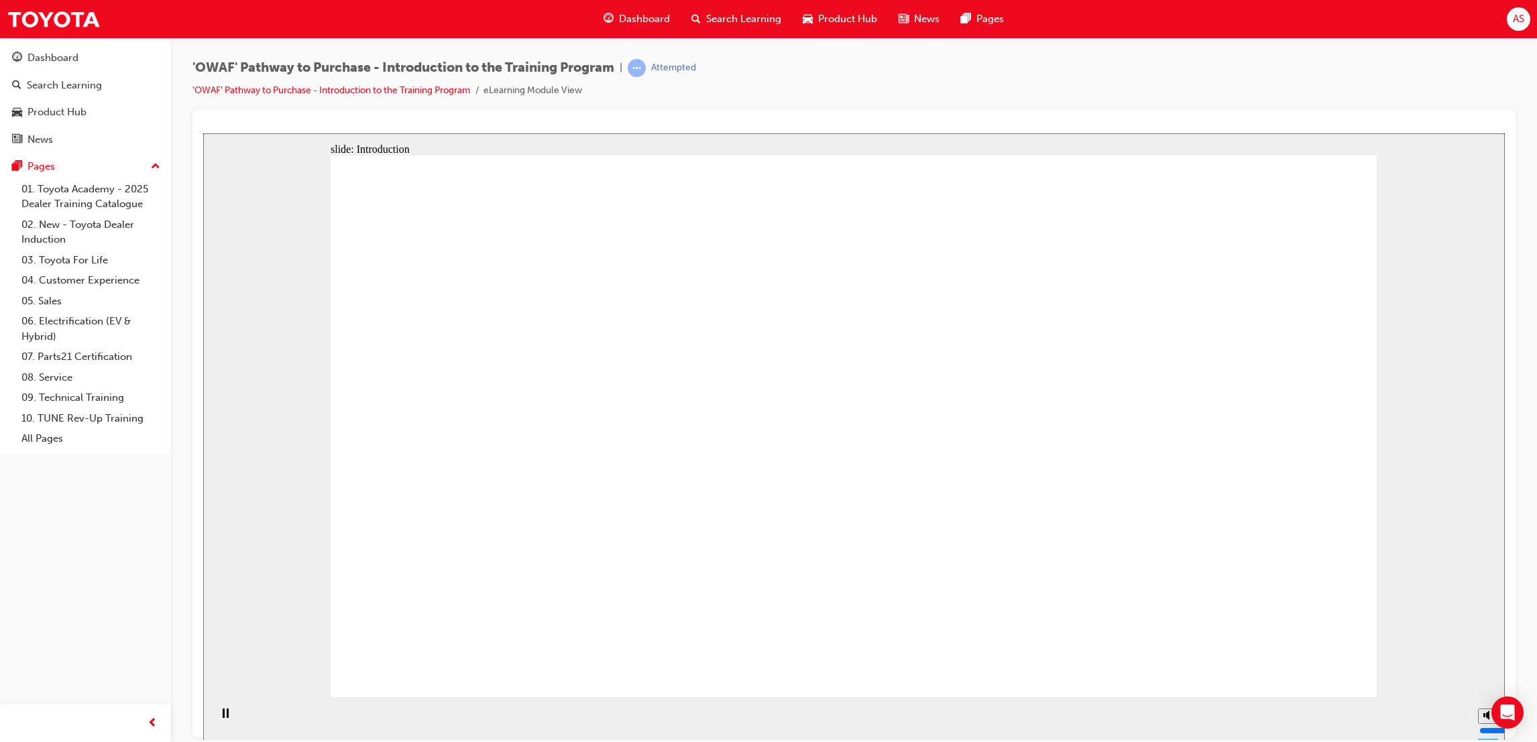
drag, startPoint x: 890, startPoint y: 440, endPoint x: 879, endPoint y: 436, distance: 11.2
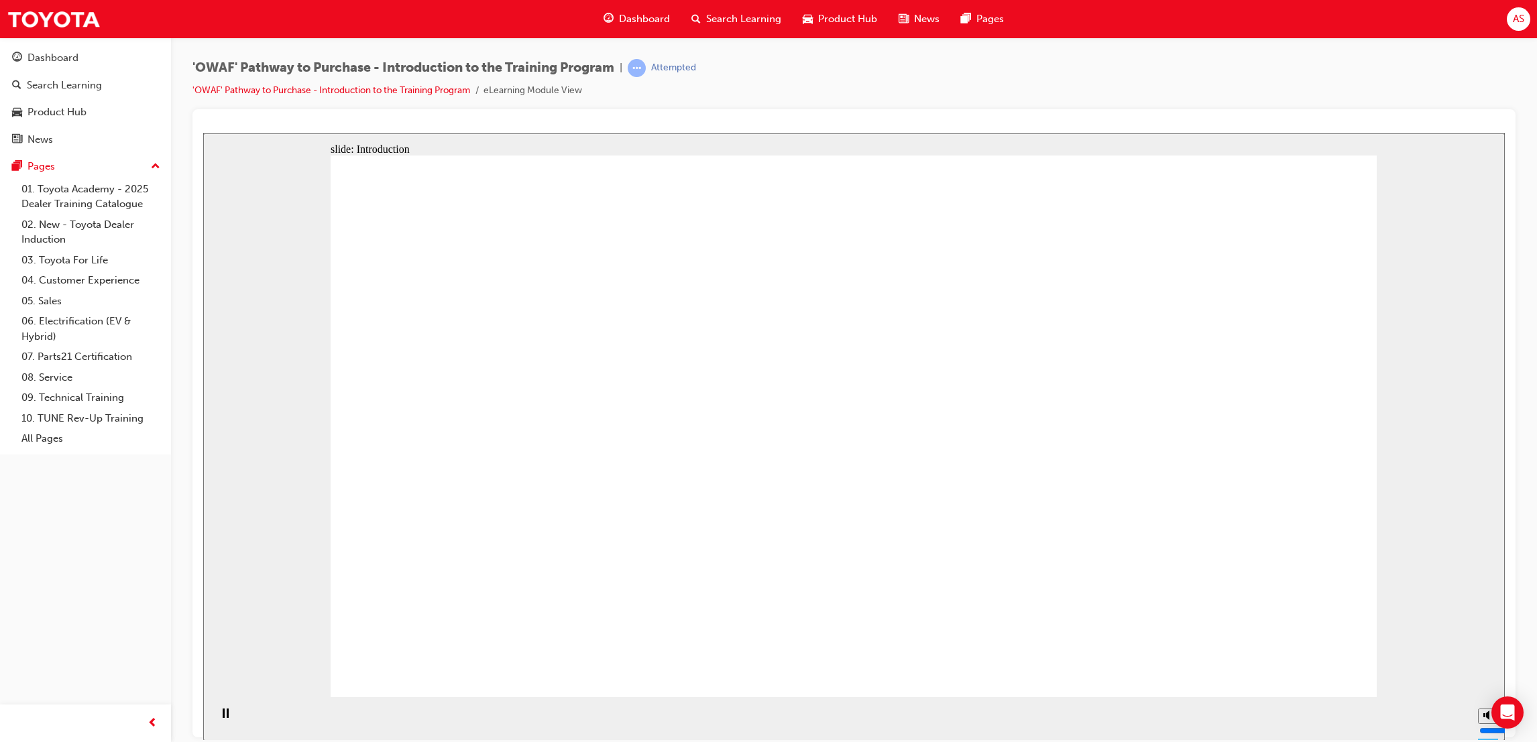
drag, startPoint x: 827, startPoint y: 284, endPoint x: 506, endPoint y: 400, distance: 342.1
drag, startPoint x: 589, startPoint y: 343, endPoint x: 638, endPoint y: 395, distance: 72.1
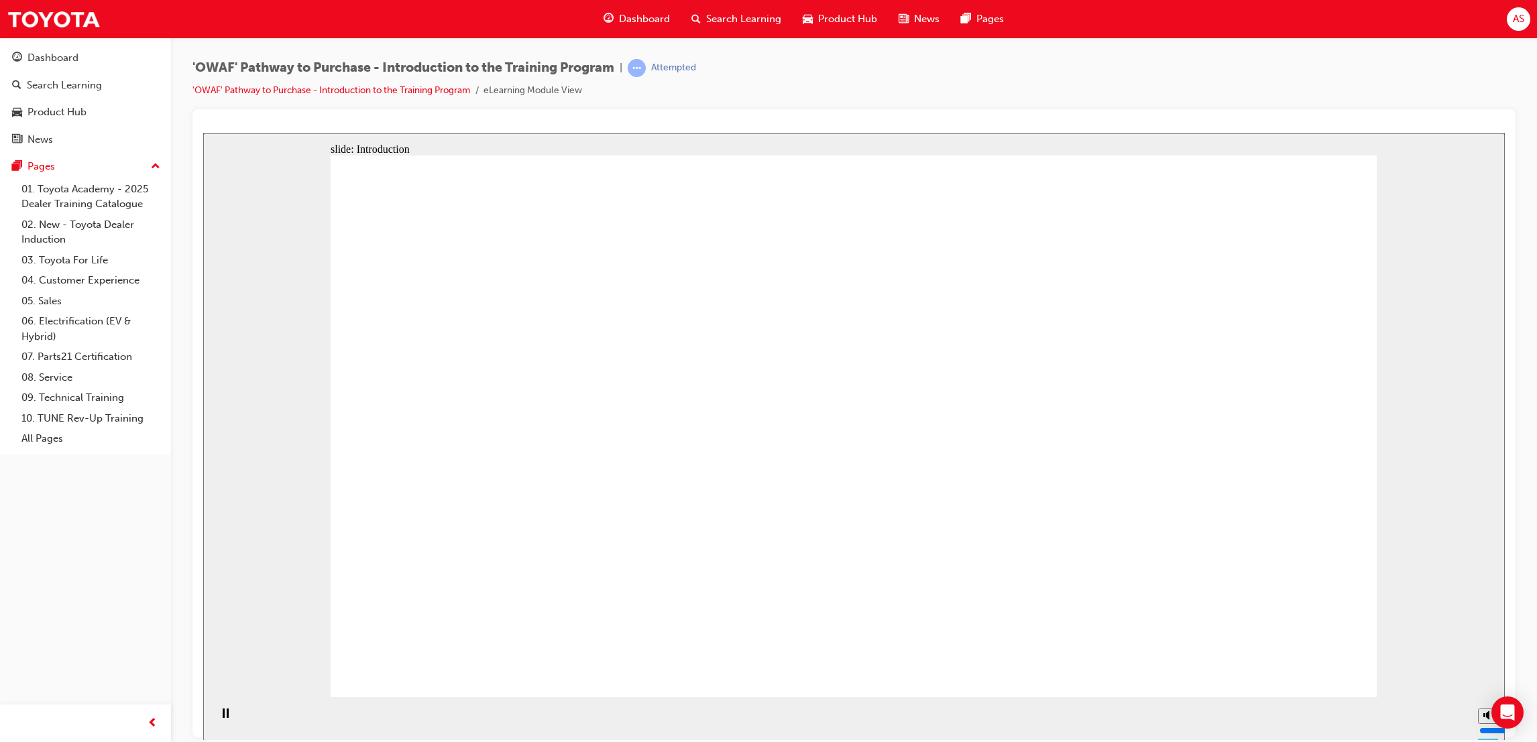
drag, startPoint x: 549, startPoint y: 561, endPoint x: 620, endPoint y: 510, distance: 87.4
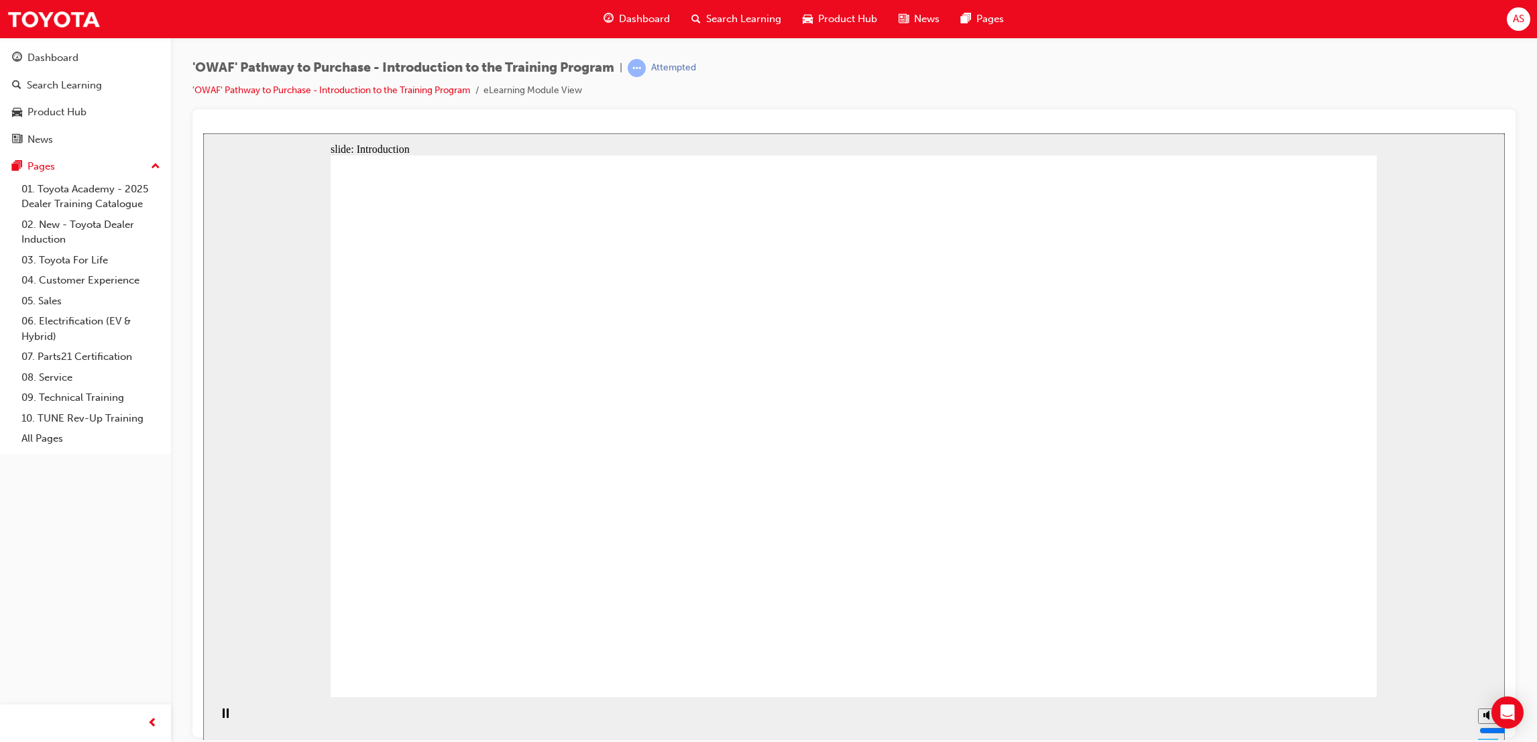
drag, startPoint x: 577, startPoint y: 335, endPoint x: 609, endPoint y: 339, distance: 32.5
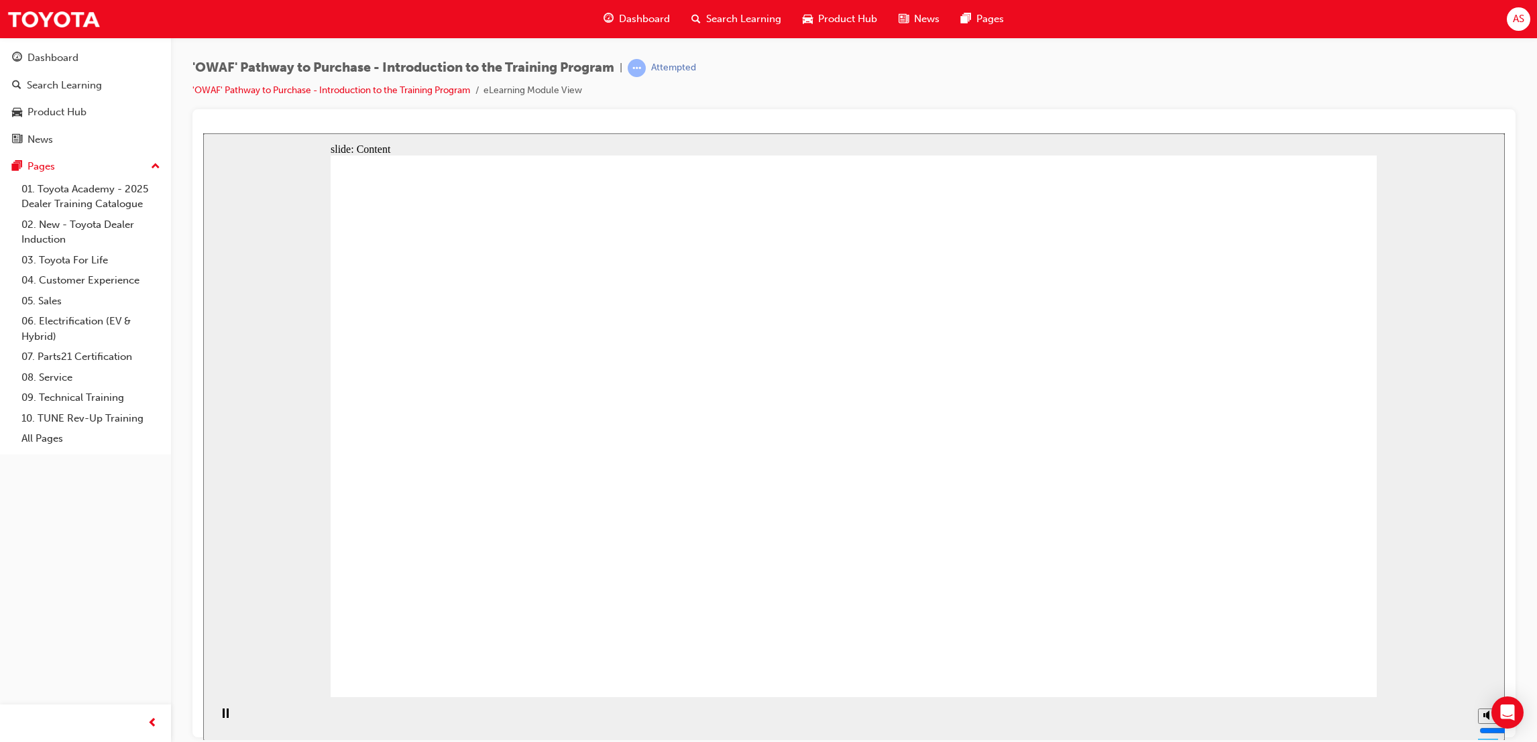
drag, startPoint x: 1023, startPoint y: 493, endPoint x: 1035, endPoint y: 522, distance: 31.9
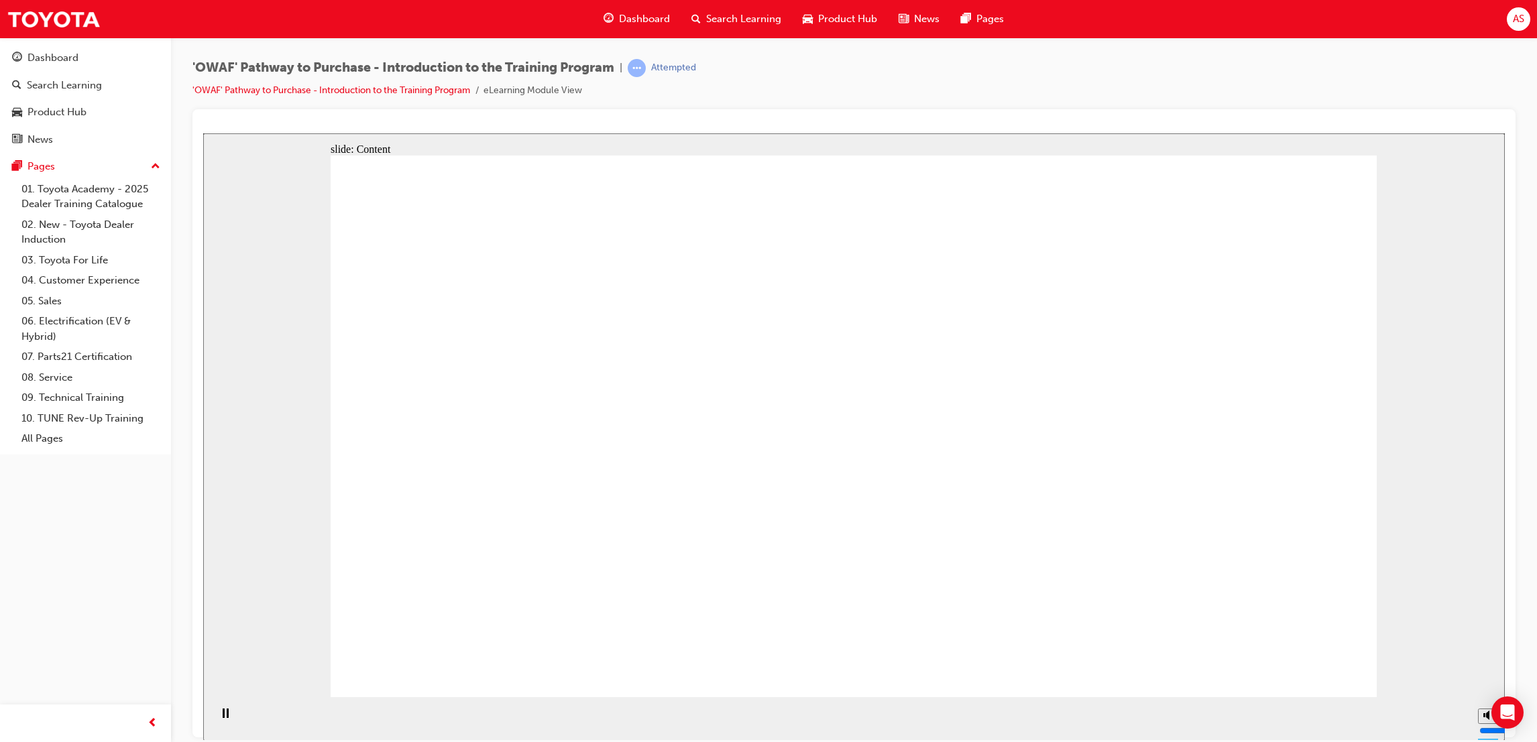
drag, startPoint x: 1143, startPoint y: 522, endPoint x: 1133, endPoint y: 556, distance: 36.3
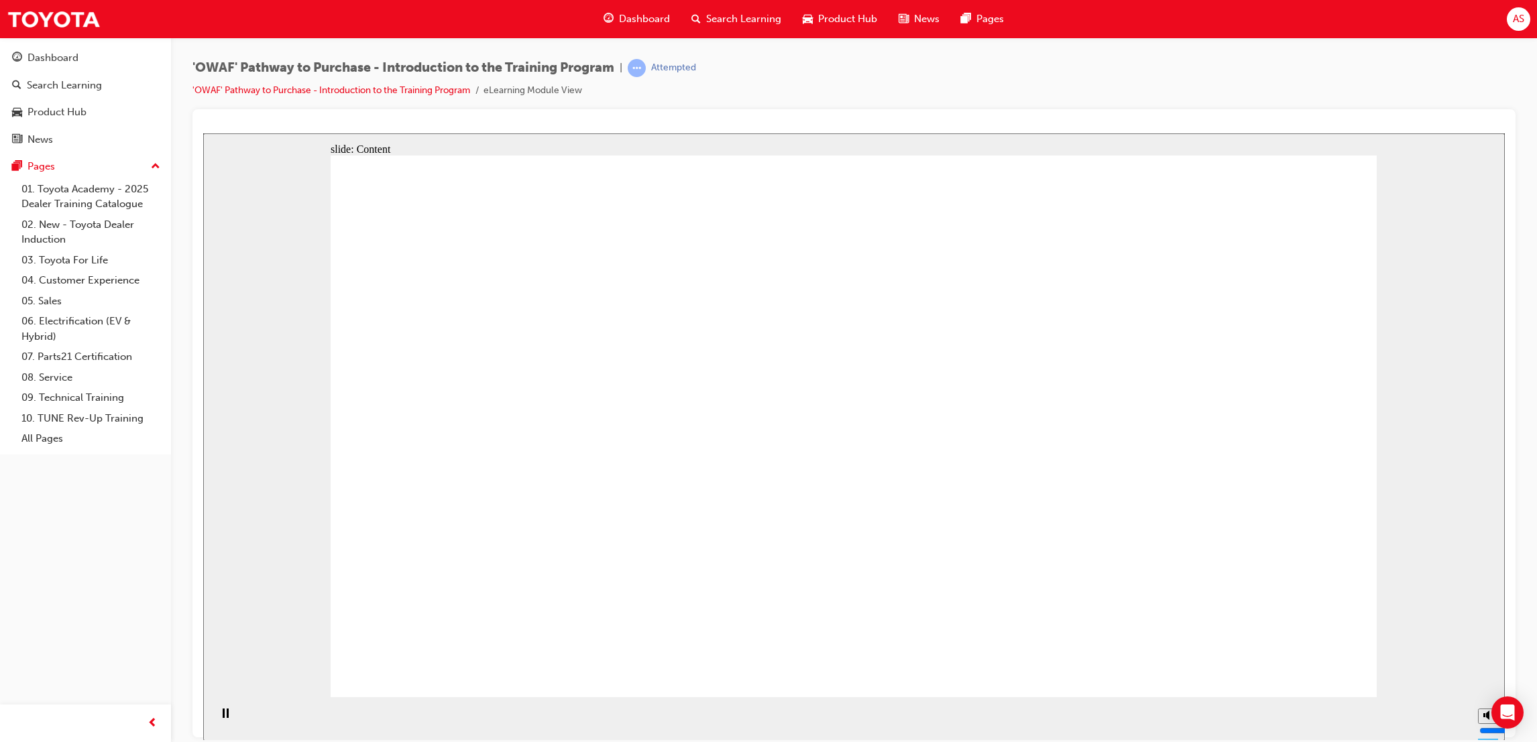
drag, startPoint x: 886, startPoint y: 446, endPoint x: 943, endPoint y: 452, distance: 58.0
drag, startPoint x: 1172, startPoint y: 582, endPoint x: 1173, endPoint y: 537, distance: 44.9
